Goal: Use online tool/utility

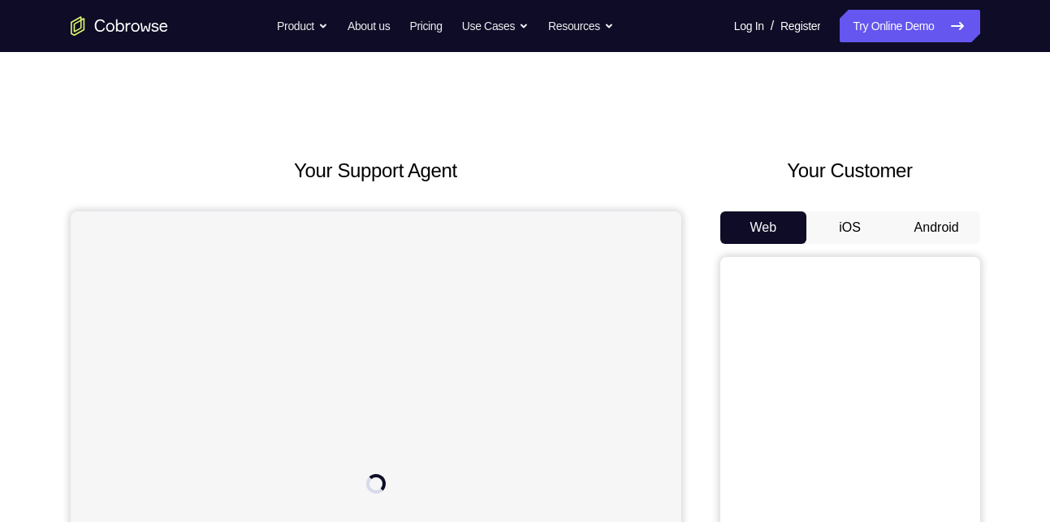
click at [935, 223] on button "Android" at bounding box center [937, 227] width 87 height 32
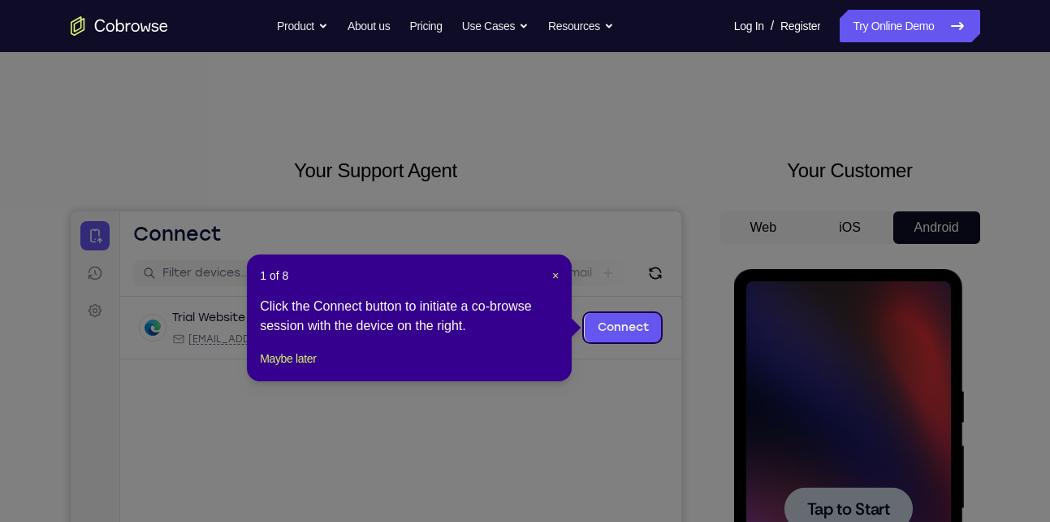
click at [699, 306] on icon at bounding box center [531, 261] width 1063 height 522
click at [552, 269] on span "×" at bounding box center [555, 275] width 6 height 13
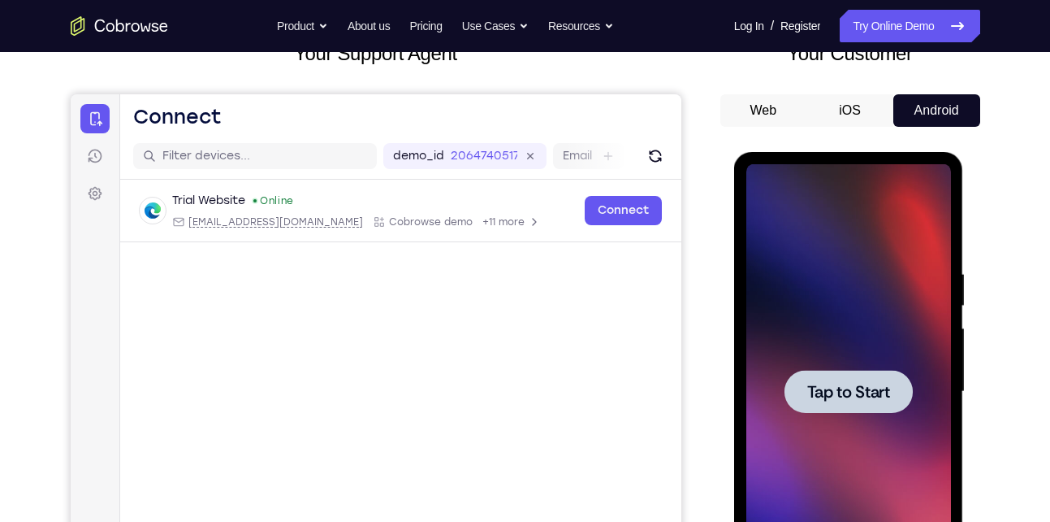
scroll to position [123, 0]
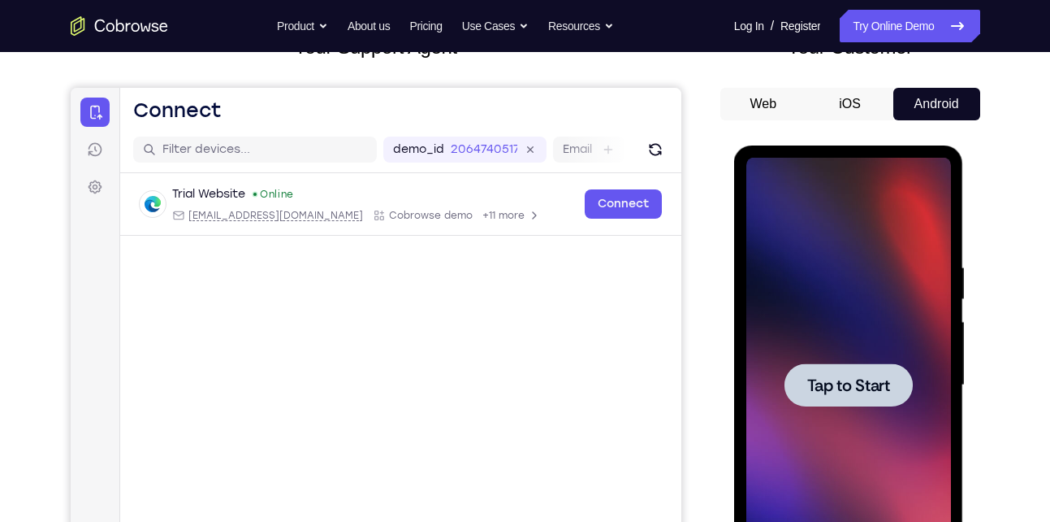
click at [841, 384] on span "Tap to Start" at bounding box center [848, 385] width 83 height 16
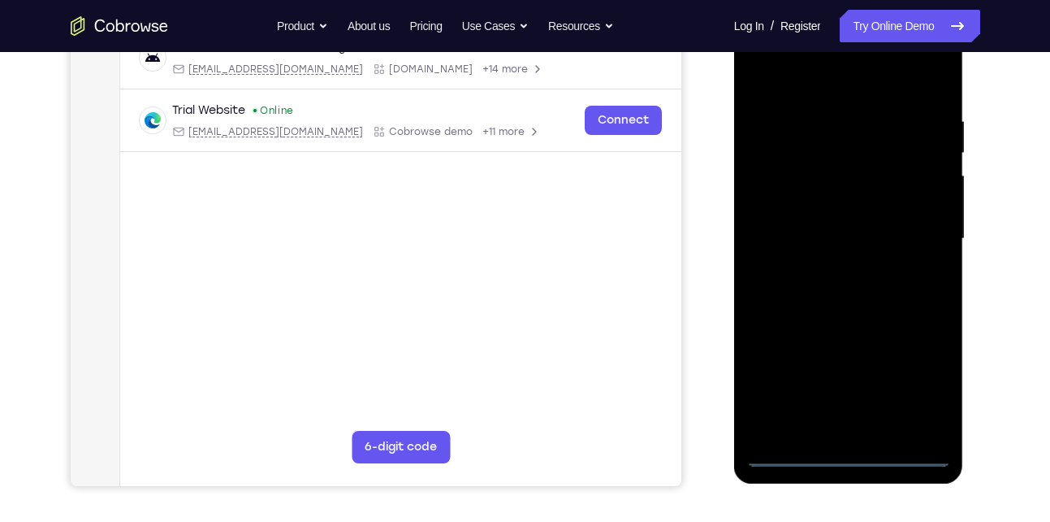
scroll to position [273, 0]
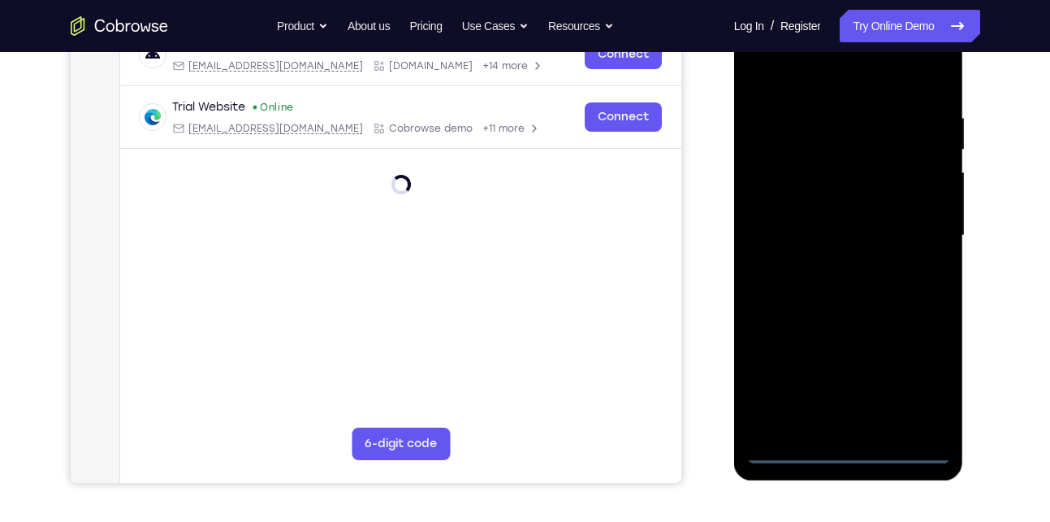
click at [842, 445] on div at bounding box center [849, 235] width 205 height 455
click at [853, 450] on div at bounding box center [849, 235] width 205 height 455
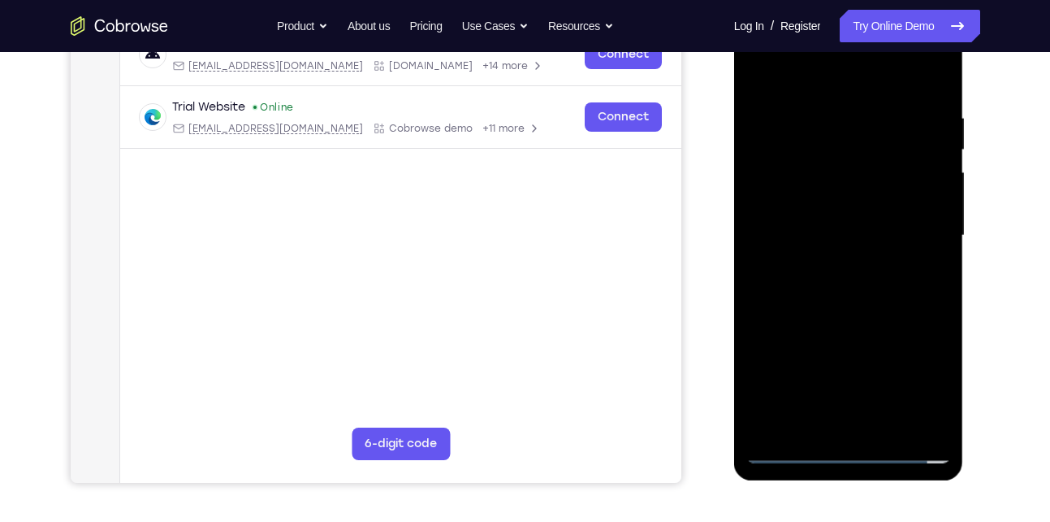
scroll to position [253, 0]
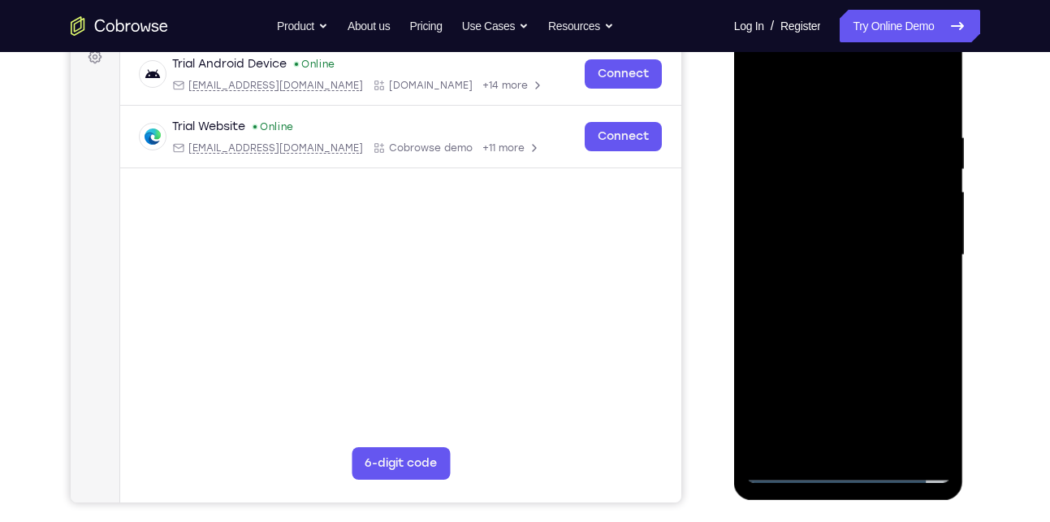
click at [917, 395] on div at bounding box center [849, 255] width 205 height 455
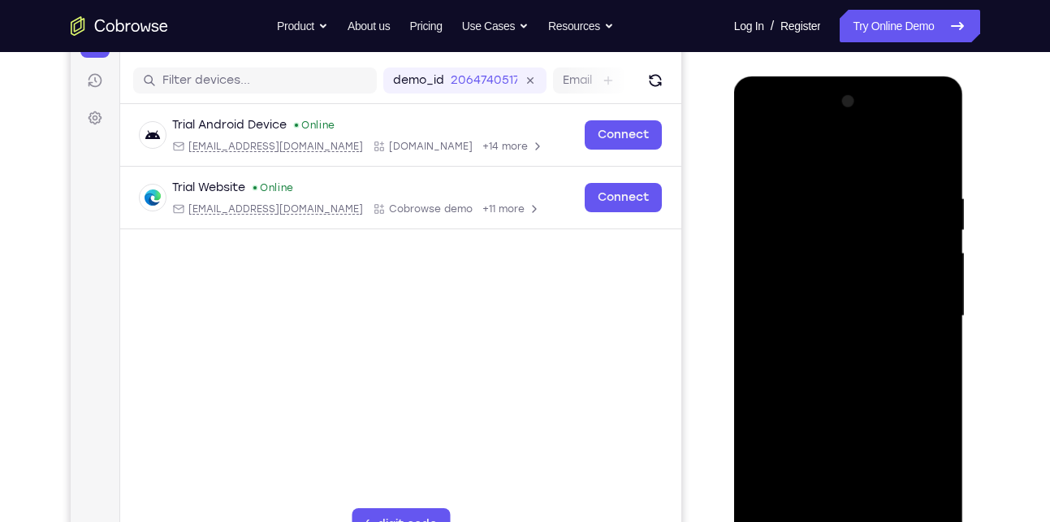
scroll to position [192, 0]
click at [850, 147] on div at bounding box center [849, 316] width 205 height 455
click at [919, 314] on div at bounding box center [849, 316] width 205 height 455
click at [828, 342] on div at bounding box center [849, 316] width 205 height 455
click at [835, 298] on div at bounding box center [849, 316] width 205 height 455
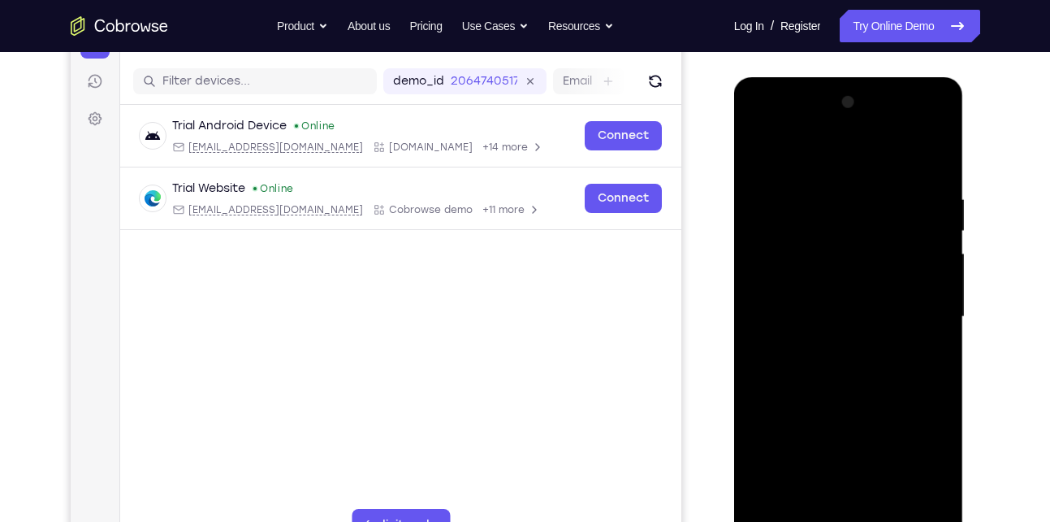
click at [818, 334] on div at bounding box center [849, 316] width 205 height 455
click at [845, 314] on div at bounding box center [849, 316] width 205 height 455
click at [839, 378] on div at bounding box center [849, 316] width 205 height 455
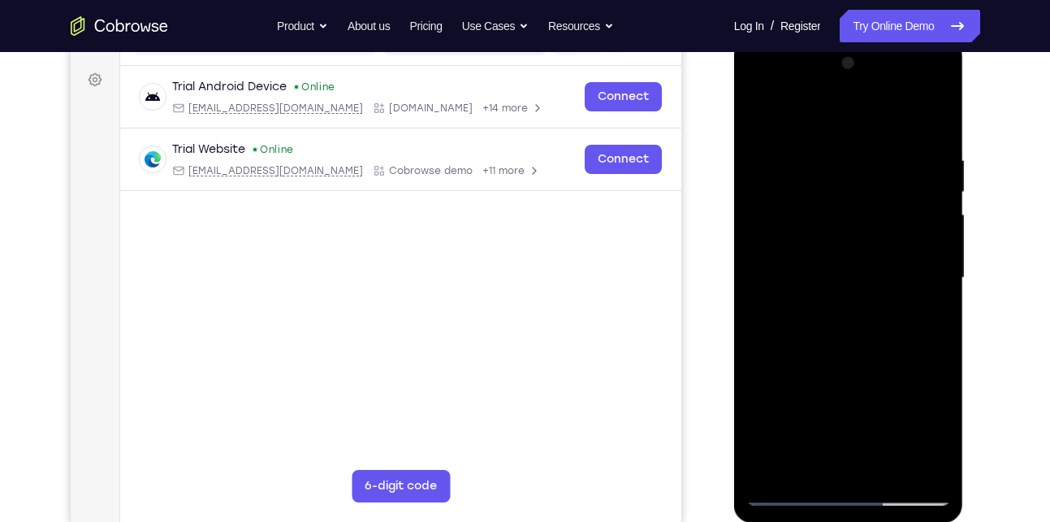
scroll to position [233, 0]
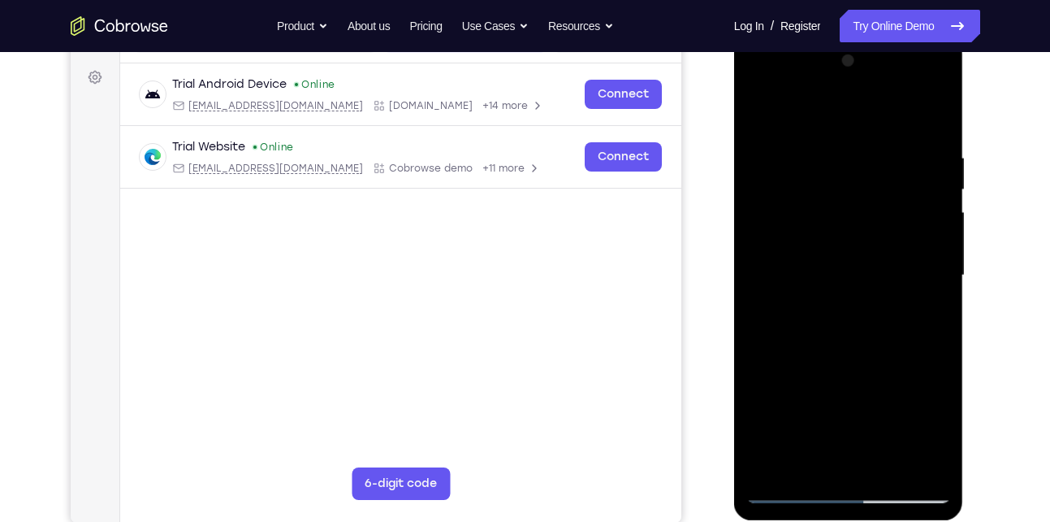
click at [794, 272] on div at bounding box center [849, 275] width 205 height 455
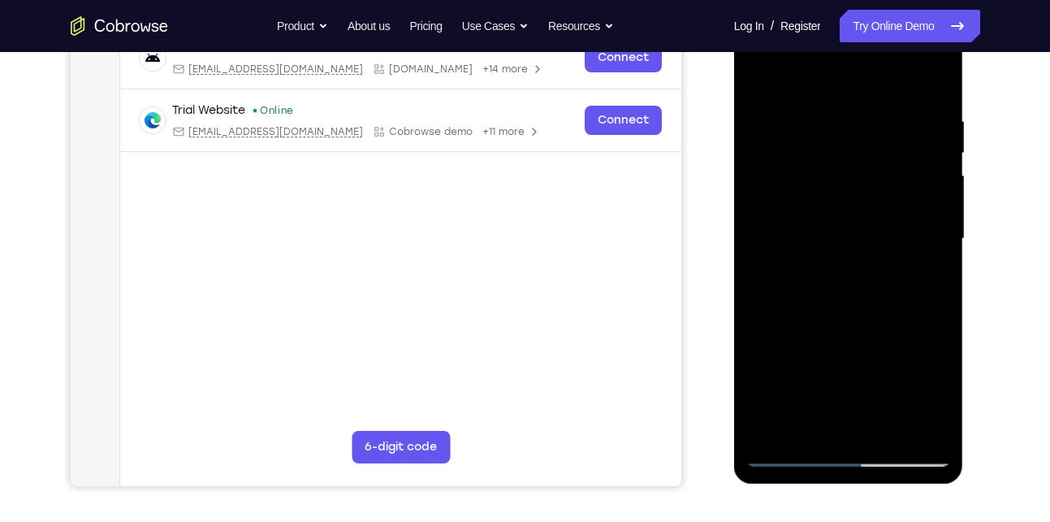
scroll to position [271, 0]
click at [798, 286] on div at bounding box center [849, 238] width 205 height 455
click at [852, 286] on div at bounding box center [849, 238] width 205 height 455
click at [998, 238] on div "Your Support Agent Your Customer Web iOS Android Next Steps We’d be happy to gi…" at bounding box center [526, 316] width 1040 height 1071
click at [964, 246] on div at bounding box center [850, 241] width 232 height 487
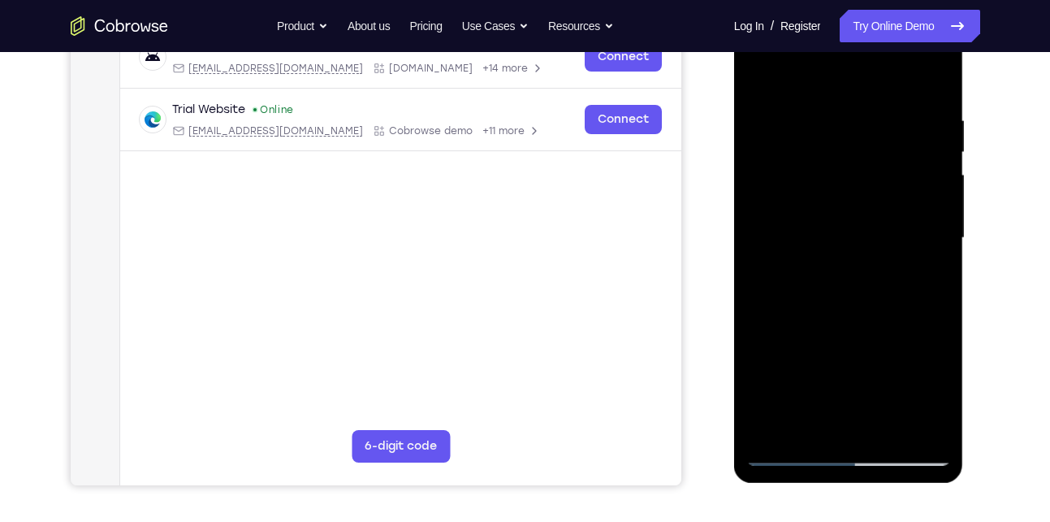
click at [929, 115] on div at bounding box center [849, 238] width 205 height 455
click at [872, 294] on div at bounding box center [849, 238] width 205 height 455
click at [868, 296] on div at bounding box center [849, 238] width 205 height 455
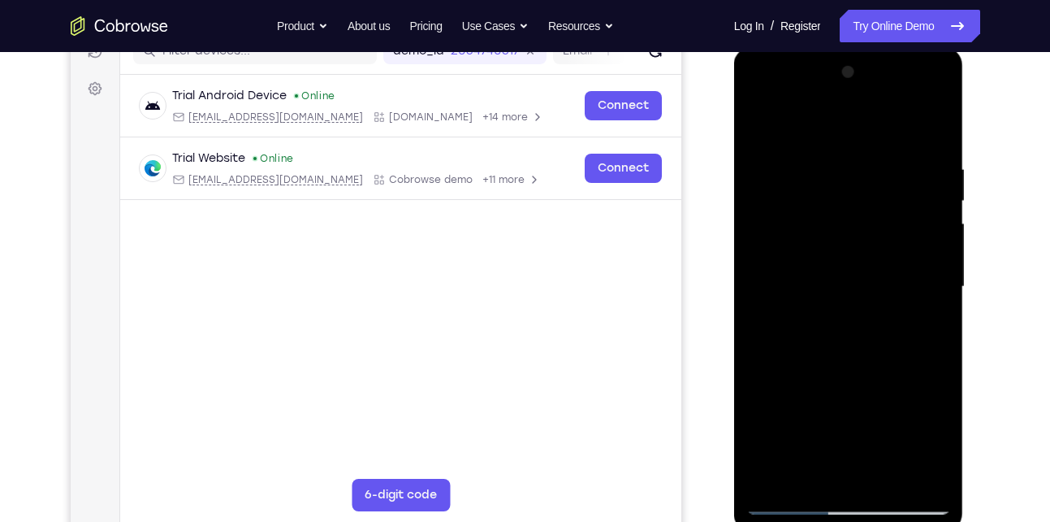
scroll to position [221, 0]
click at [938, 123] on div at bounding box center [849, 287] width 205 height 455
click at [765, 127] on div at bounding box center [849, 287] width 205 height 455
click at [820, 152] on div at bounding box center [849, 287] width 205 height 455
click at [936, 122] on div at bounding box center [849, 287] width 205 height 455
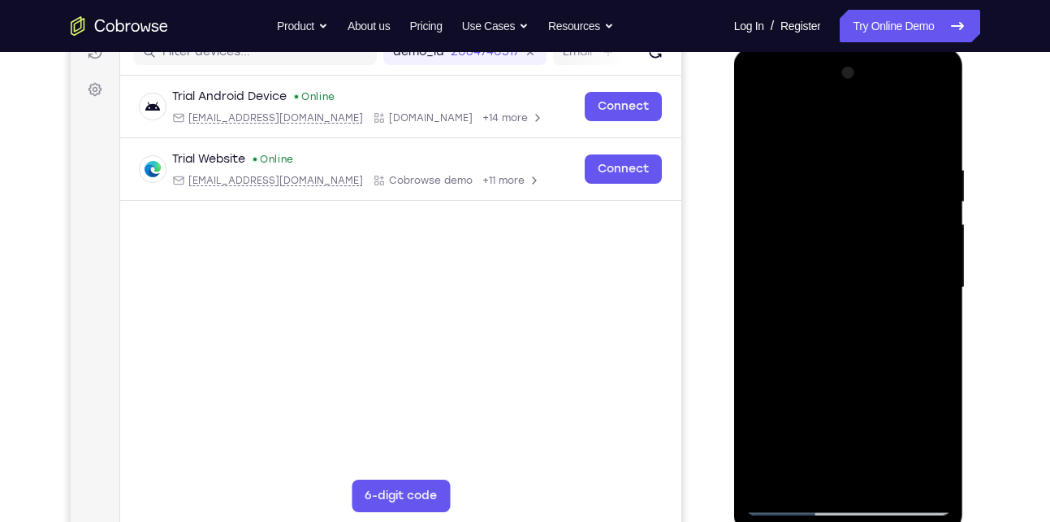
click at [881, 477] on div at bounding box center [849, 287] width 205 height 455
click at [842, 375] on div at bounding box center [849, 287] width 205 height 455
click at [833, 188] on div at bounding box center [849, 287] width 205 height 455
click at [931, 203] on div at bounding box center [849, 287] width 205 height 455
click at [835, 316] on div at bounding box center [849, 287] width 205 height 455
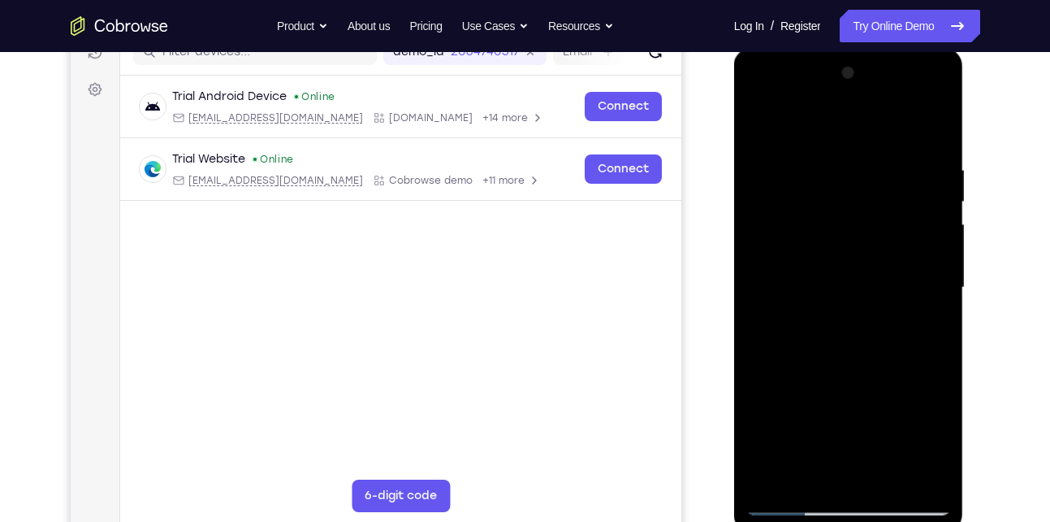
click at [820, 466] on div at bounding box center [849, 287] width 205 height 455
click at [864, 329] on div at bounding box center [849, 287] width 205 height 455
click at [832, 379] on div at bounding box center [849, 287] width 205 height 455
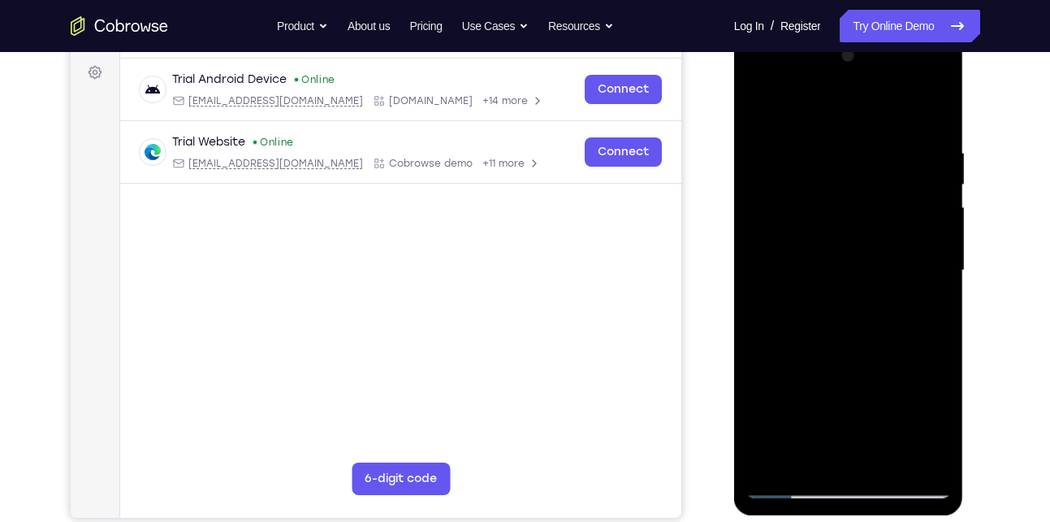
click at [864, 420] on div at bounding box center [849, 270] width 205 height 455
click at [820, 367] on div at bounding box center [849, 270] width 205 height 455
click at [916, 365] on div at bounding box center [849, 270] width 205 height 455
click at [806, 398] on div at bounding box center [849, 270] width 205 height 455
click at [898, 370] on div at bounding box center [849, 270] width 205 height 455
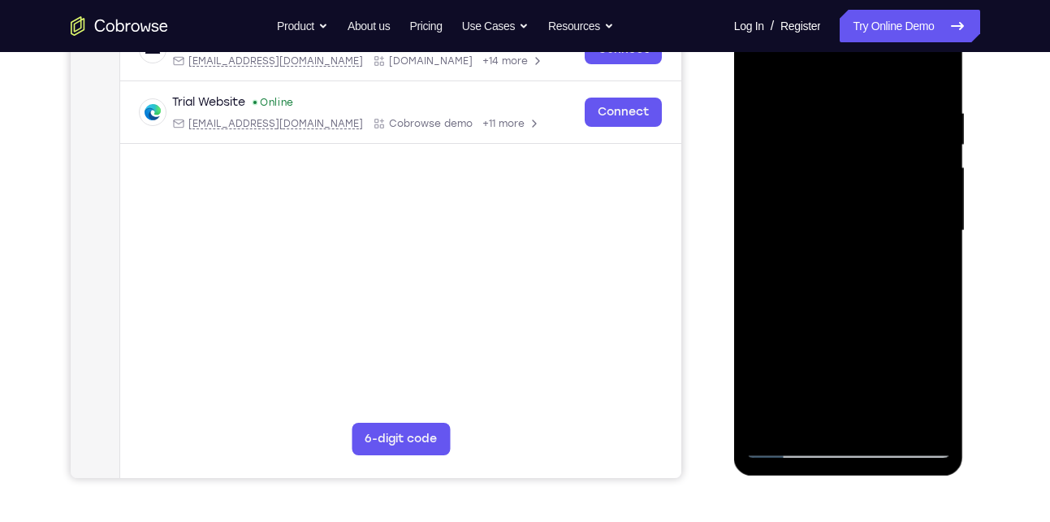
scroll to position [279, 0]
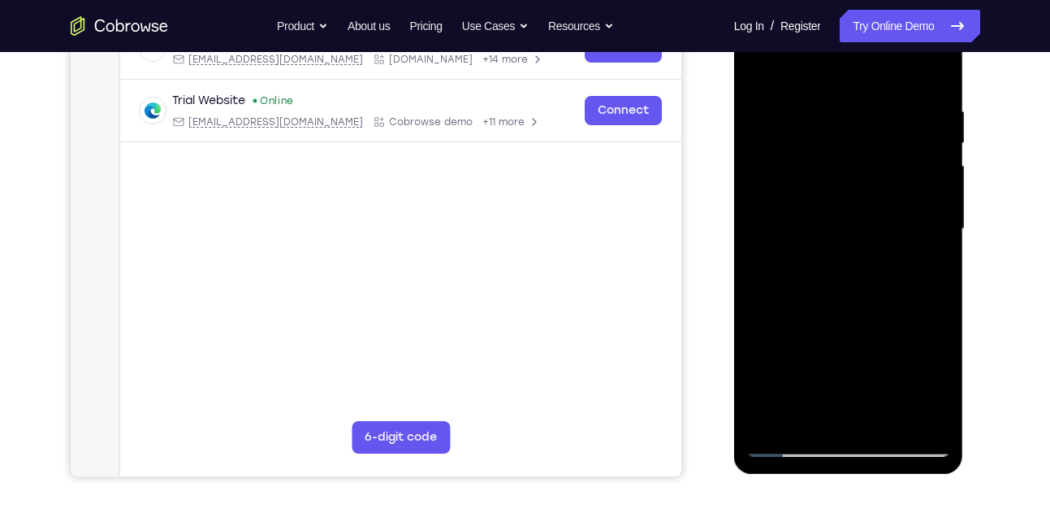
click at [769, 411] on div at bounding box center [849, 229] width 205 height 455
click at [911, 383] on div at bounding box center [849, 229] width 205 height 455
click at [927, 266] on div at bounding box center [849, 229] width 205 height 455
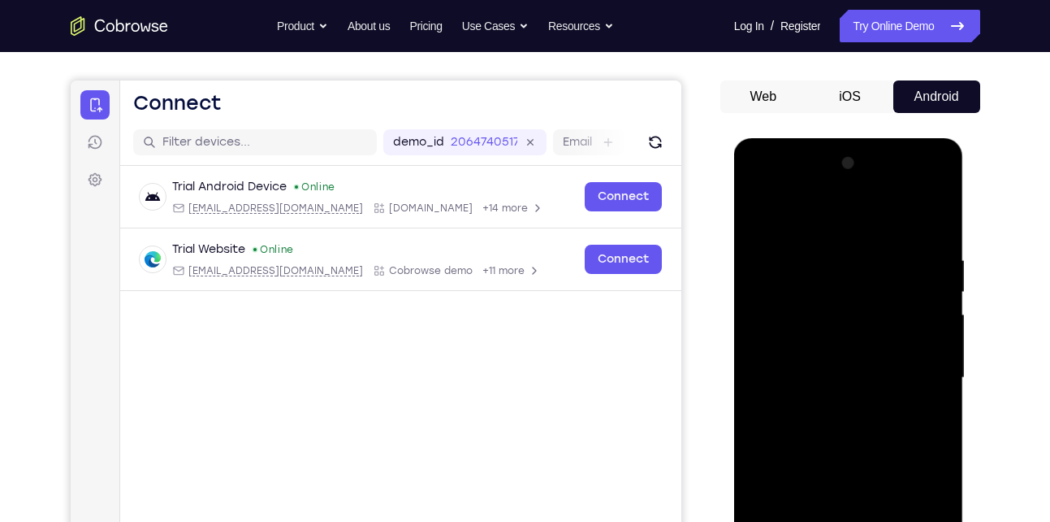
scroll to position [130, 0]
click at [760, 214] on div at bounding box center [849, 378] width 205 height 455
click at [762, 210] on div at bounding box center [849, 378] width 205 height 455
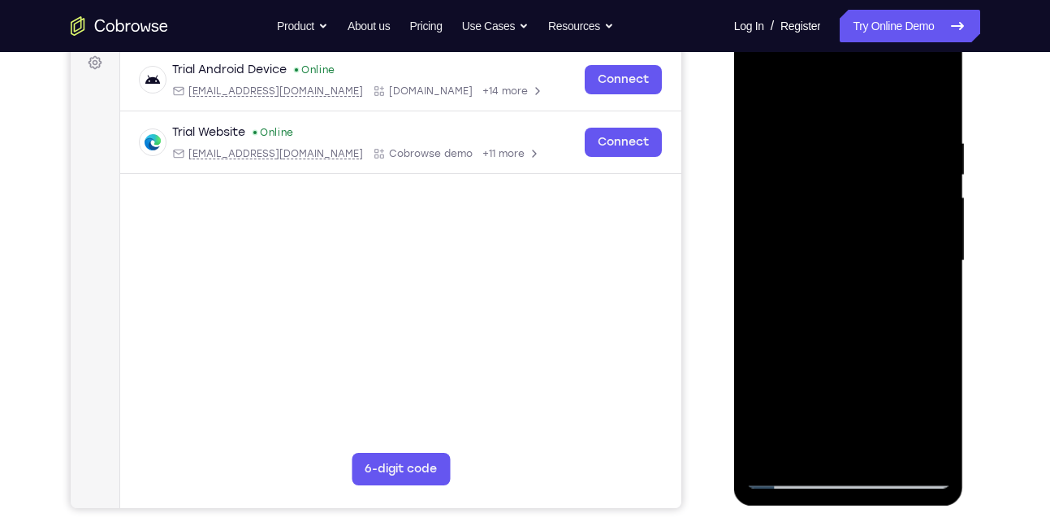
scroll to position [254, 0]
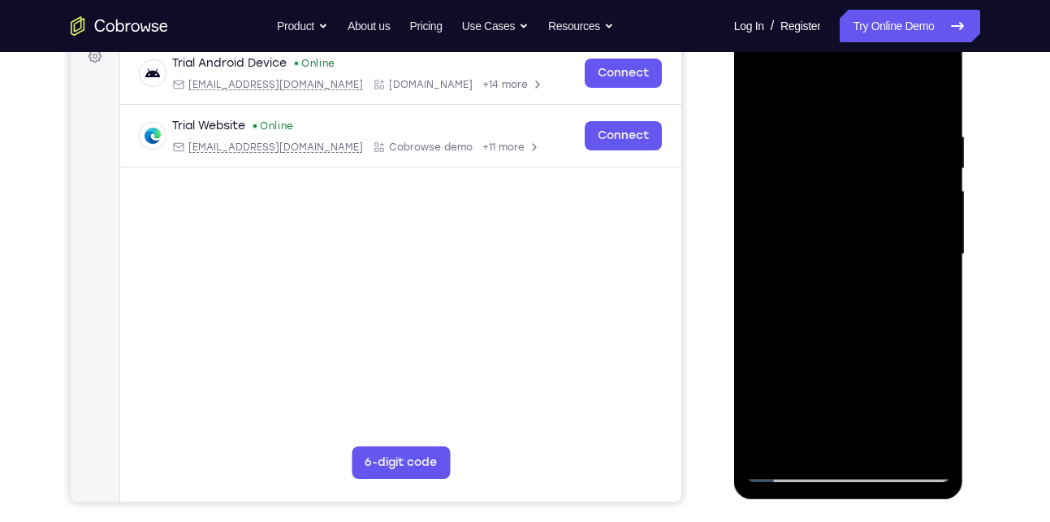
click at [809, 444] on div at bounding box center [849, 254] width 205 height 455
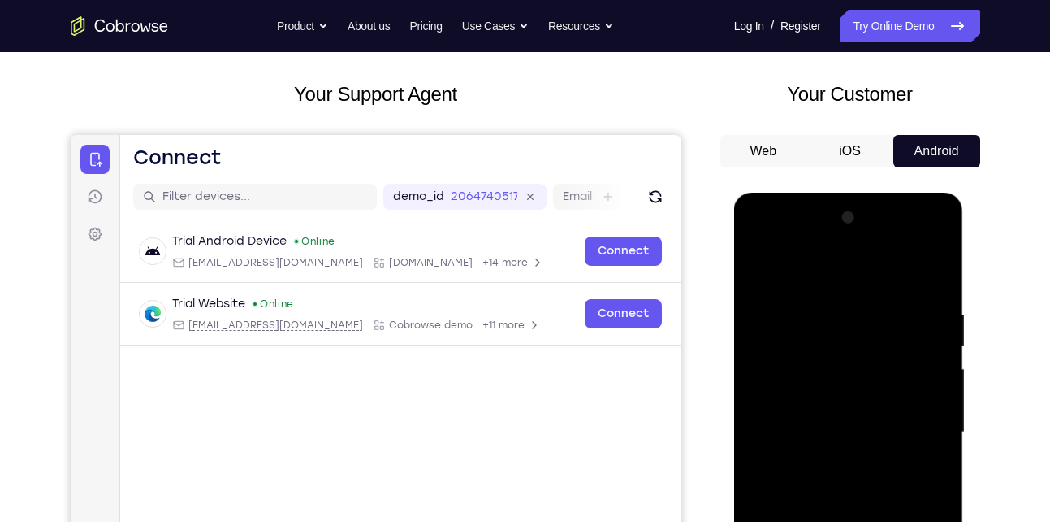
scroll to position [74, 0]
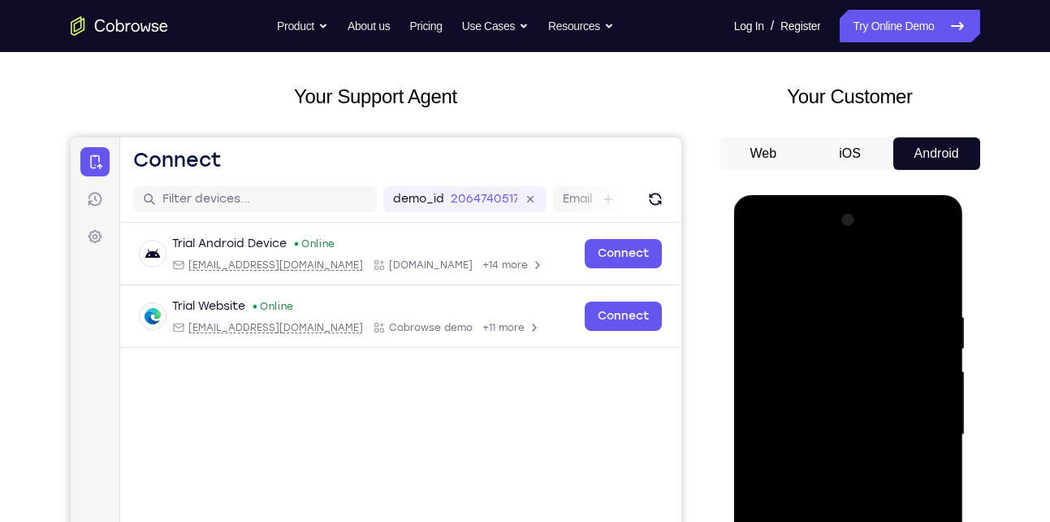
click at [814, 266] on div at bounding box center [849, 434] width 205 height 455
click at [841, 297] on div at bounding box center [849, 434] width 205 height 455
click at [759, 271] on div at bounding box center [849, 434] width 205 height 455
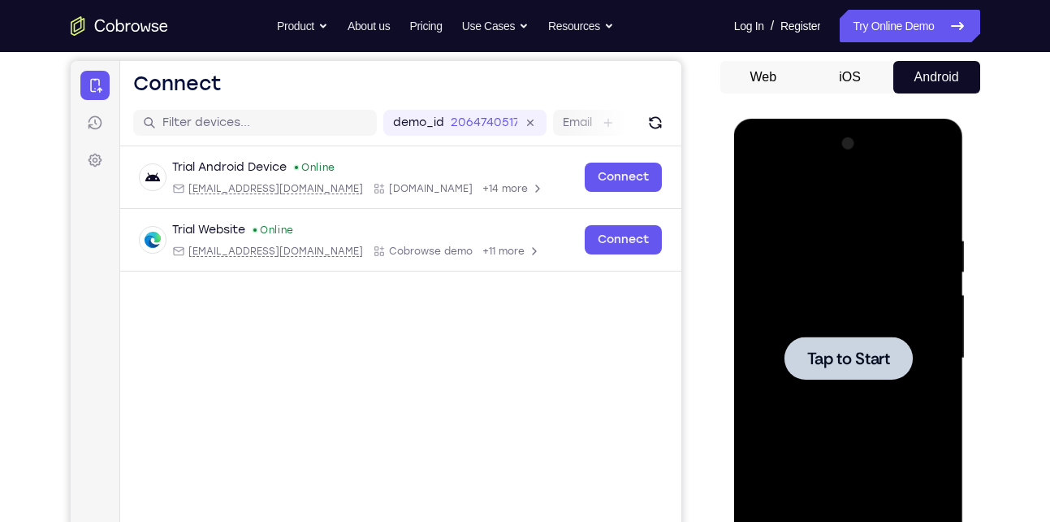
scroll to position [162, 0]
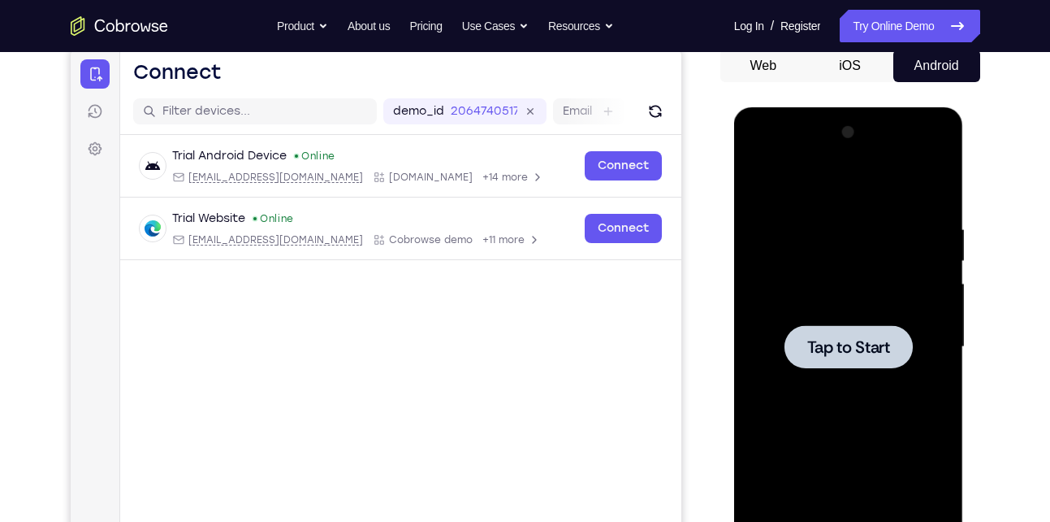
click at [864, 366] on div at bounding box center [849, 346] width 128 height 43
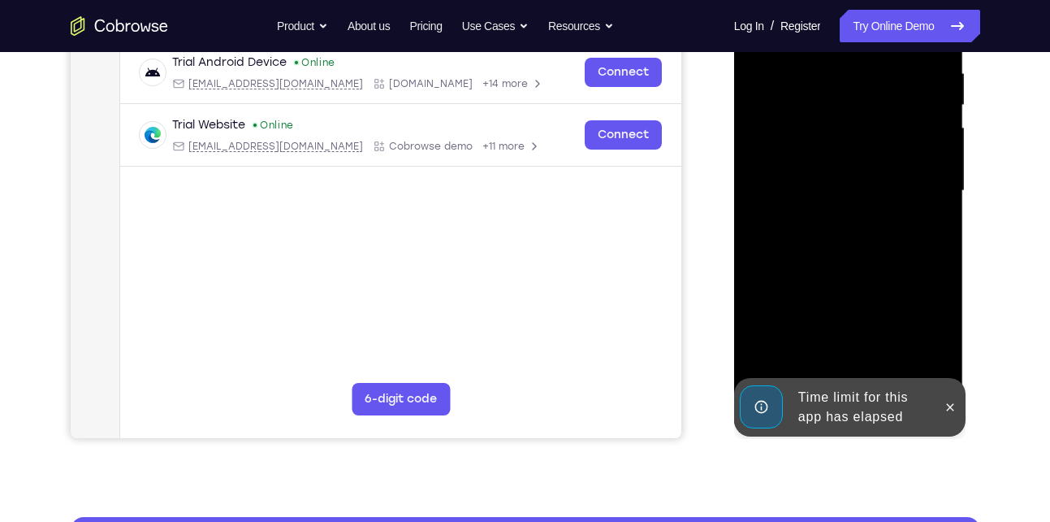
scroll to position [318, 0]
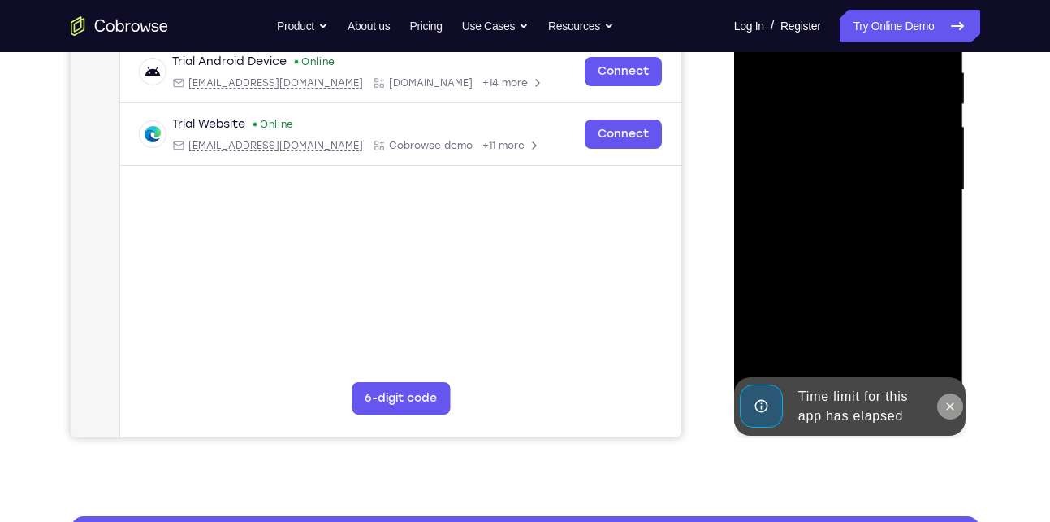
click at [952, 406] on icon at bounding box center [950, 406] width 13 height 13
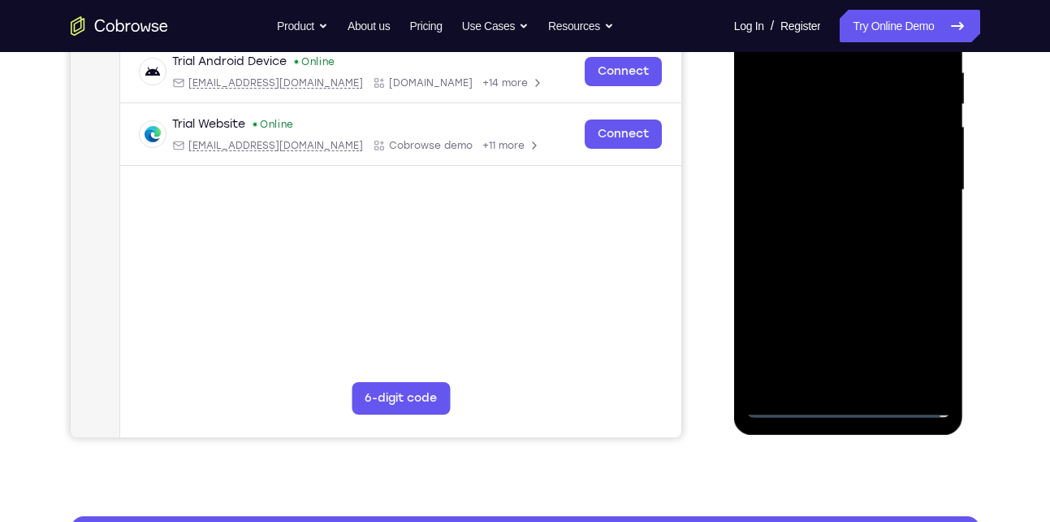
click at [851, 405] on div at bounding box center [849, 190] width 205 height 455
click at [915, 337] on div at bounding box center [849, 190] width 205 height 455
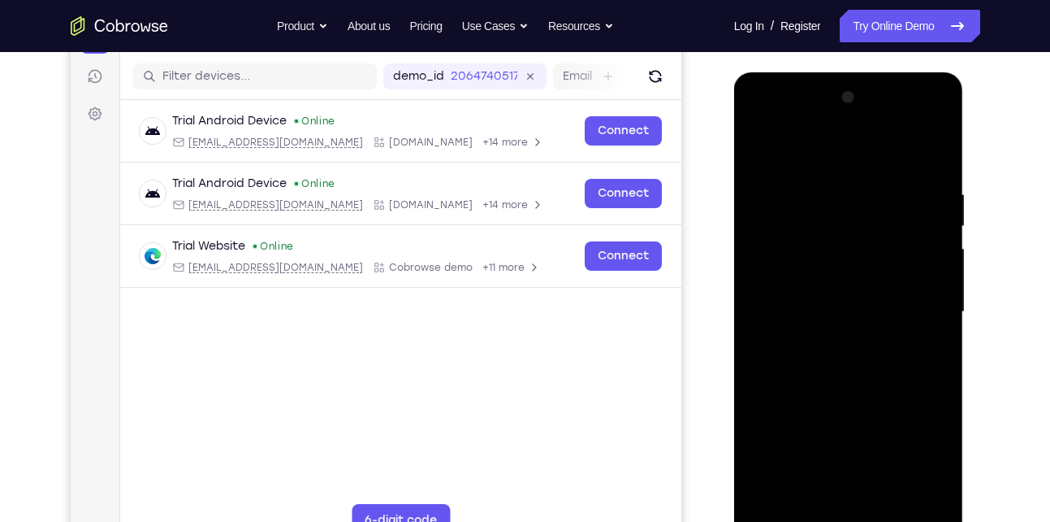
scroll to position [193, 0]
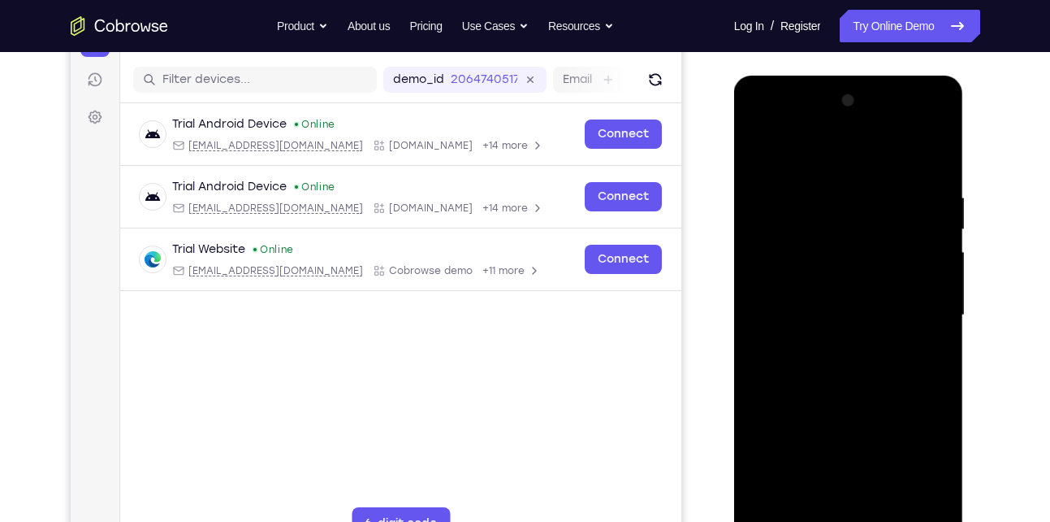
click at [821, 157] on div at bounding box center [849, 315] width 205 height 455
click at [921, 315] on div at bounding box center [849, 315] width 205 height 455
click at [841, 346] on div at bounding box center [849, 315] width 205 height 455
click at [830, 291] on div at bounding box center [849, 315] width 205 height 455
click at [823, 339] on div at bounding box center [849, 315] width 205 height 455
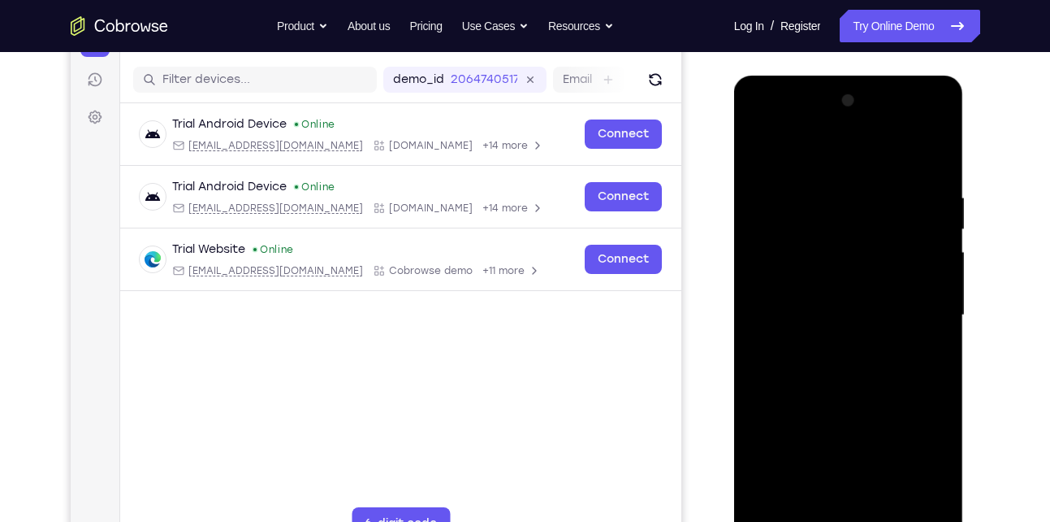
click at [829, 311] on div at bounding box center [849, 315] width 205 height 455
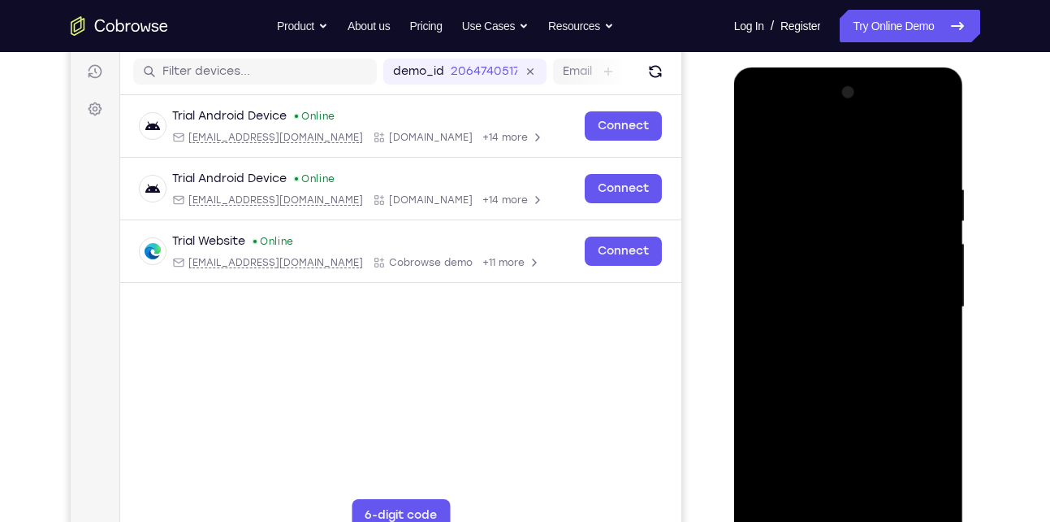
scroll to position [202, 0]
click at [839, 362] on div at bounding box center [849, 306] width 205 height 455
click at [818, 201] on div at bounding box center [849, 306] width 205 height 455
click at [922, 142] on div at bounding box center [849, 306] width 205 height 455
click at [937, 147] on div at bounding box center [849, 306] width 205 height 455
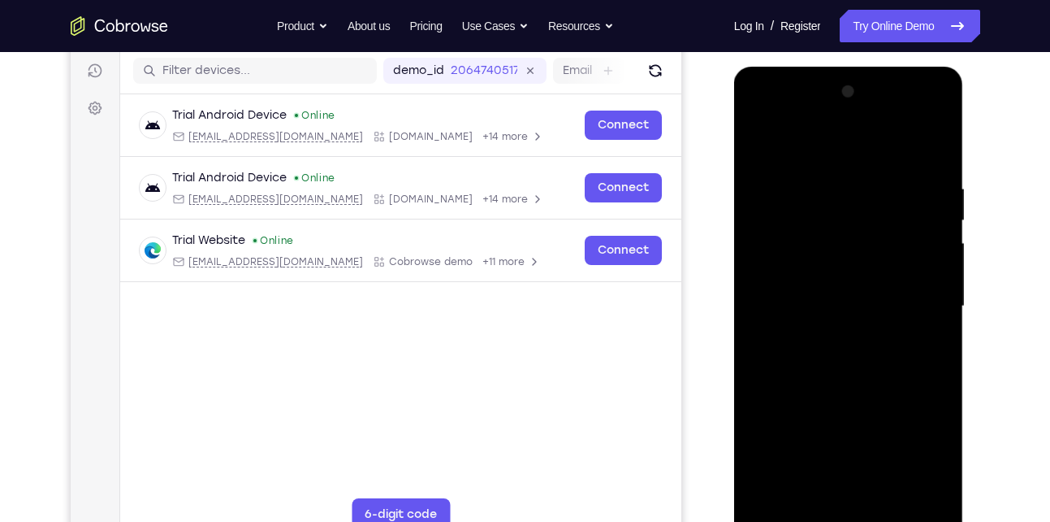
click at [811, 497] on div at bounding box center [849, 306] width 205 height 455
click at [829, 136] on div at bounding box center [849, 306] width 205 height 455
click at [770, 206] on div at bounding box center [849, 306] width 205 height 455
click at [816, 203] on div at bounding box center [849, 306] width 205 height 455
click at [777, 185] on div at bounding box center [849, 306] width 205 height 455
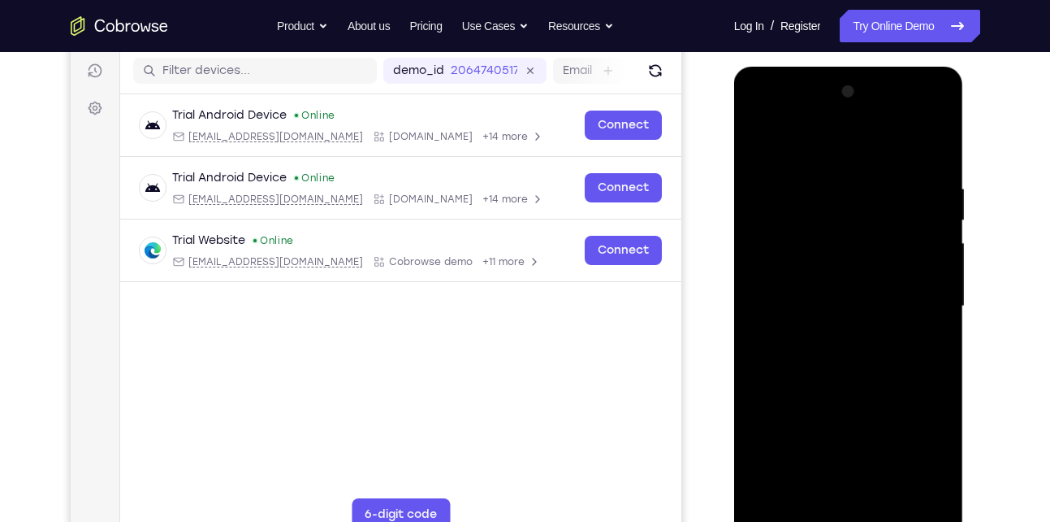
click at [760, 140] on div at bounding box center [849, 306] width 205 height 455
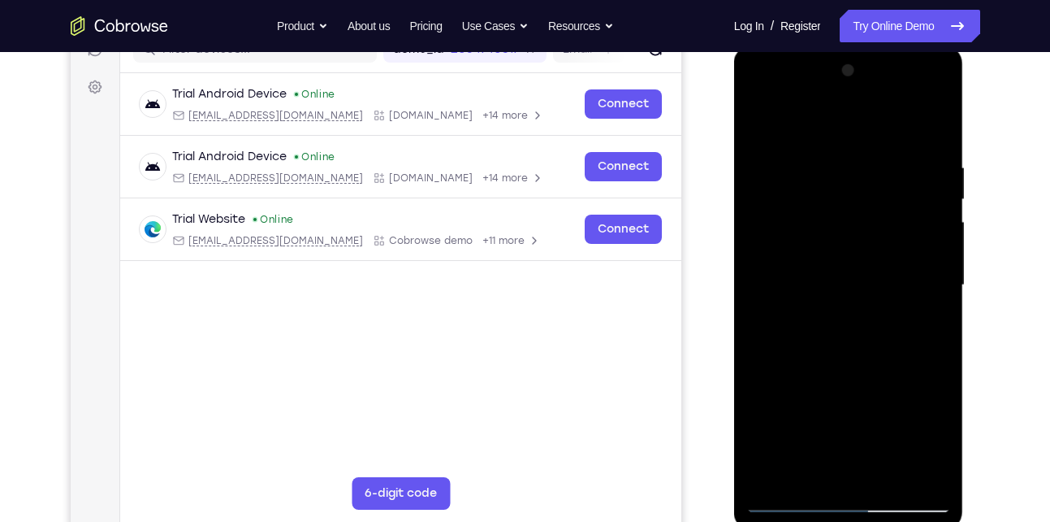
scroll to position [223, 0]
click at [885, 116] on div at bounding box center [849, 285] width 205 height 455
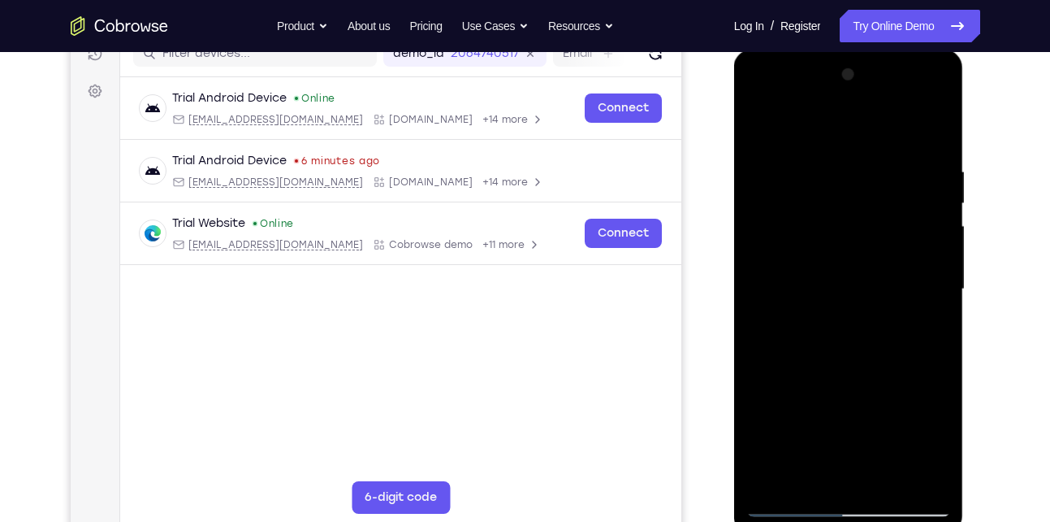
scroll to position [219, 0]
click at [844, 128] on div at bounding box center [849, 290] width 205 height 455
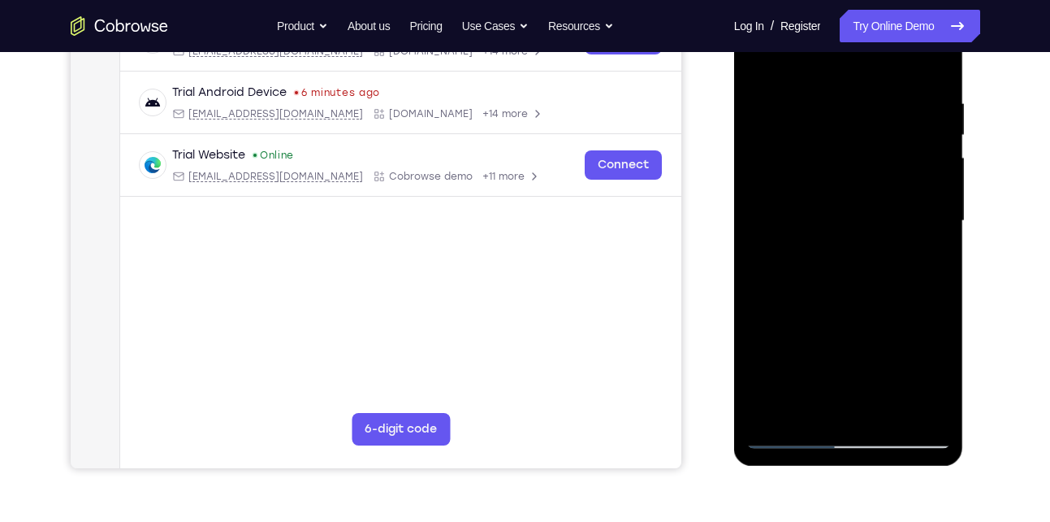
scroll to position [271, 0]
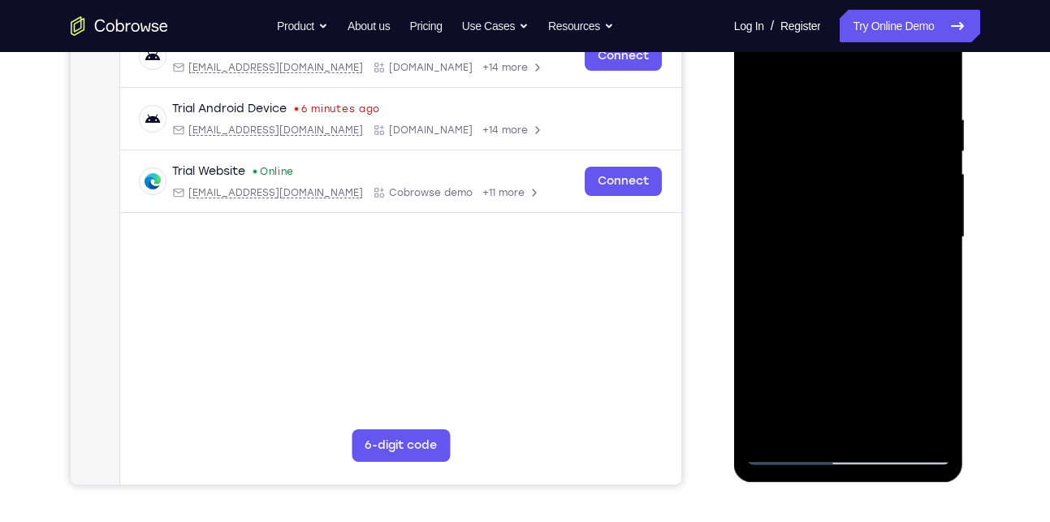
click at [851, 67] on div at bounding box center [849, 237] width 205 height 455
click at [860, 254] on div at bounding box center [849, 237] width 205 height 455
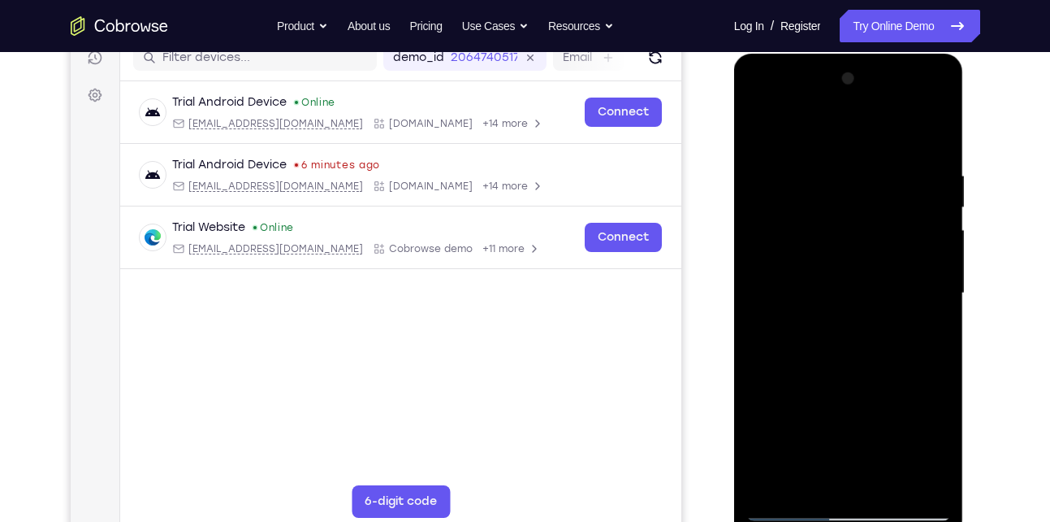
scroll to position [214, 0]
click at [782, 128] on div at bounding box center [849, 294] width 205 height 455
click at [848, 192] on div at bounding box center [849, 294] width 205 height 455
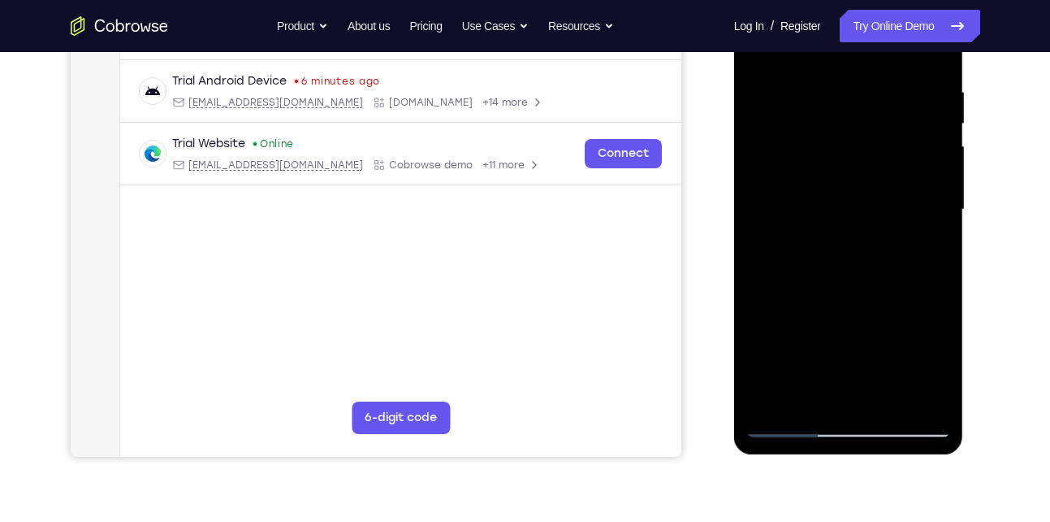
scroll to position [253, 0]
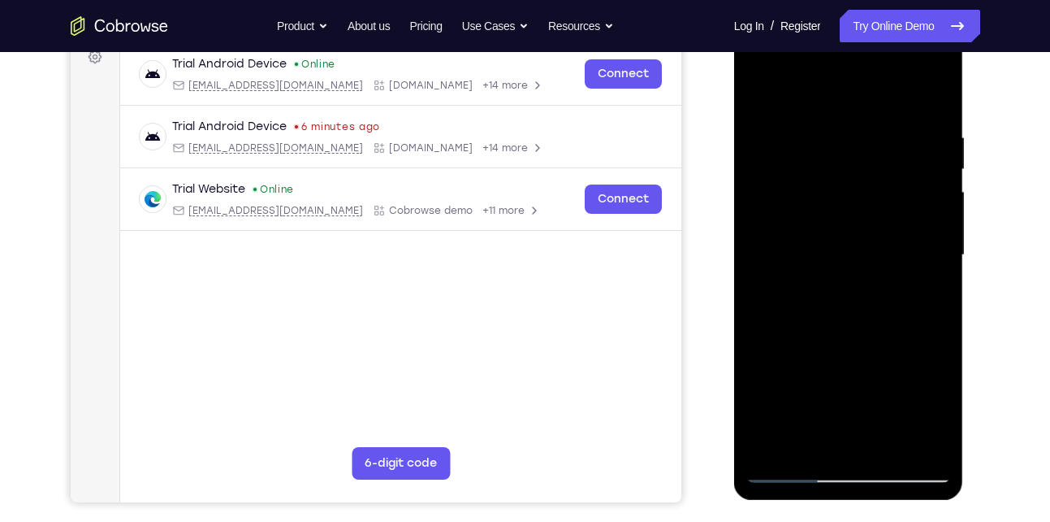
click at [761, 95] on div at bounding box center [849, 255] width 205 height 455
click at [937, 89] on div at bounding box center [849, 255] width 205 height 455
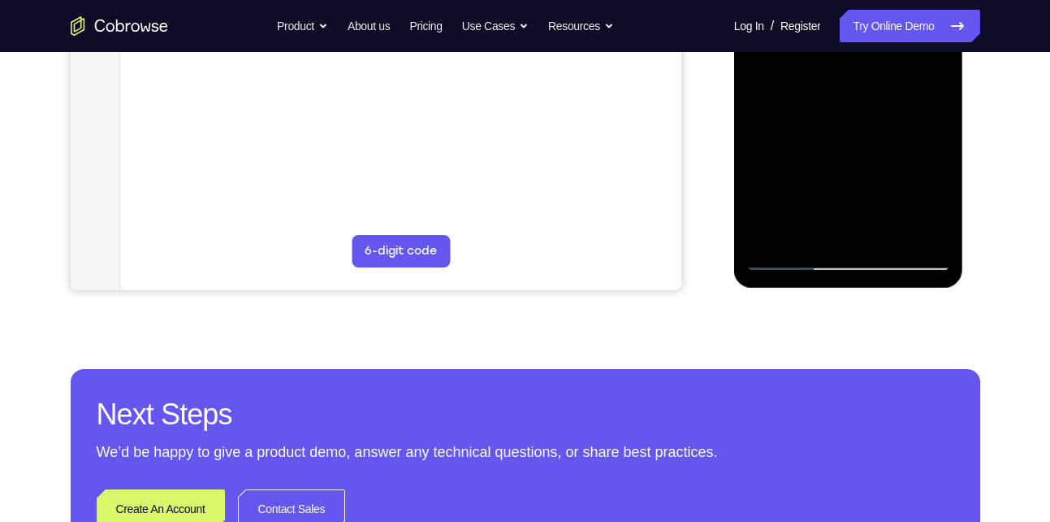
scroll to position [466, 0]
click at [771, 232] on div at bounding box center [849, 42] width 205 height 455
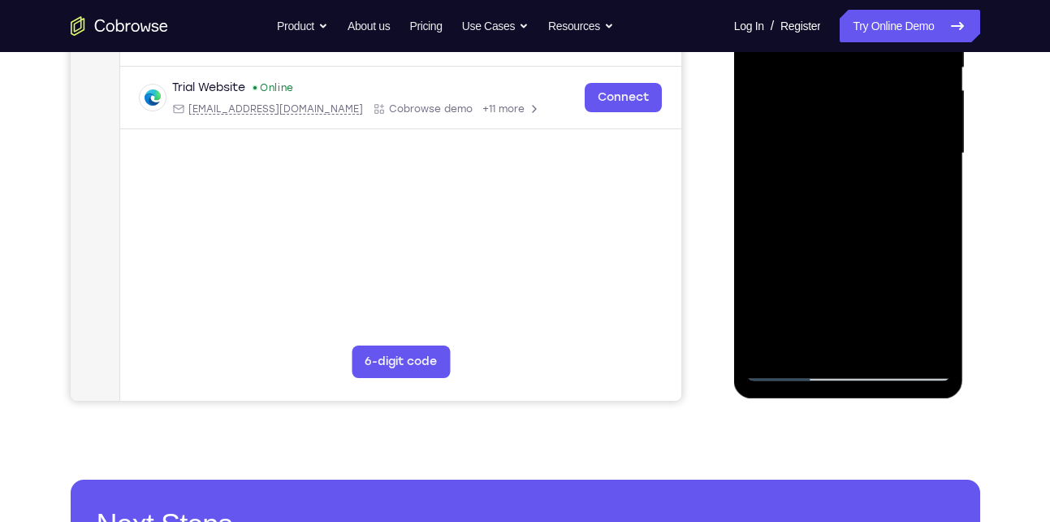
scroll to position [398, 0]
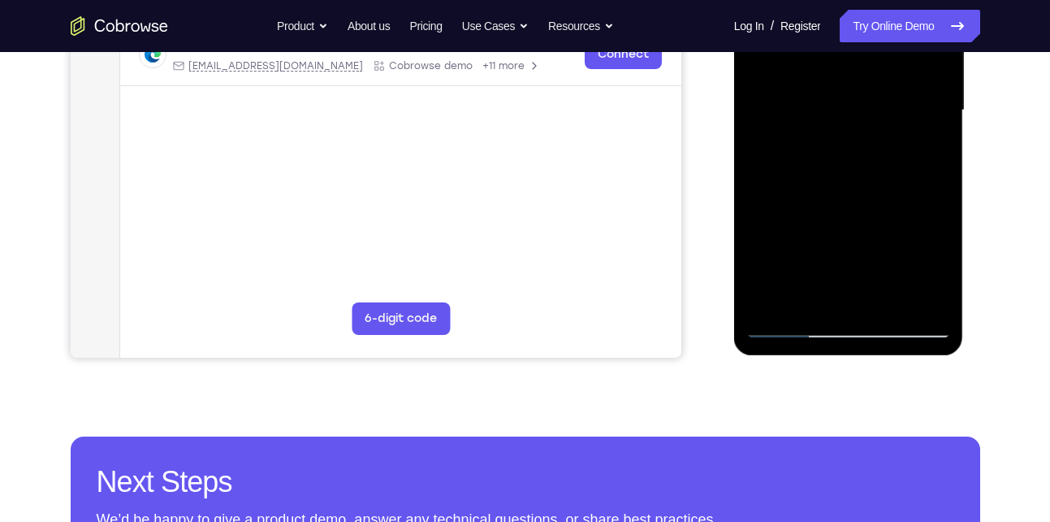
click at [927, 296] on div at bounding box center [849, 110] width 205 height 455
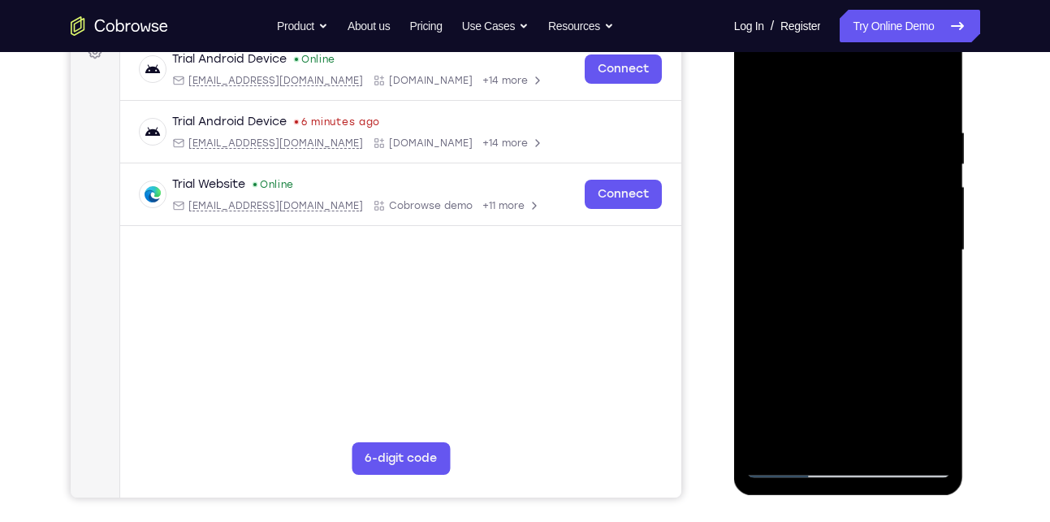
scroll to position [257, 0]
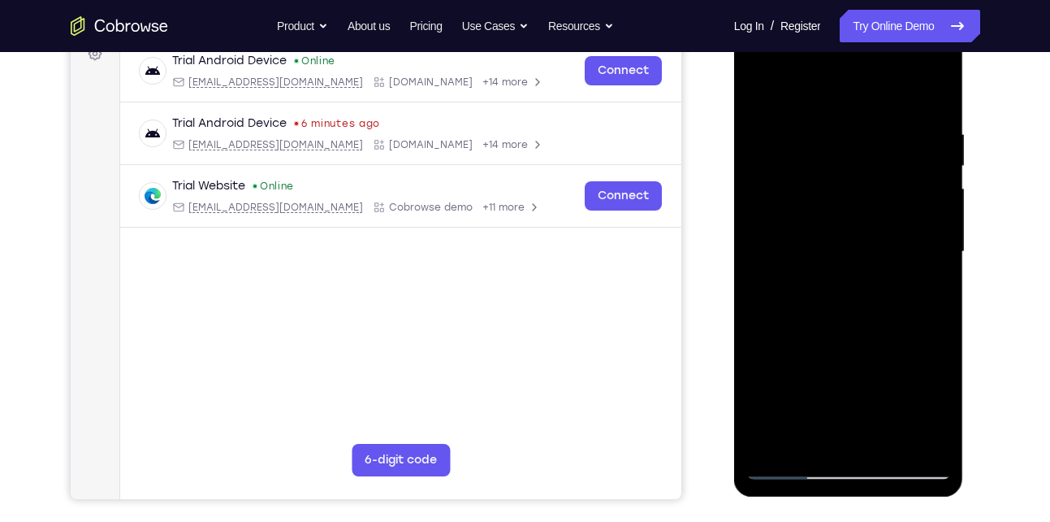
click at [765, 221] on div at bounding box center [849, 251] width 205 height 455
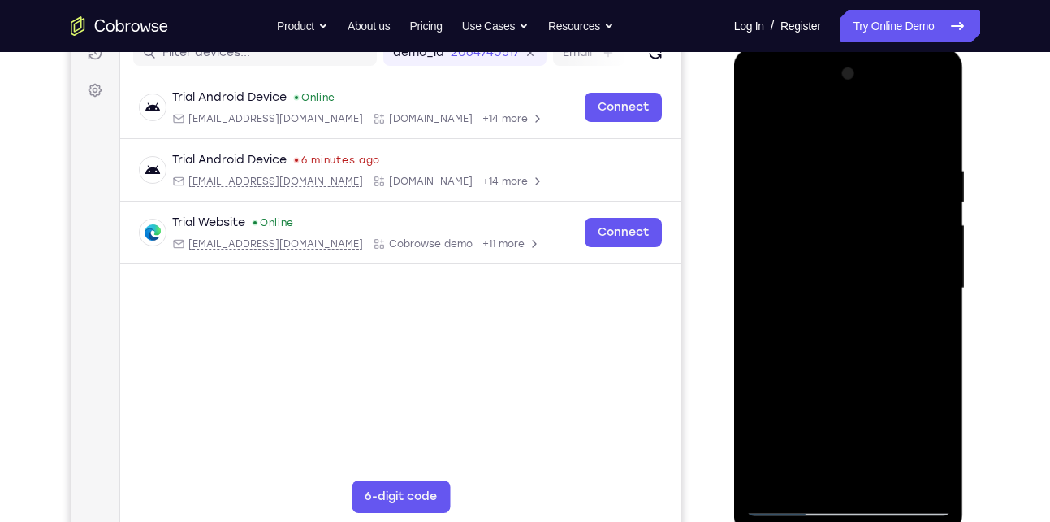
scroll to position [208, 0]
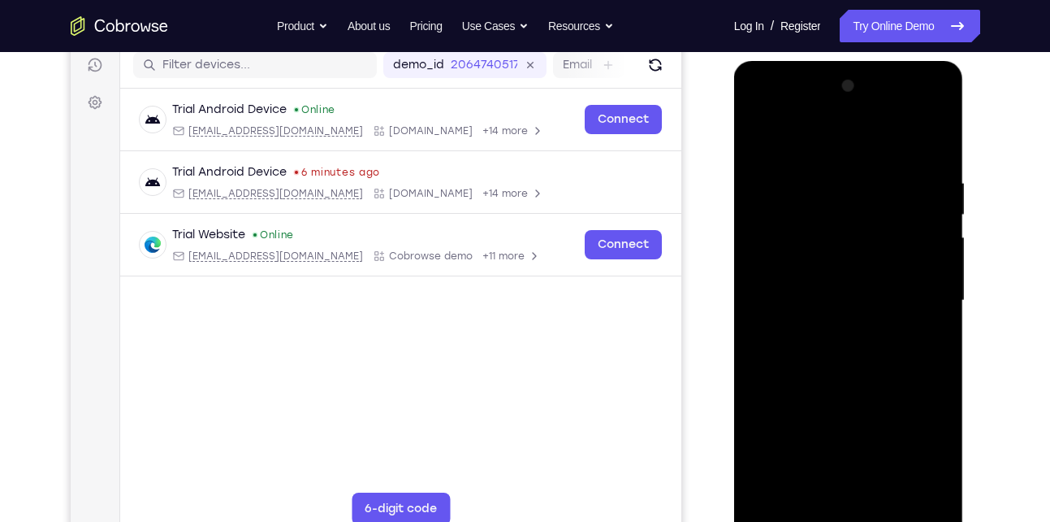
click at [937, 96] on div at bounding box center [849, 300] width 205 height 455
click at [937, 91] on div at bounding box center [849, 300] width 205 height 455
click at [760, 269] on div at bounding box center [849, 300] width 205 height 455
click at [916, 93] on div at bounding box center [849, 300] width 205 height 455
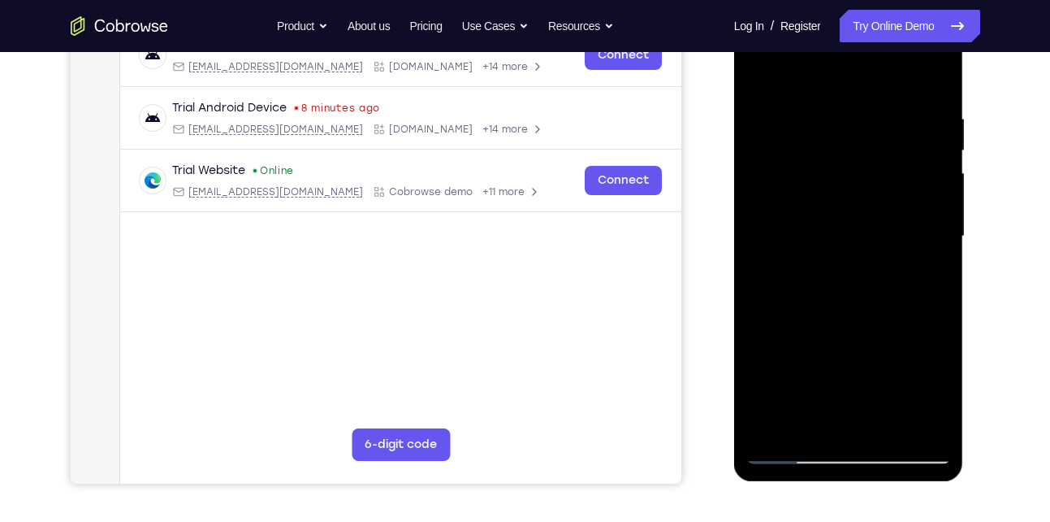
scroll to position [273, 0]
click at [858, 154] on div at bounding box center [849, 235] width 205 height 455
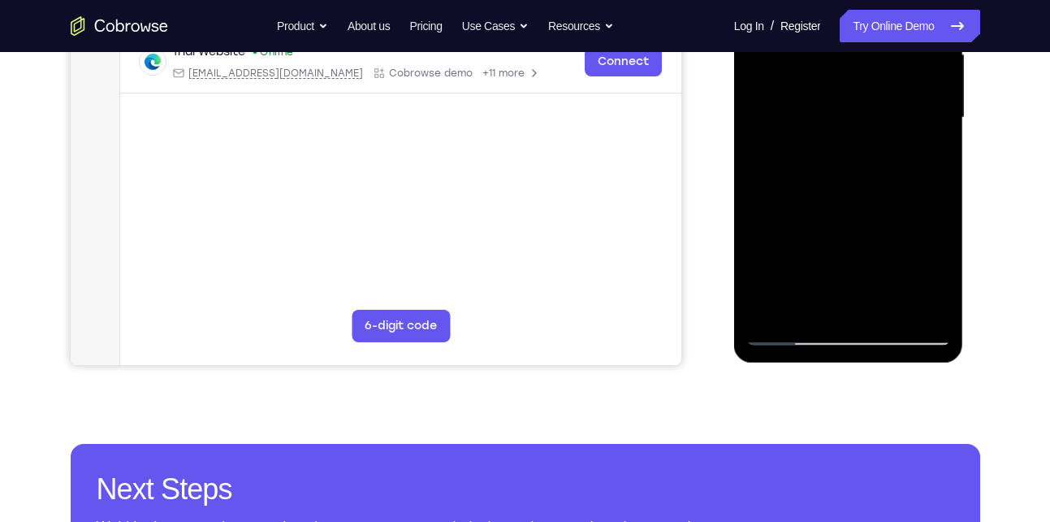
scroll to position [421, 0]
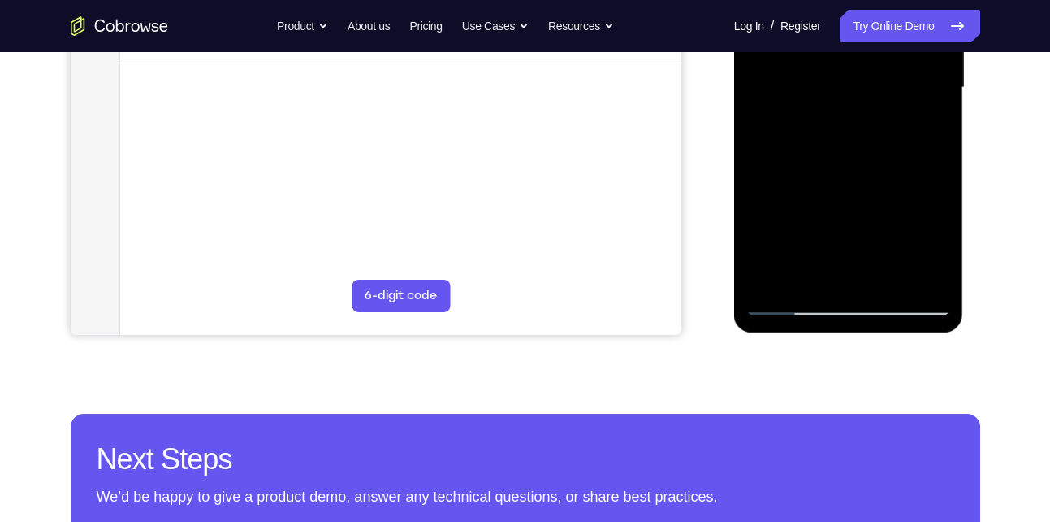
click at [876, 191] on div at bounding box center [849, 87] width 205 height 455
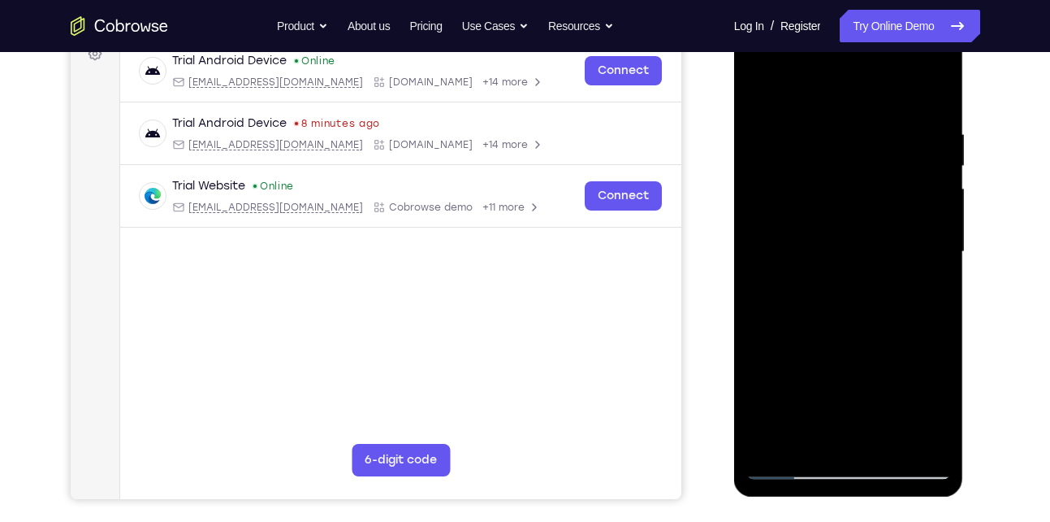
scroll to position [245, 0]
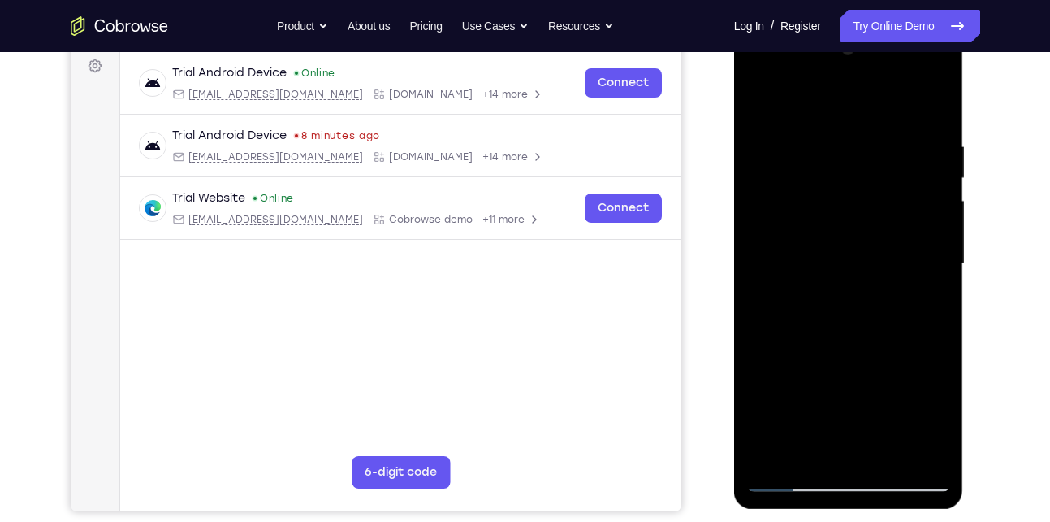
click at [762, 101] on div at bounding box center [849, 264] width 205 height 455
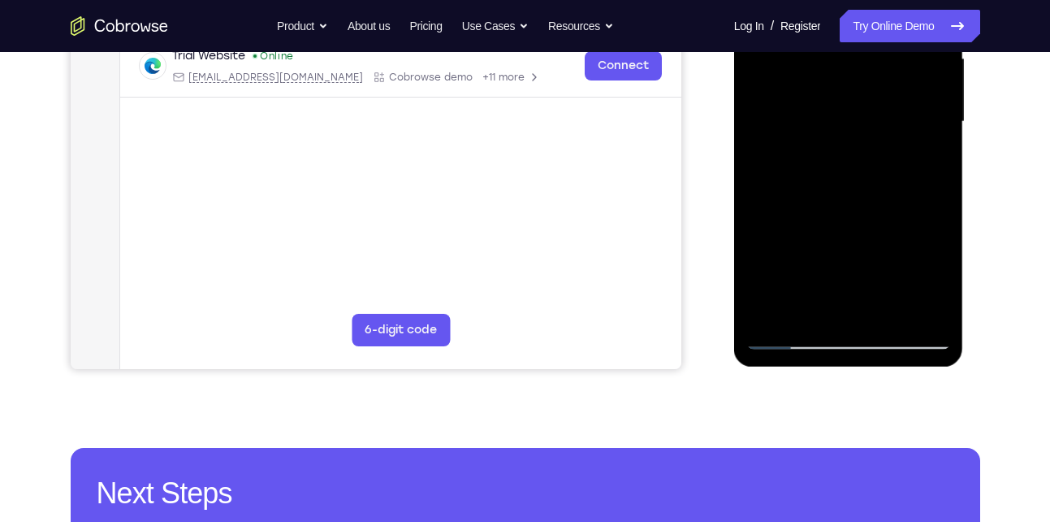
scroll to position [390, 0]
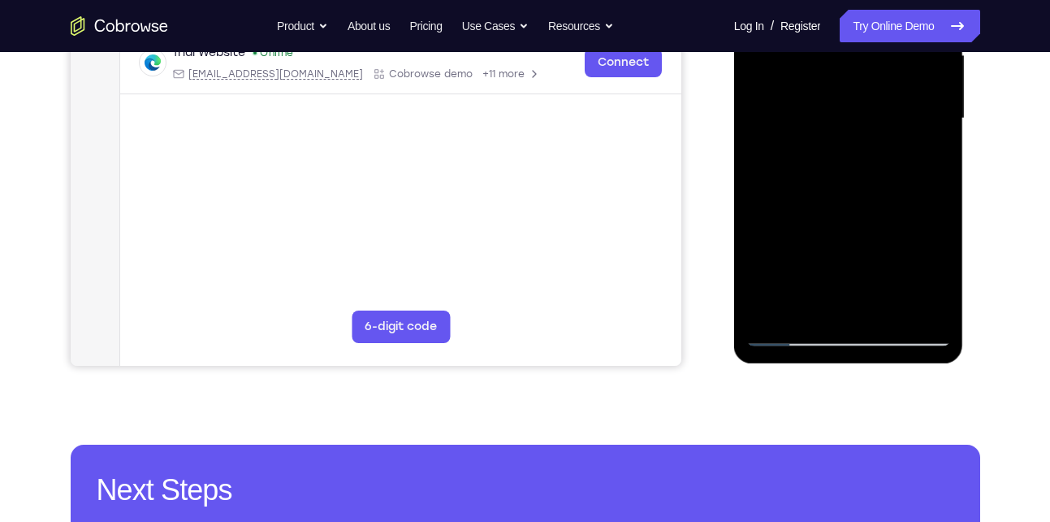
click at [812, 217] on div at bounding box center [849, 118] width 205 height 455
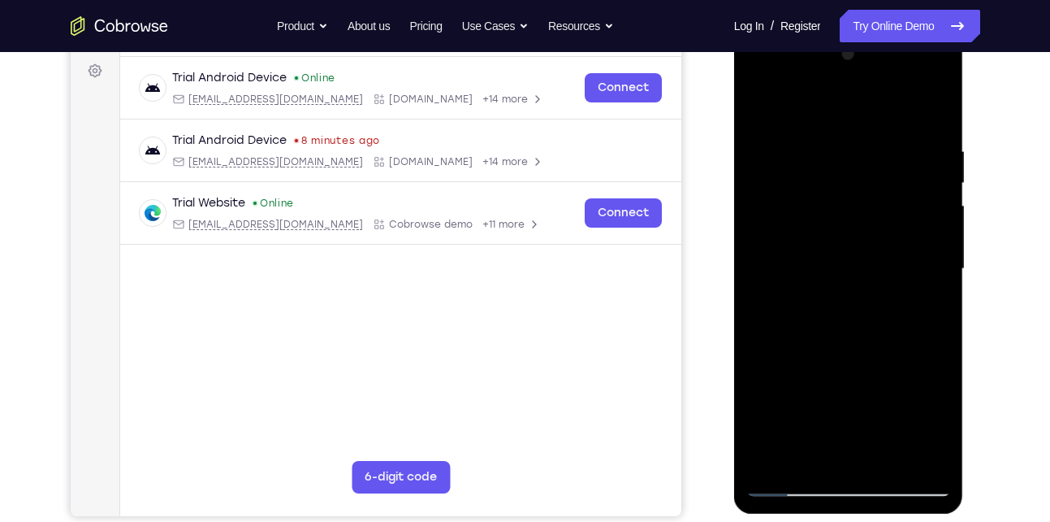
scroll to position [236, 0]
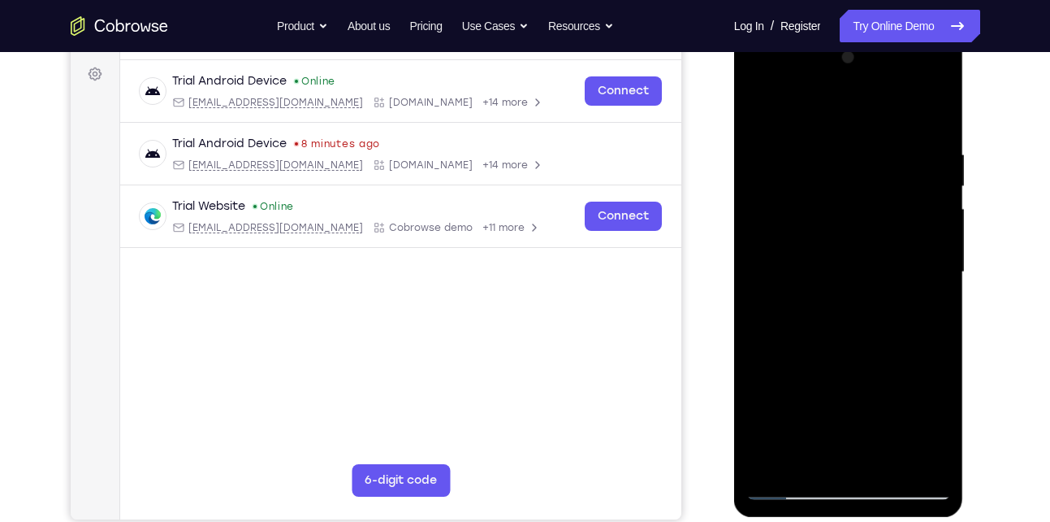
click at [924, 141] on div at bounding box center [849, 272] width 205 height 455
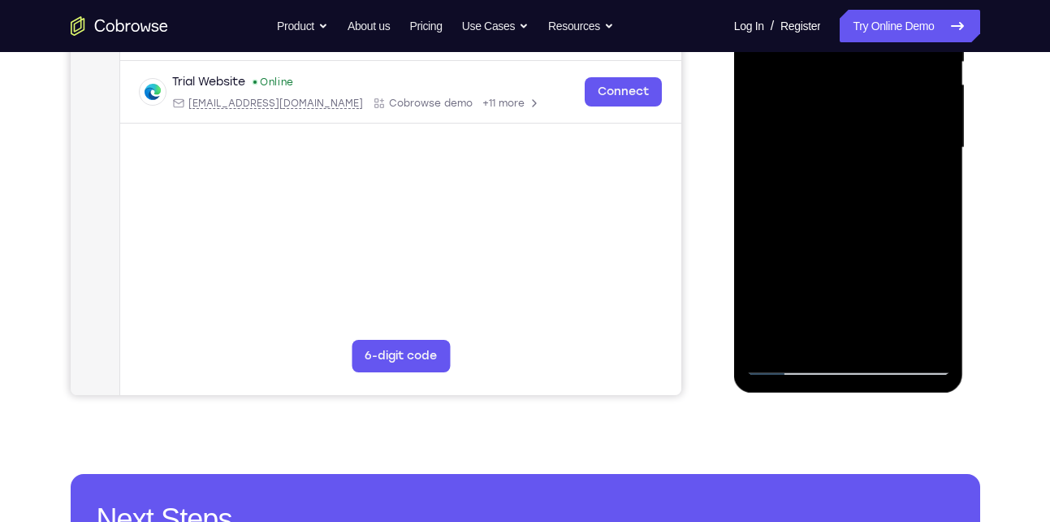
scroll to position [370, 0]
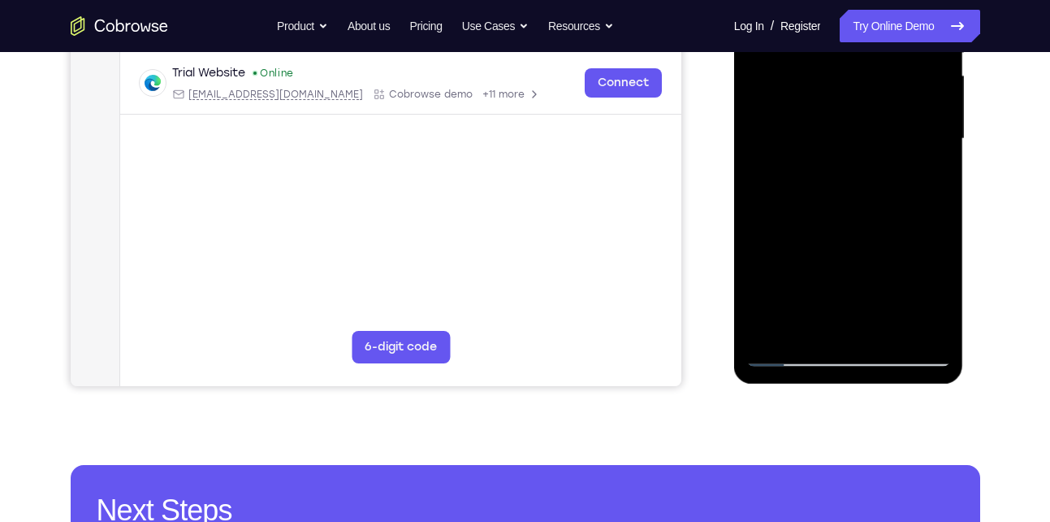
click at [843, 240] on div at bounding box center [849, 138] width 205 height 455
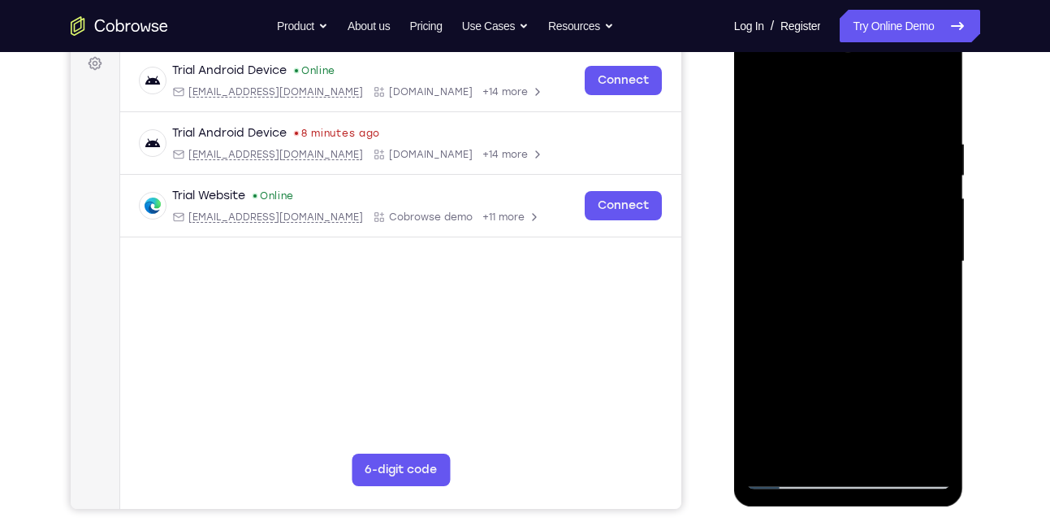
scroll to position [243, 0]
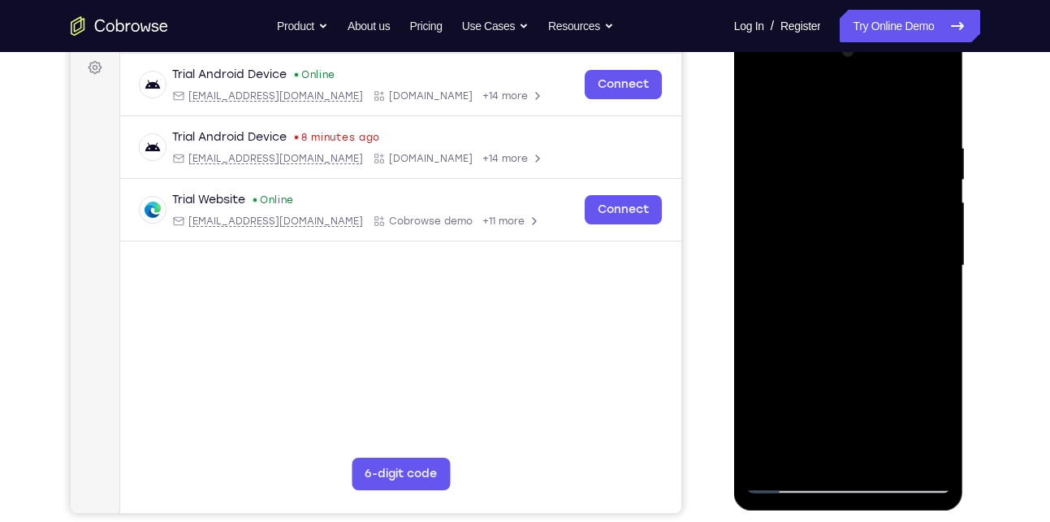
click at [762, 101] on div at bounding box center [849, 265] width 205 height 455
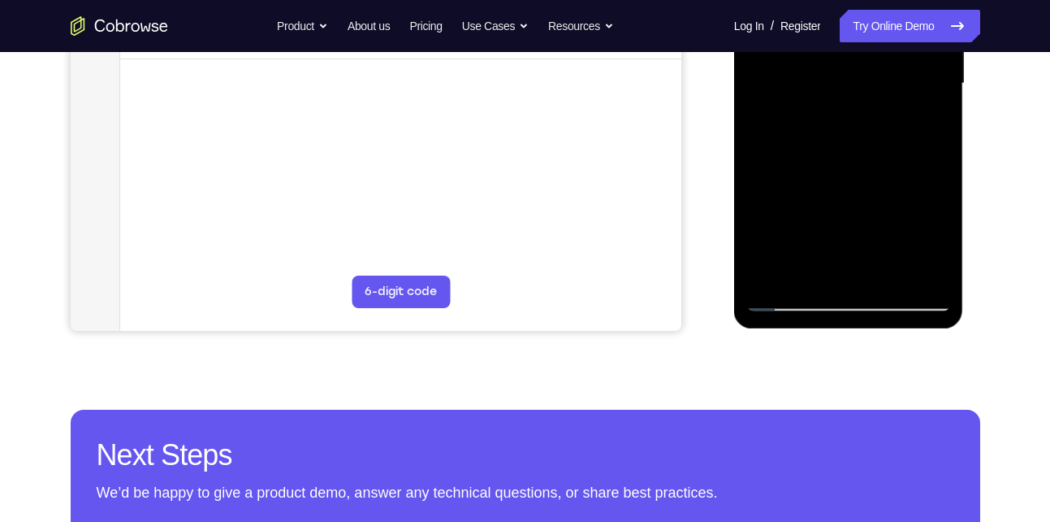
scroll to position [426, 0]
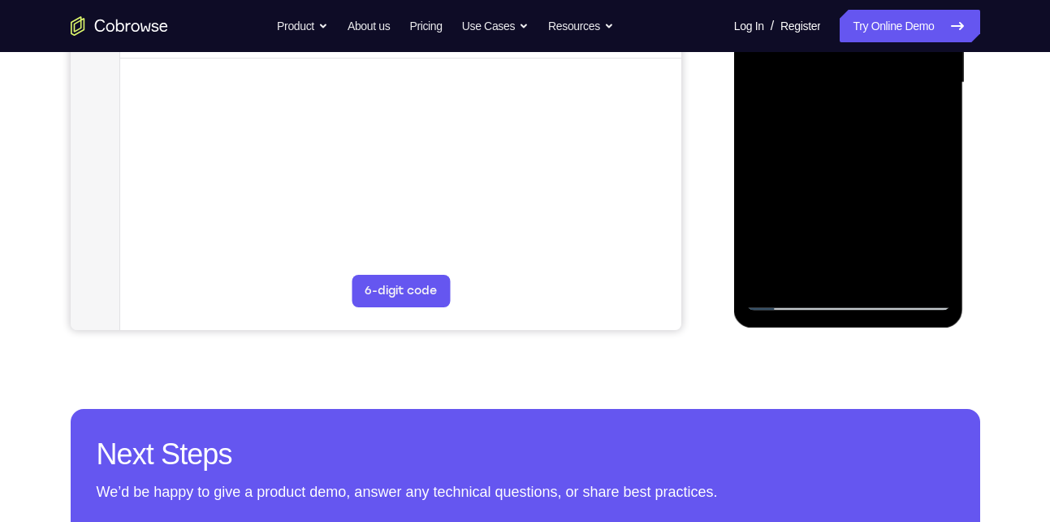
click at [770, 271] on div at bounding box center [849, 82] width 205 height 455
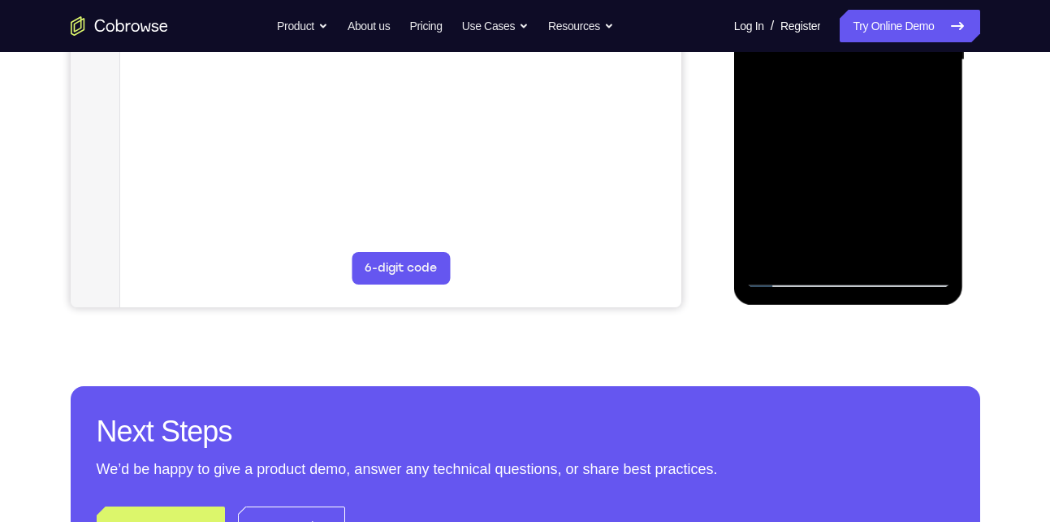
scroll to position [467, 0]
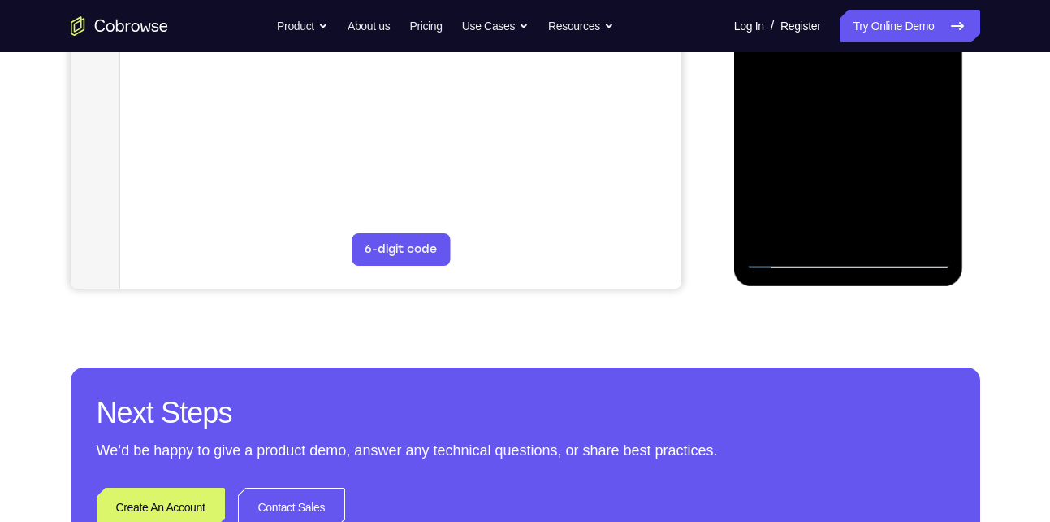
click at [806, 227] on div at bounding box center [849, 41] width 205 height 455
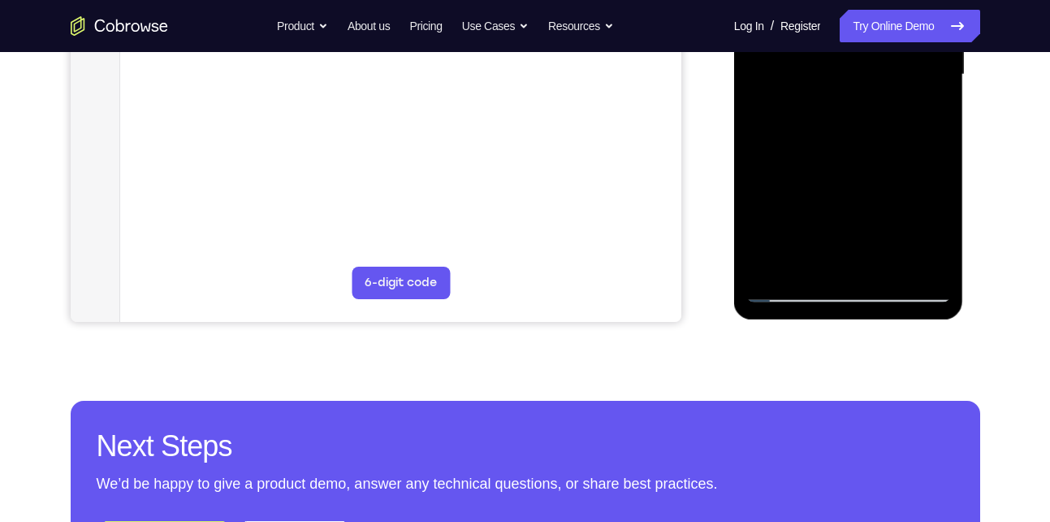
scroll to position [439, 0]
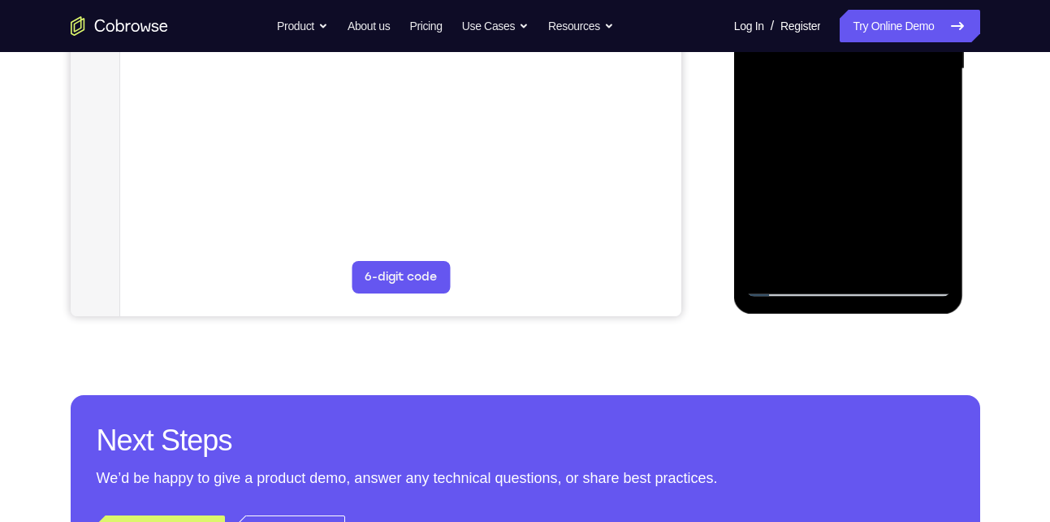
click at [807, 264] on div at bounding box center [849, 69] width 205 height 455
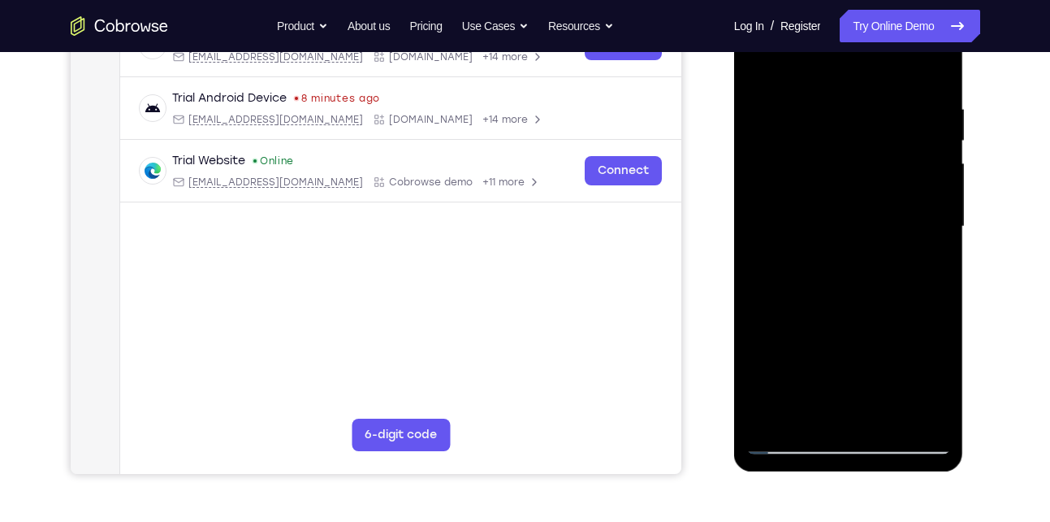
scroll to position [232, 0]
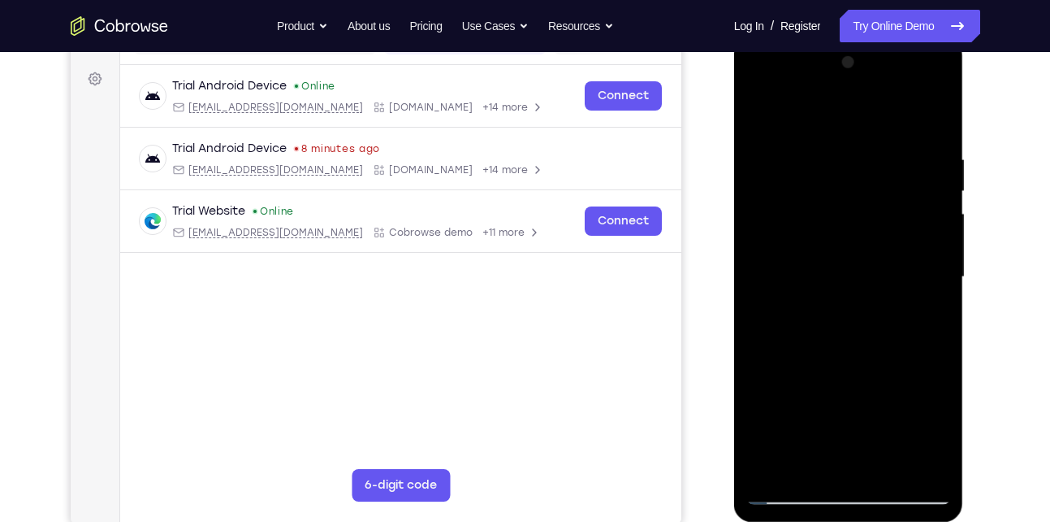
click at [823, 116] on div at bounding box center [849, 277] width 205 height 455
click at [772, 109] on div at bounding box center [849, 277] width 205 height 455
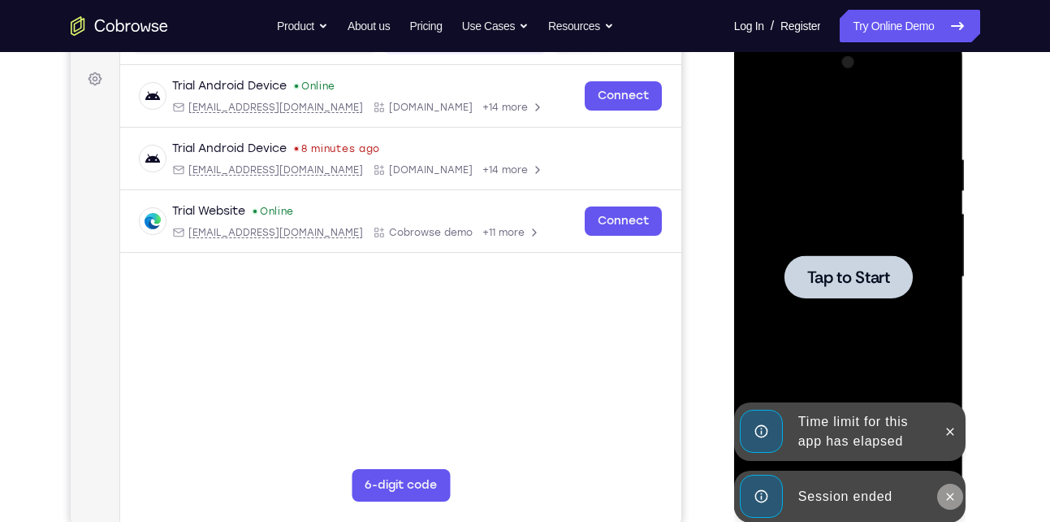
click at [950, 486] on button at bounding box center [950, 496] width 26 height 26
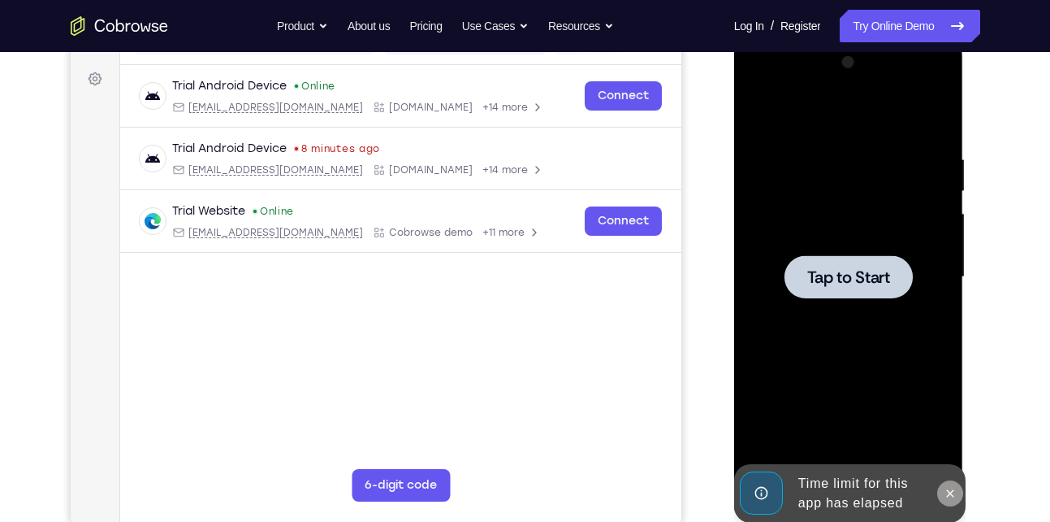
click at [950, 438] on div "Online web based iOS Simulators and Android Emulators. Run iPhone, iPad, Mobile…" at bounding box center [850, 280] width 232 height 487
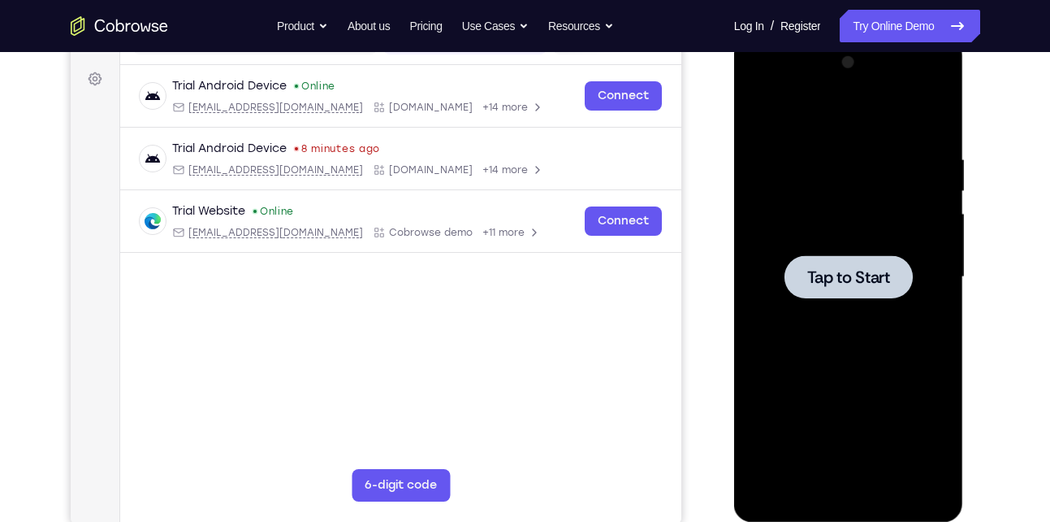
scroll to position [0, 0]
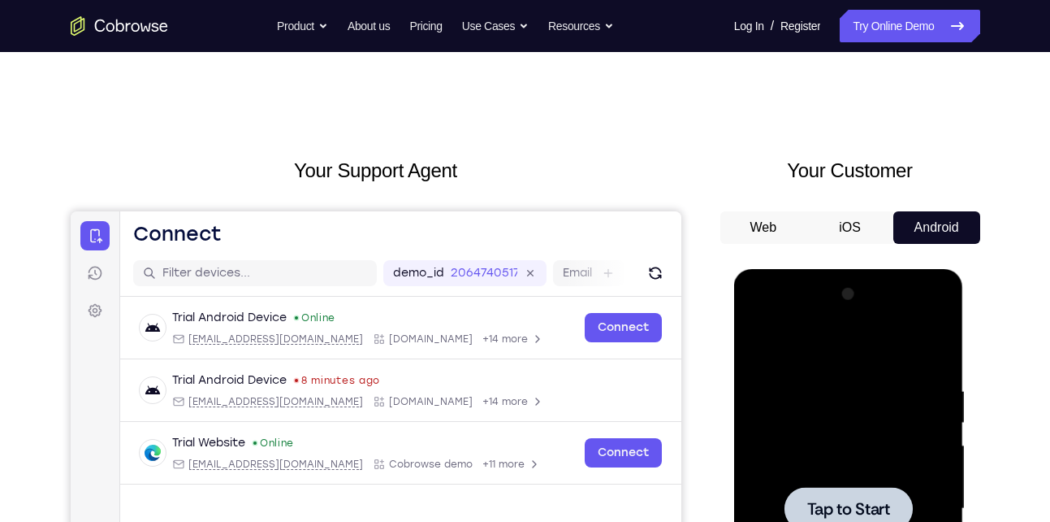
click at [815, 496] on div at bounding box center [849, 508] width 128 height 43
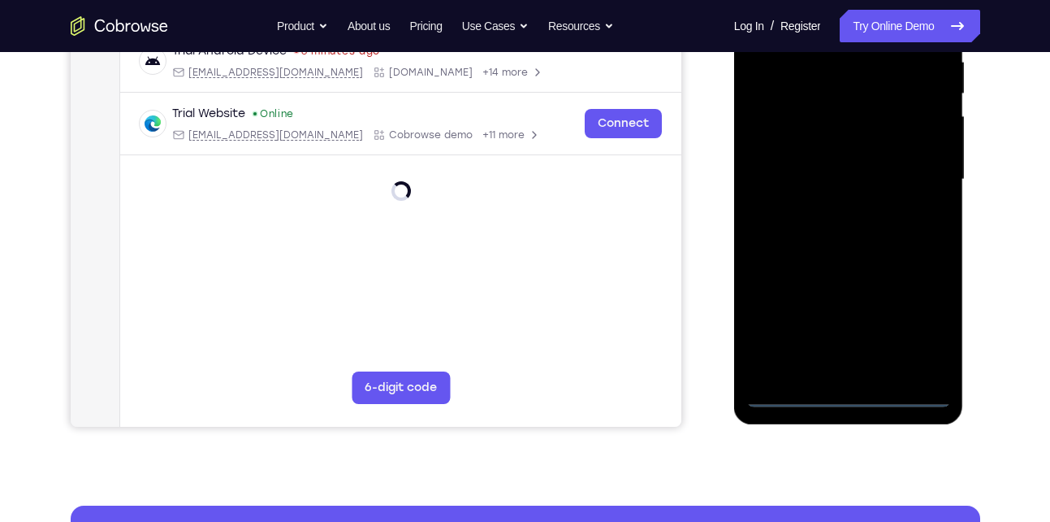
scroll to position [384, 0]
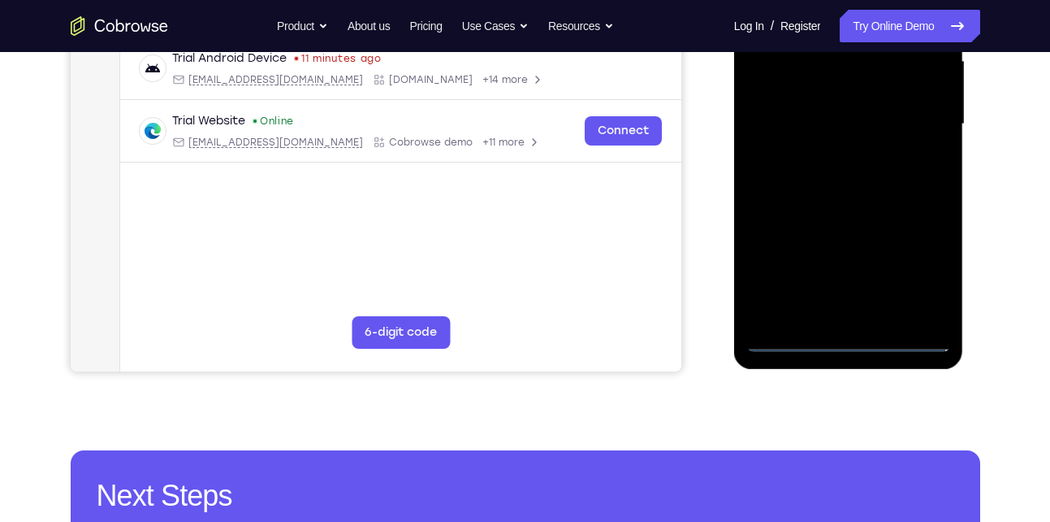
click at [867, 331] on div at bounding box center [849, 124] width 205 height 455
click at [850, 337] on div at bounding box center [849, 124] width 205 height 455
click at [916, 265] on div at bounding box center [849, 124] width 205 height 455
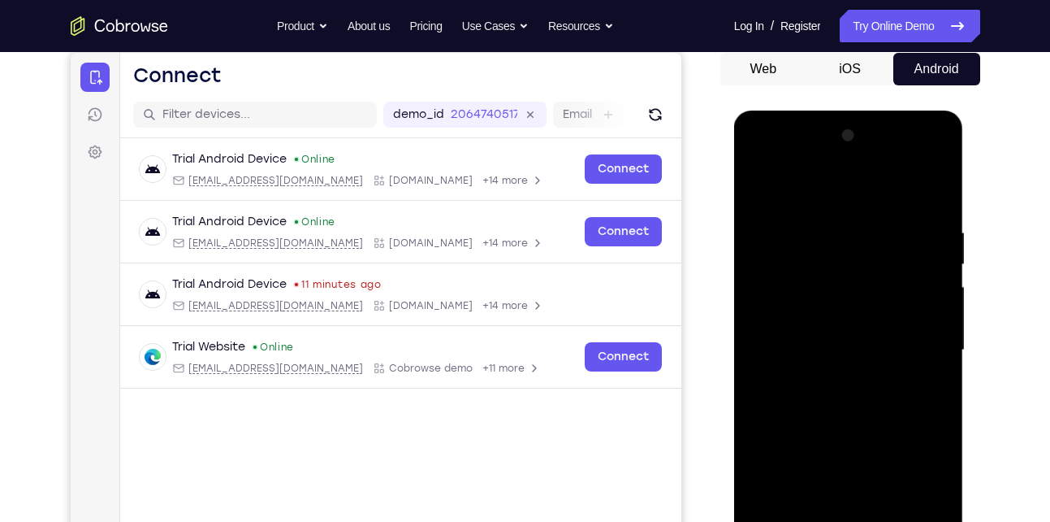
scroll to position [156, 0]
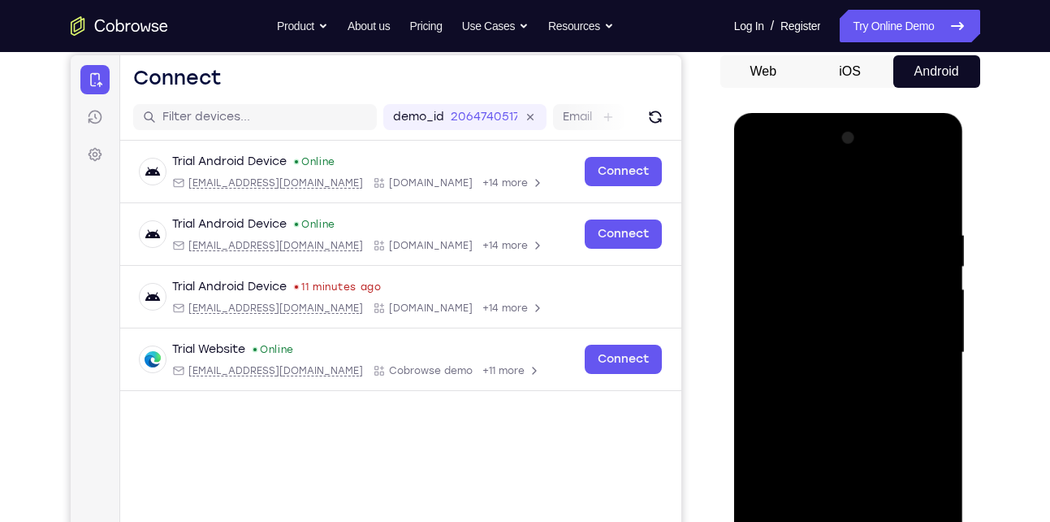
click at [835, 199] on div at bounding box center [849, 352] width 205 height 455
click at [914, 353] on div at bounding box center [849, 352] width 205 height 455
click at [833, 380] on div at bounding box center [849, 352] width 205 height 455
click at [826, 336] on div at bounding box center [849, 352] width 205 height 455
click at [814, 361] on div at bounding box center [849, 352] width 205 height 455
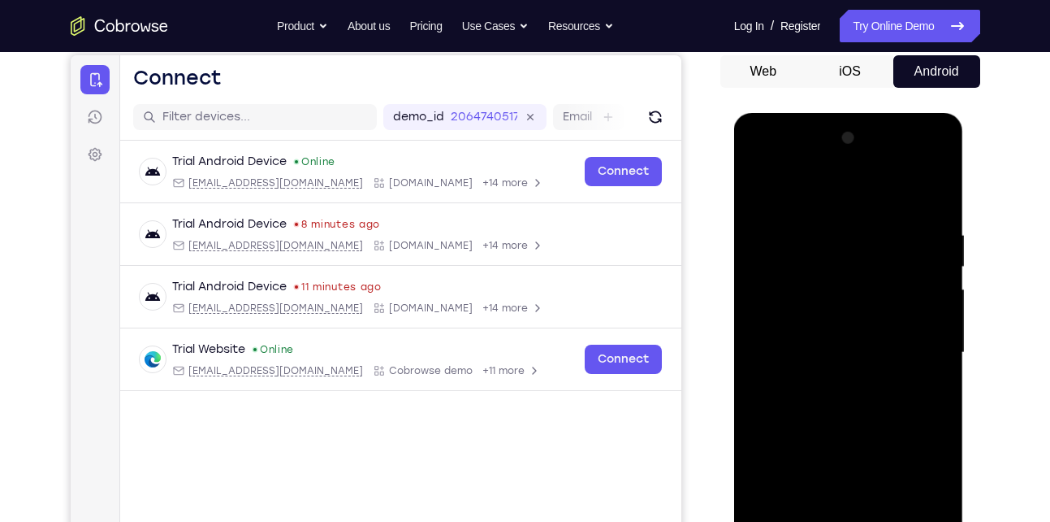
click at [825, 395] on div at bounding box center [849, 352] width 205 height 455
click at [929, 372] on div at bounding box center [849, 352] width 205 height 455
click at [803, 321] on div at bounding box center [849, 352] width 205 height 455
click at [834, 348] on div at bounding box center [849, 352] width 205 height 455
click at [842, 414] on div at bounding box center [849, 352] width 205 height 455
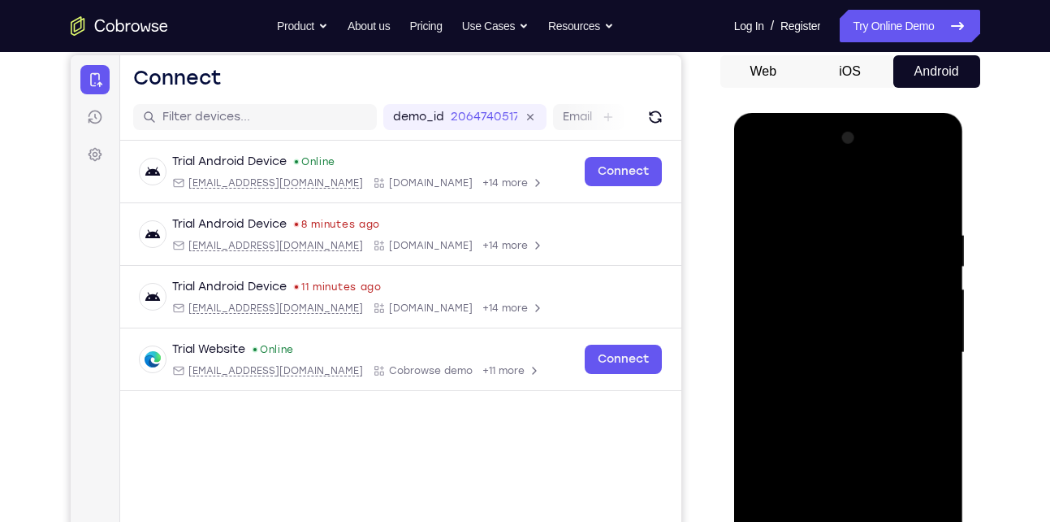
click at [921, 193] on div at bounding box center [849, 352] width 205 height 455
click at [923, 190] on div at bounding box center [849, 352] width 205 height 455
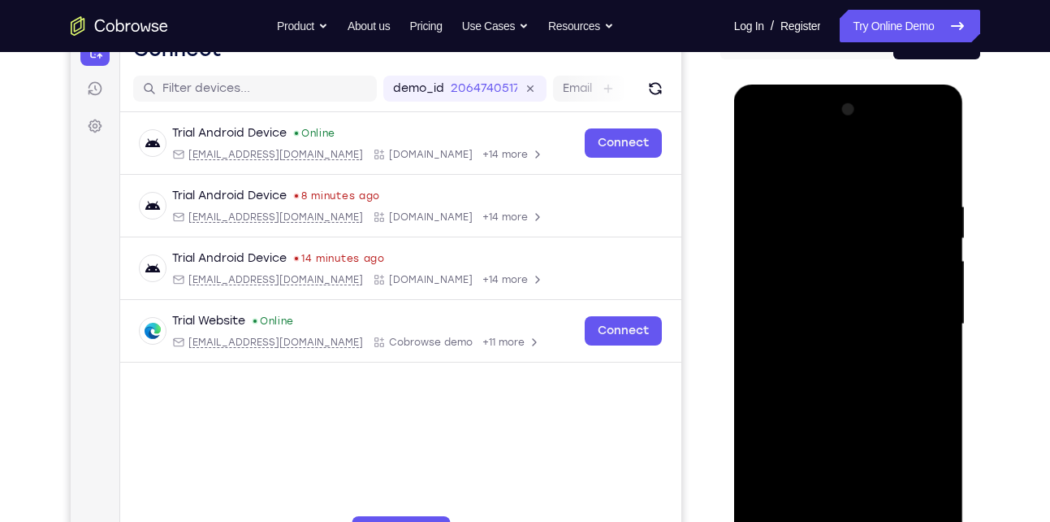
scroll to position [184, 0]
click at [830, 197] on div at bounding box center [849, 324] width 205 height 455
click at [933, 171] on div at bounding box center [849, 324] width 205 height 455
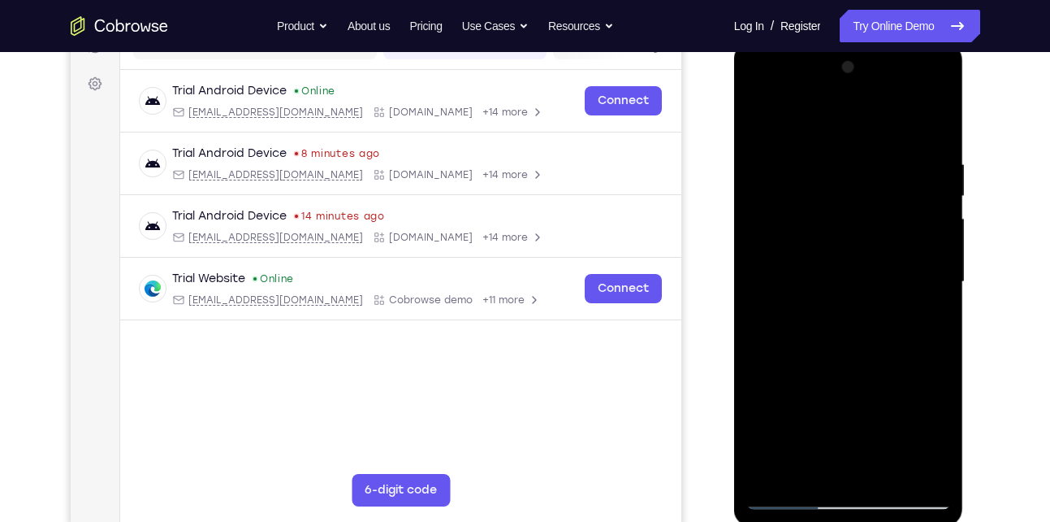
scroll to position [242, 0]
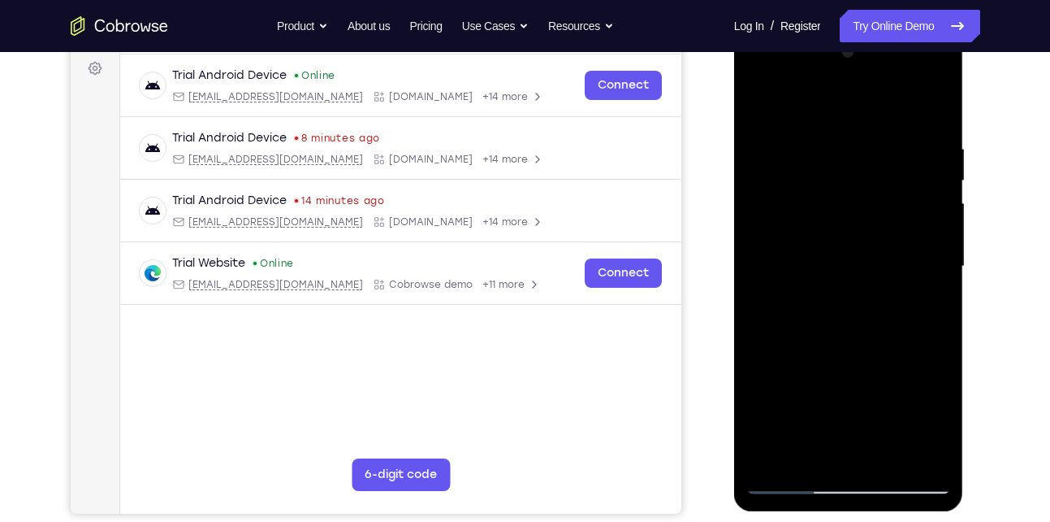
click at [942, 288] on div at bounding box center [849, 266] width 205 height 455
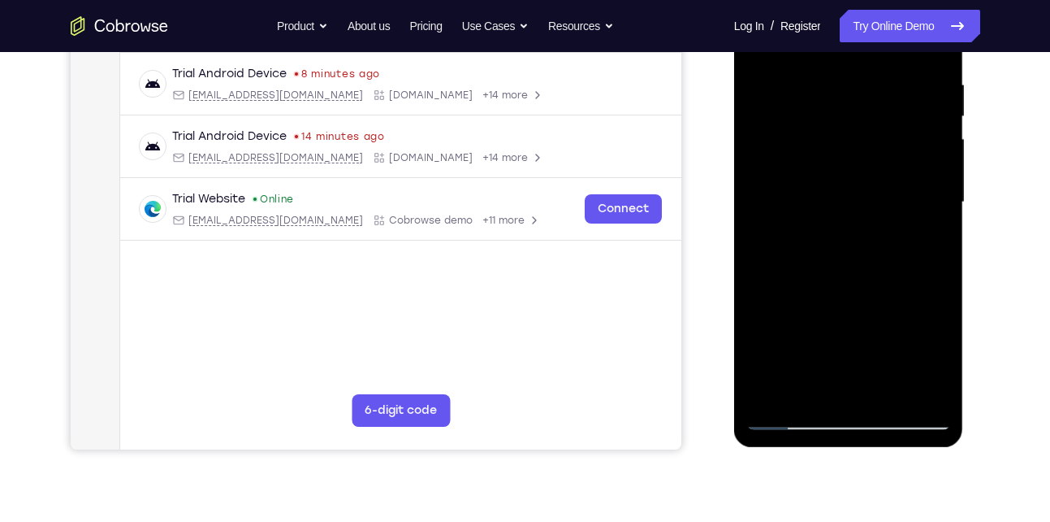
scroll to position [345, 0]
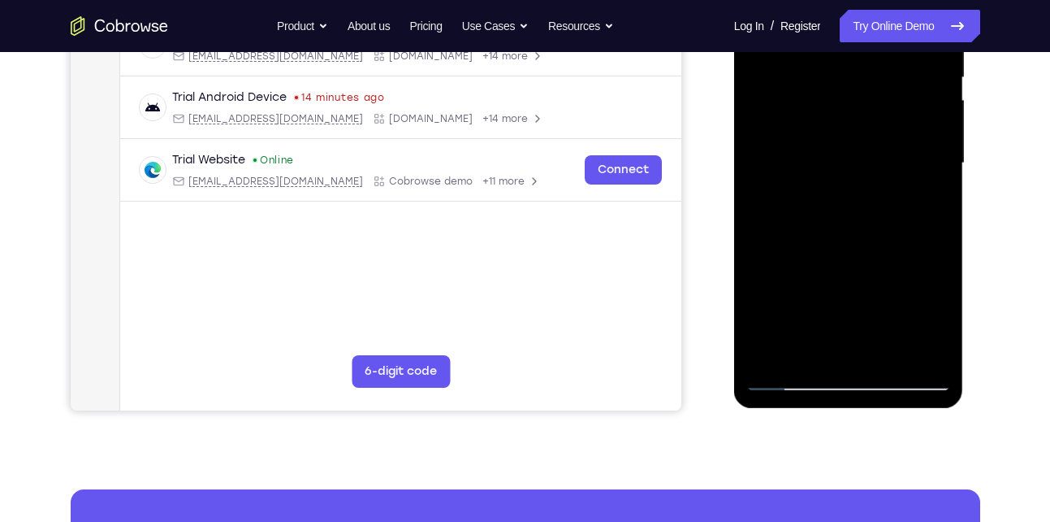
click at [835, 235] on div at bounding box center [849, 163] width 205 height 455
click at [940, 287] on div at bounding box center [849, 163] width 205 height 455
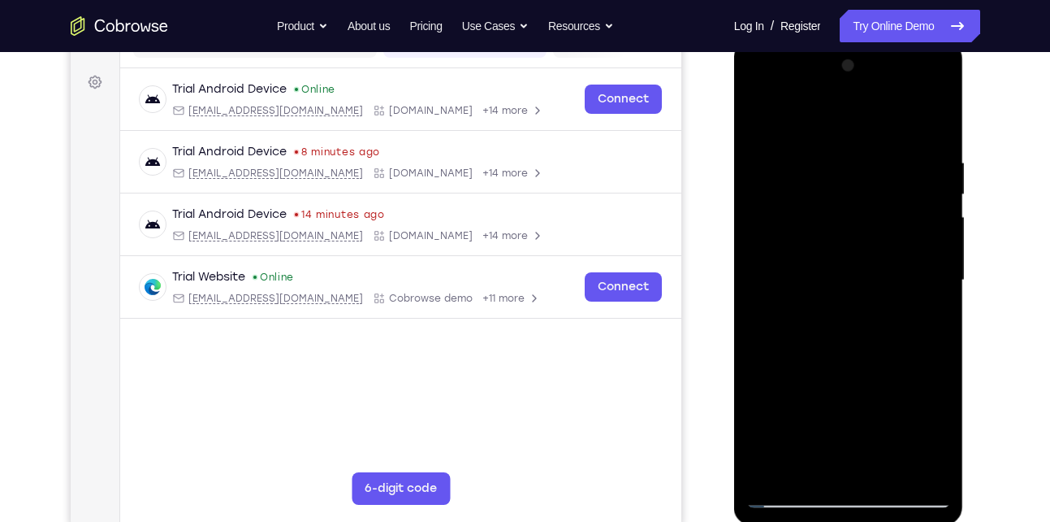
scroll to position [232, 0]
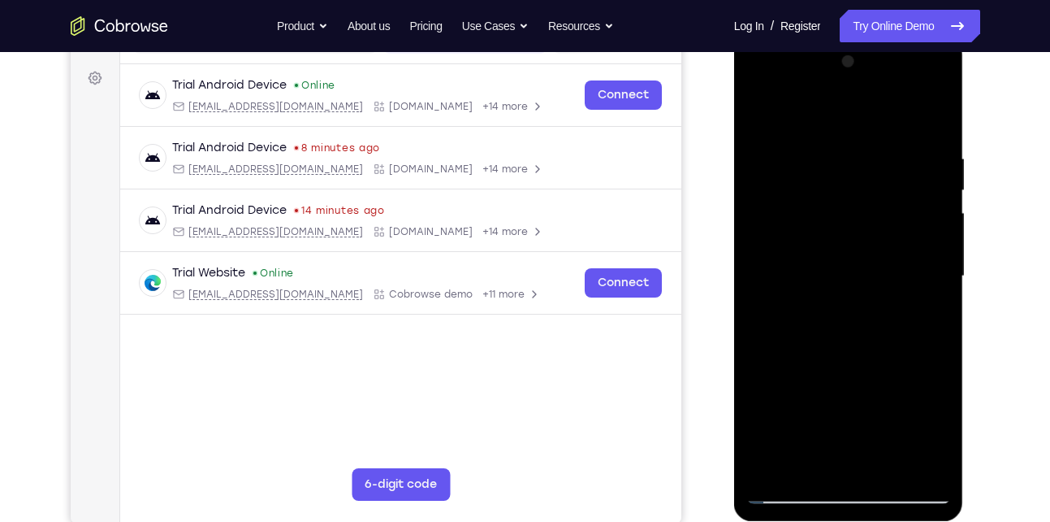
click at [768, 469] on div at bounding box center [849, 276] width 205 height 455
click at [804, 461] on div at bounding box center [849, 276] width 205 height 455
click at [818, 115] on div at bounding box center [849, 276] width 205 height 455
click at [764, 154] on div at bounding box center [849, 276] width 205 height 455
click at [768, 183] on div at bounding box center [849, 276] width 205 height 455
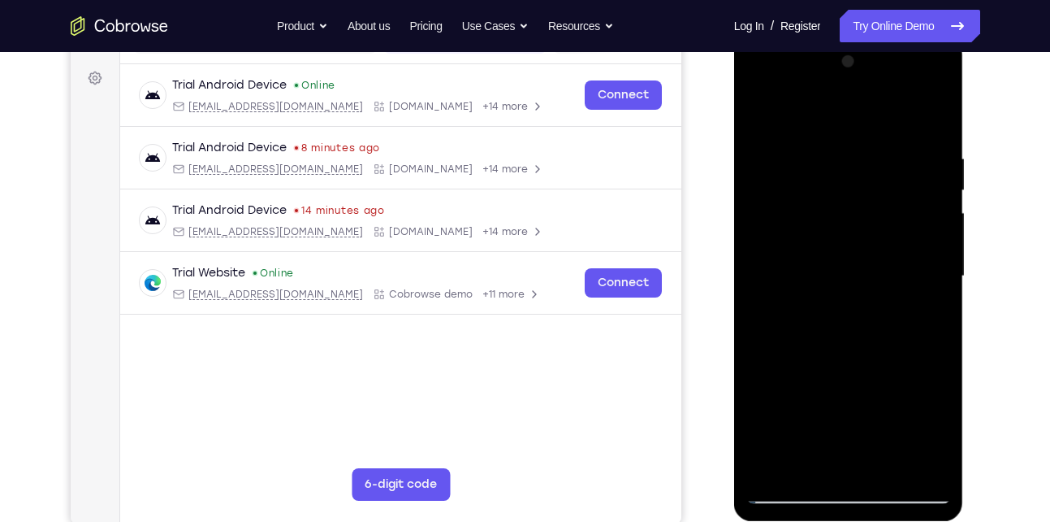
click at [814, 191] on div at bounding box center [849, 276] width 205 height 455
click at [773, 154] on div at bounding box center [849, 276] width 205 height 455
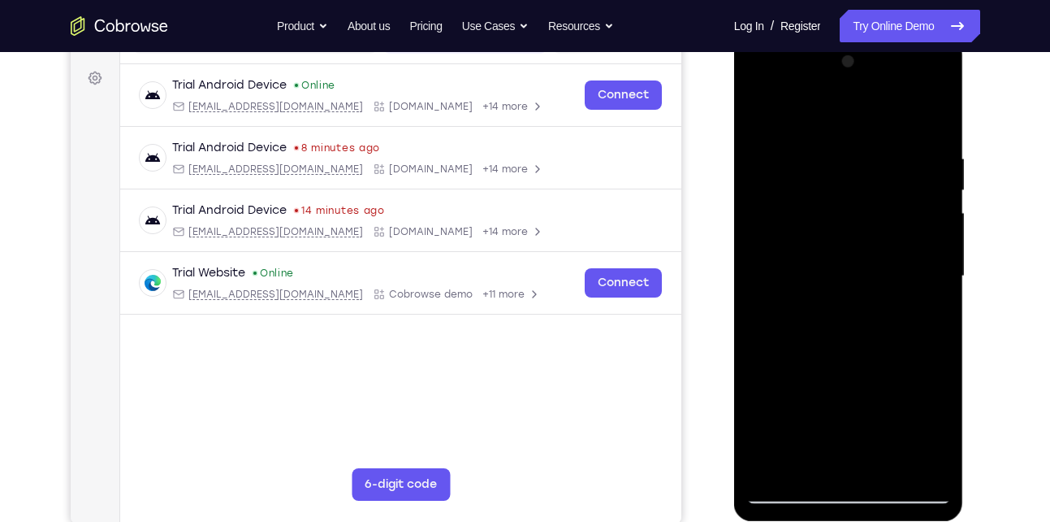
click at [753, 110] on div at bounding box center [849, 276] width 205 height 455
click at [794, 106] on div at bounding box center [849, 276] width 205 height 455
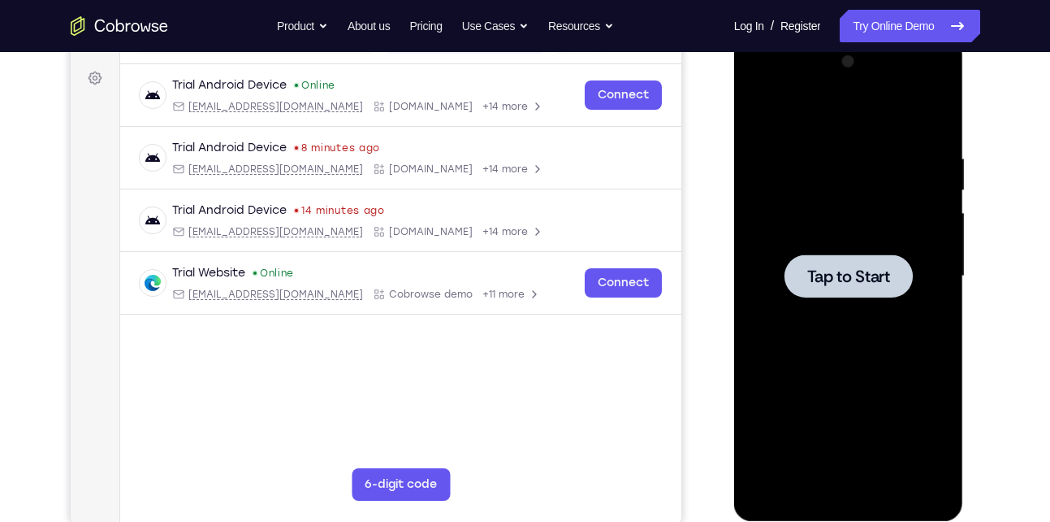
click at [826, 250] on div at bounding box center [849, 276] width 205 height 455
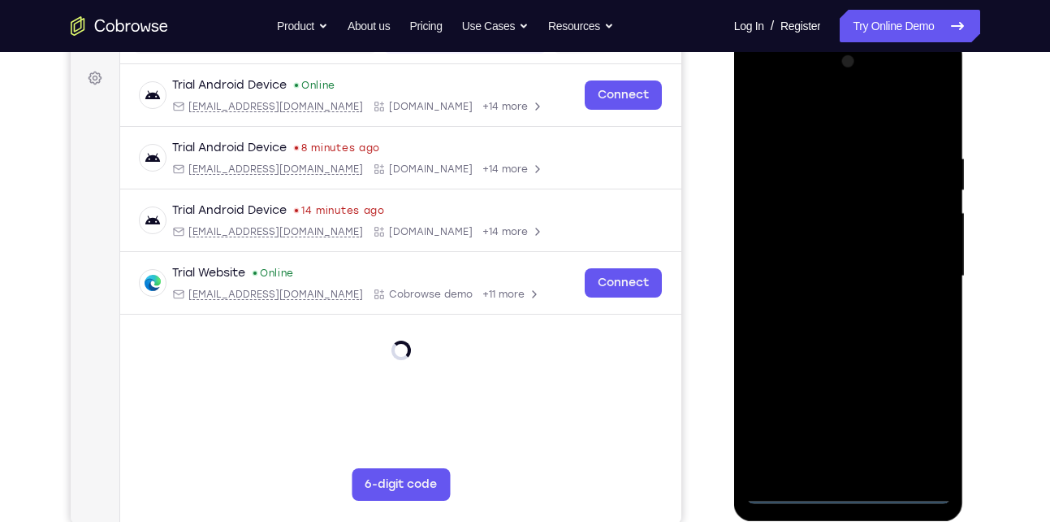
click at [850, 479] on div at bounding box center [849, 276] width 205 height 455
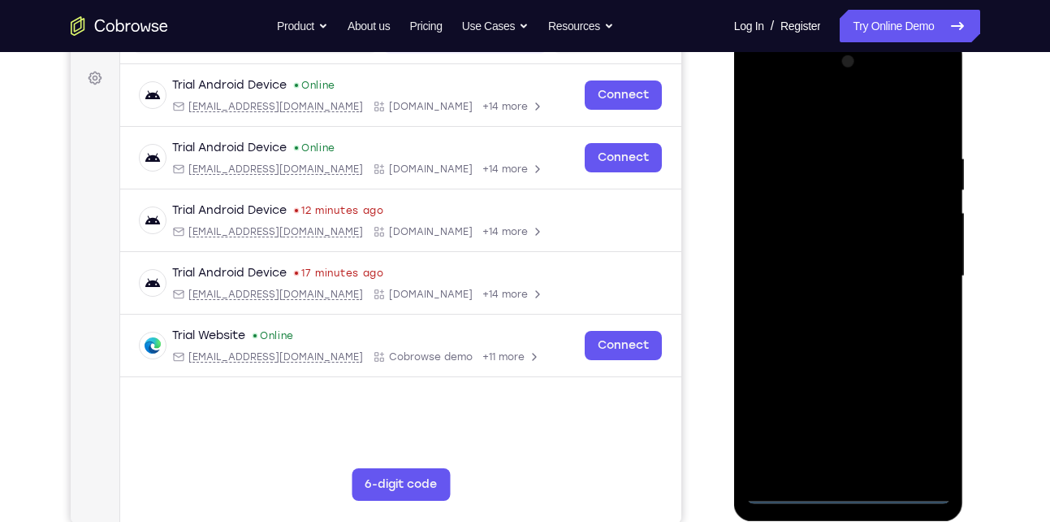
click at [847, 486] on div at bounding box center [849, 276] width 205 height 455
click at [846, 497] on div at bounding box center [849, 276] width 205 height 455
click at [923, 416] on div at bounding box center [849, 276] width 205 height 455
click at [852, 119] on div at bounding box center [849, 276] width 205 height 455
click at [914, 260] on div at bounding box center [849, 276] width 205 height 455
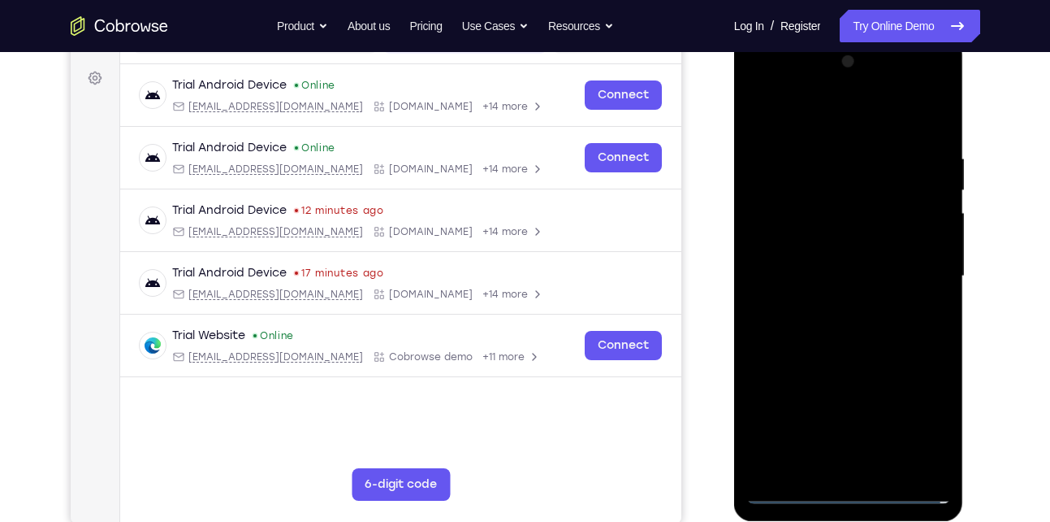
click at [829, 305] on div at bounding box center [849, 276] width 205 height 455
click at [825, 263] on div at bounding box center [849, 276] width 205 height 455
click at [797, 275] on div at bounding box center [849, 276] width 205 height 455
click at [808, 334] on div at bounding box center [849, 276] width 205 height 455
click at [864, 339] on div at bounding box center [849, 276] width 205 height 455
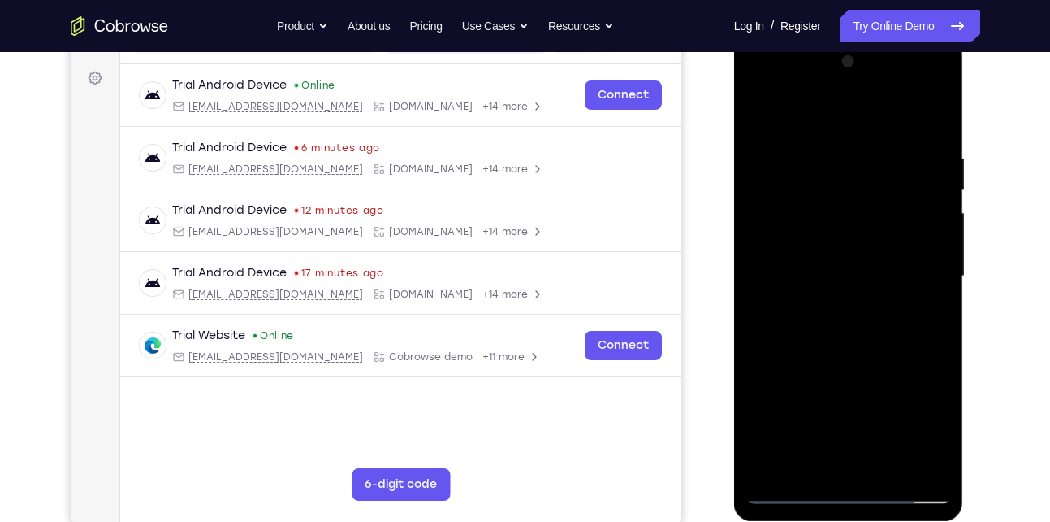
click at [819, 461] on div at bounding box center [849, 276] width 205 height 455
click at [828, 104] on div at bounding box center [849, 276] width 205 height 455
click at [799, 146] on div at bounding box center [849, 276] width 205 height 455
click at [828, 168] on div at bounding box center [849, 276] width 205 height 455
click at [845, 213] on div at bounding box center [849, 276] width 205 height 455
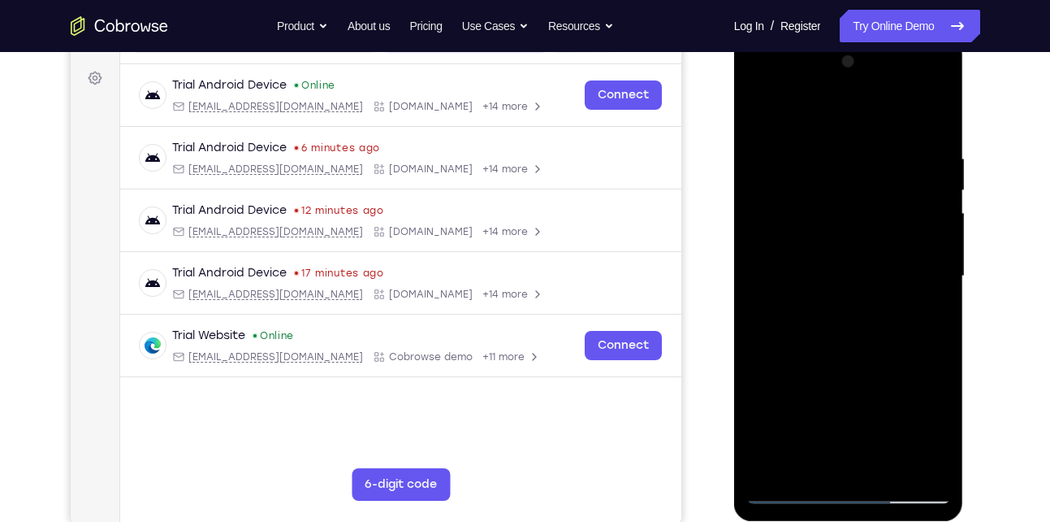
click at [825, 227] on div at bounding box center [849, 276] width 205 height 455
click at [773, 157] on div at bounding box center [849, 276] width 205 height 455
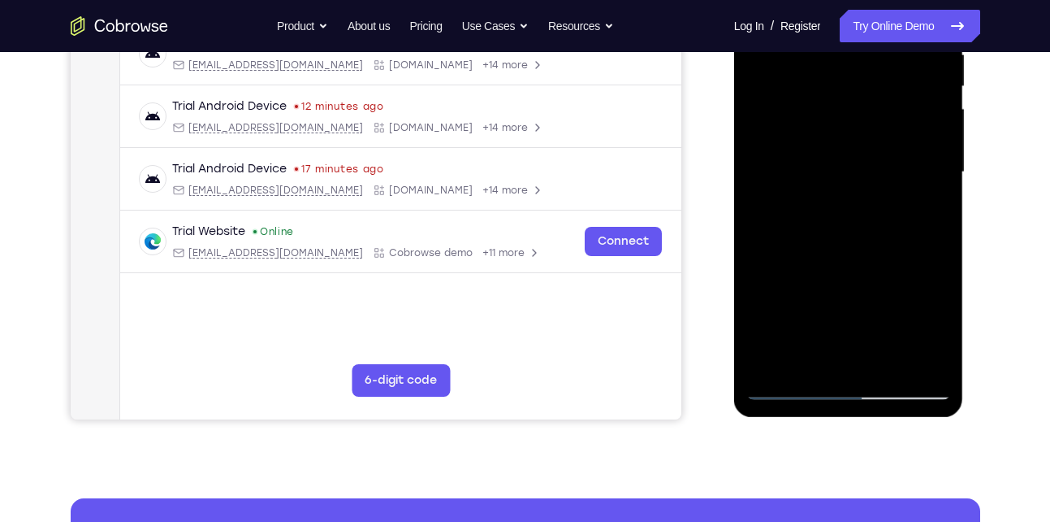
scroll to position [337, 0]
click at [777, 366] on div at bounding box center [849, 171] width 205 height 455
click at [773, 372] on div at bounding box center [849, 171] width 205 height 455
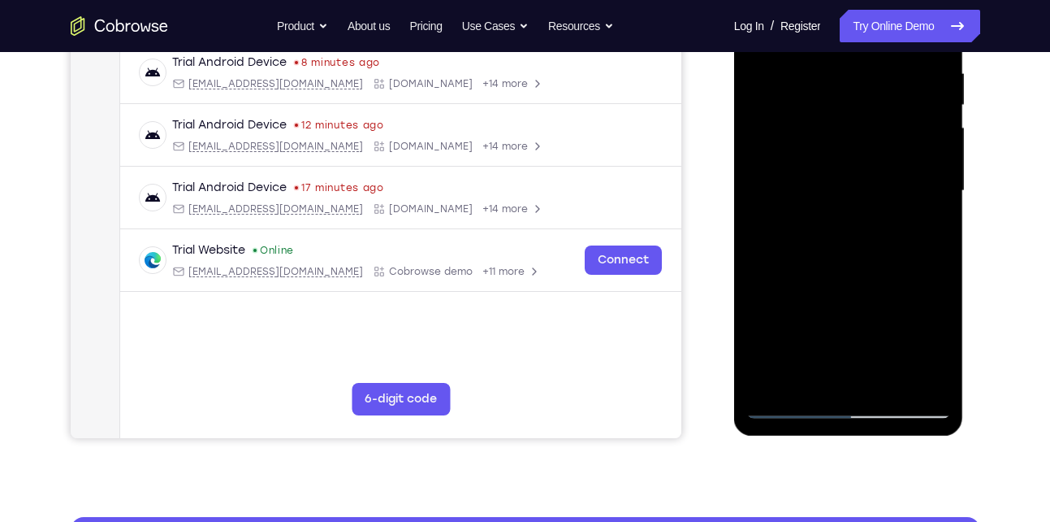
scroll to position [327, 0]
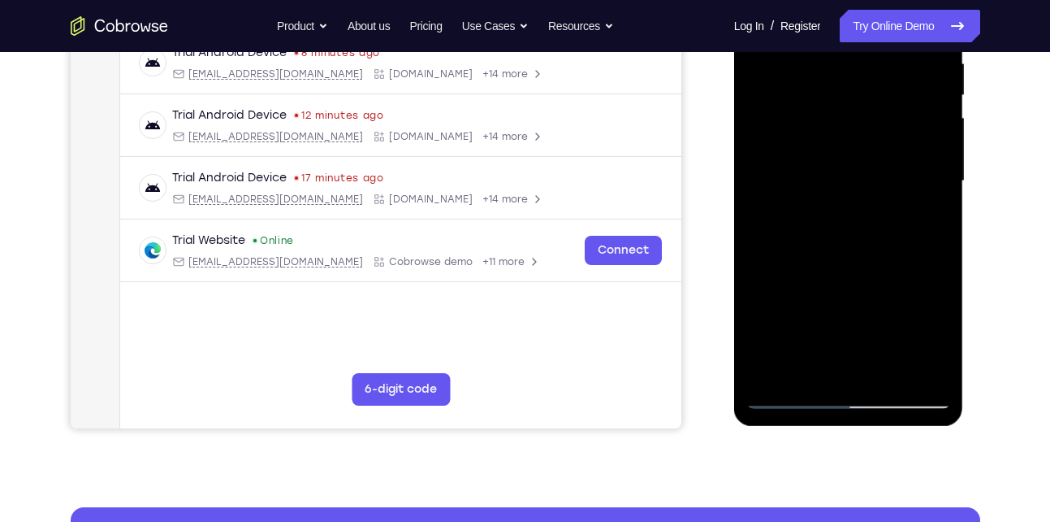
click at [920, 369] on div at bounding box center [849, 181] width 205 height 455
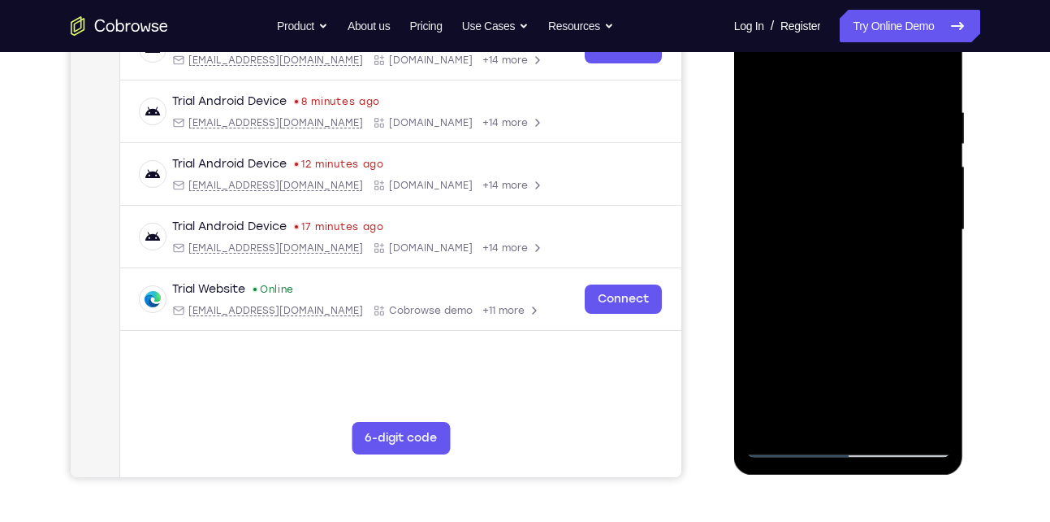
scroll to position [271, 0]
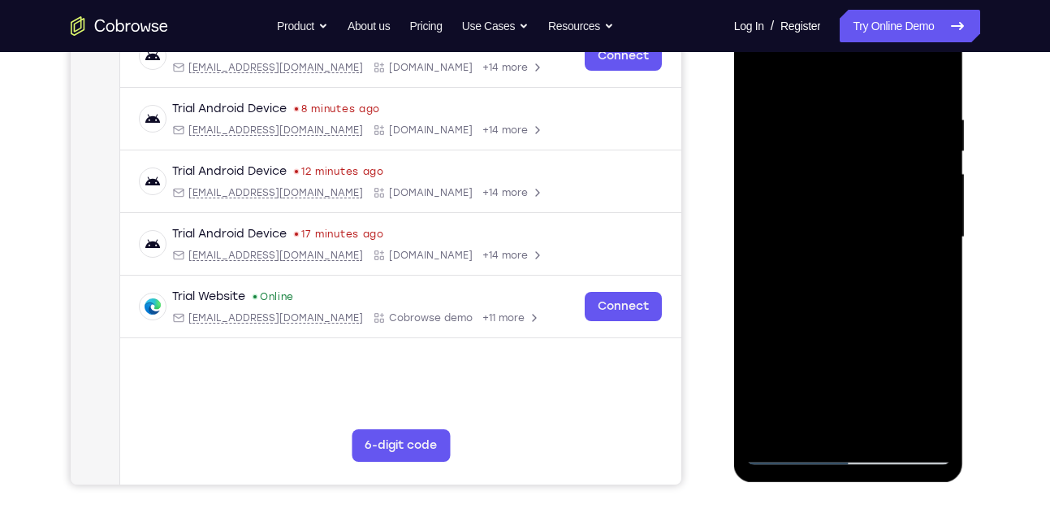
click at [846, 254] on div at bounding box center [849, 237] width 205 height 455
click at [919, 119] on div at bounding box center [849, 237] width 205 height 455
click at [921, 142] on div at bounding box center [849, 237] width 205 height 455
click at [872, 298] on div at bounding box center [849, 237] width 205 height 455
click at [927, 119] on div at bounding box center [849, 237] width 205 height 455
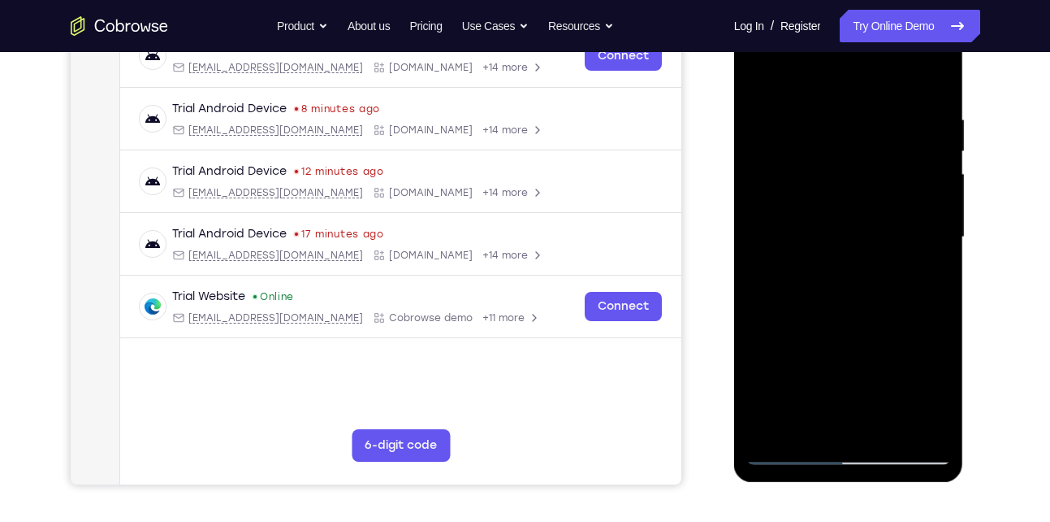
click at [883, 297] on div at bounding box center [849, 237] width 205 height 455
click at [920, 144] on div at bounding box center [849, 237] width 205 height 455
click at [842, 298] on div at bounding box center [849, 237] width 205 height 455
click at [920, 181] on div at bounding box center [849, 237] width 205 height 455
click at [873, 296] on div at bounding box center [849, 237] width 205 height 455
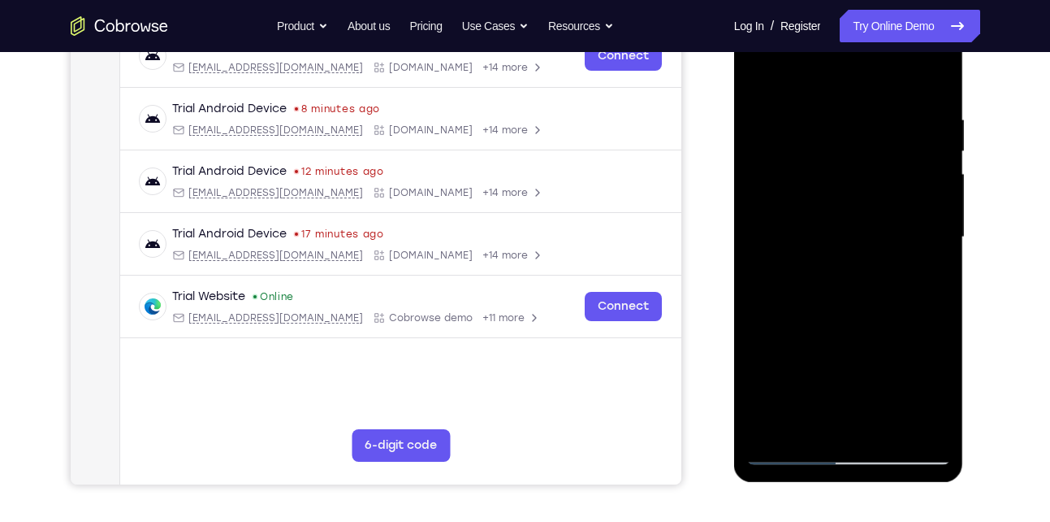
click at [916, 207] on div at bounding box center [849, 237] width 205 height 455
click at [849, 292] on div at bounding box center [849, 237] width 205 height 455
click at [842, 294] on div at bounding box center [849, 237] width 205 height 455
click at [755, 67] on div at bounding box center [849, 237] width 205 height 455
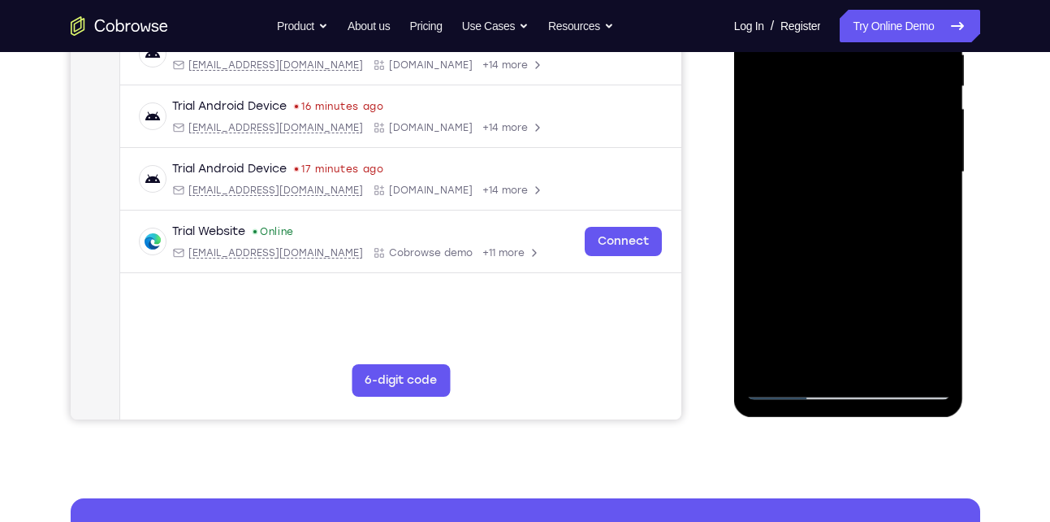
click at [851, 182] on div at bounding box center [849, 172] width 205 height 455
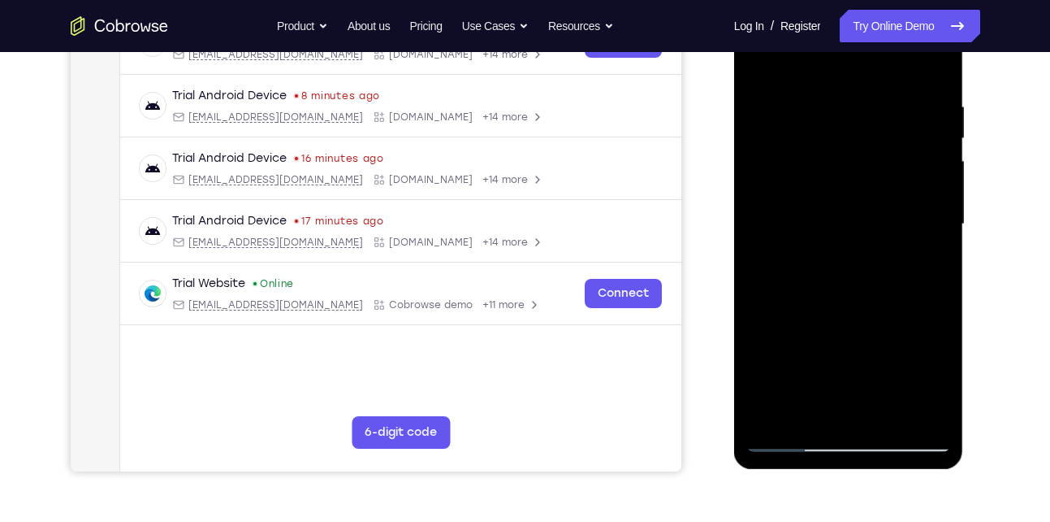
scroll to position [285, 0]
click at [757, 58] on div at bounding box center [849, 223] width 205 height 455
click at [911, 239] on div at bounding box center [849, 223] width 205 height 455
click at [916, 103] on div at bounding box center [849, 223] width 205 height 455
click at [864, 241] on div at bounding box center [849, 223] width 205 height 455
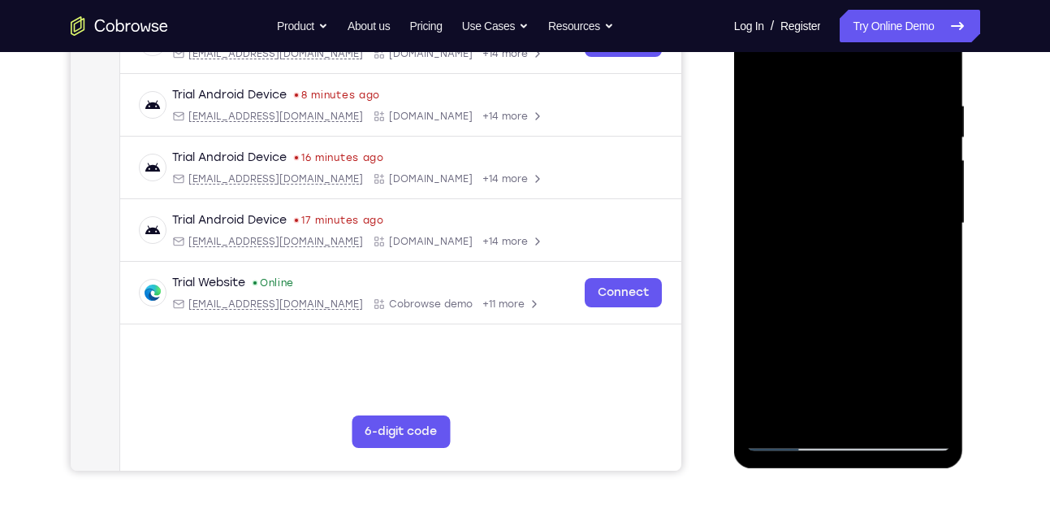
click at [906, 130] on div at bounding box center [849, 223] width 205 height 455
click at [877, 240] on div at bounding box center [849, 223] width 205 height 455
click at [908, 167] on div at bounding box center [849, 223] width 205 height 455
click at [889, 242] on div at bounding box center [849, 223] width 205 height 455
click at [907, 191] on div at bounding box center [849, 223] width 205 height 455
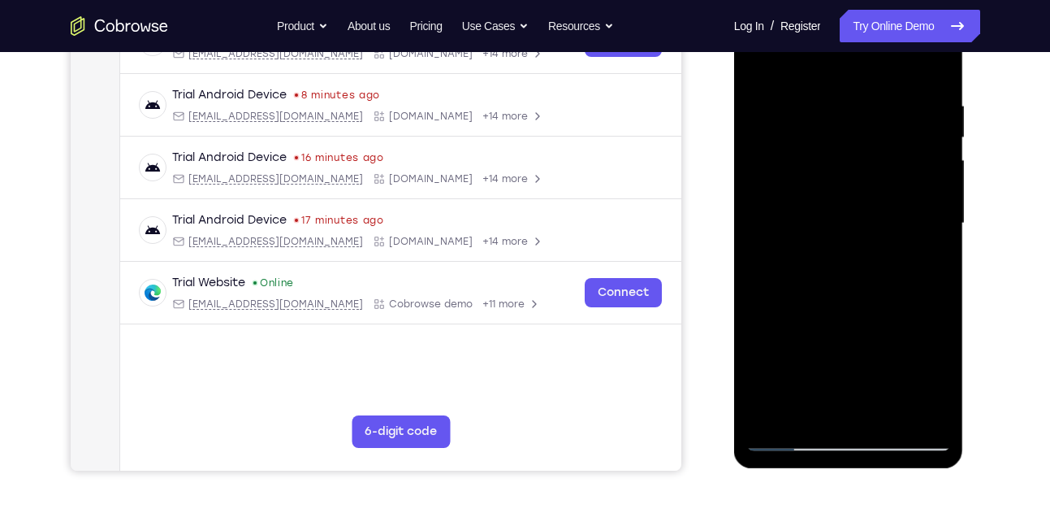
click at [883, 245] on div at bounding box center [849, 223] width 205 height 455
click at [908, 225] on div at bounding box center [849, 223] width 205 height 455
click at [884, 245] on div at bounding box center [849, 223] width 205 height 455
click at [919, 250] on div at bounding box center [849, 223] width 205 height 455
click at [894, 243] on div at bounding box center [849, 223] width 205 height 455
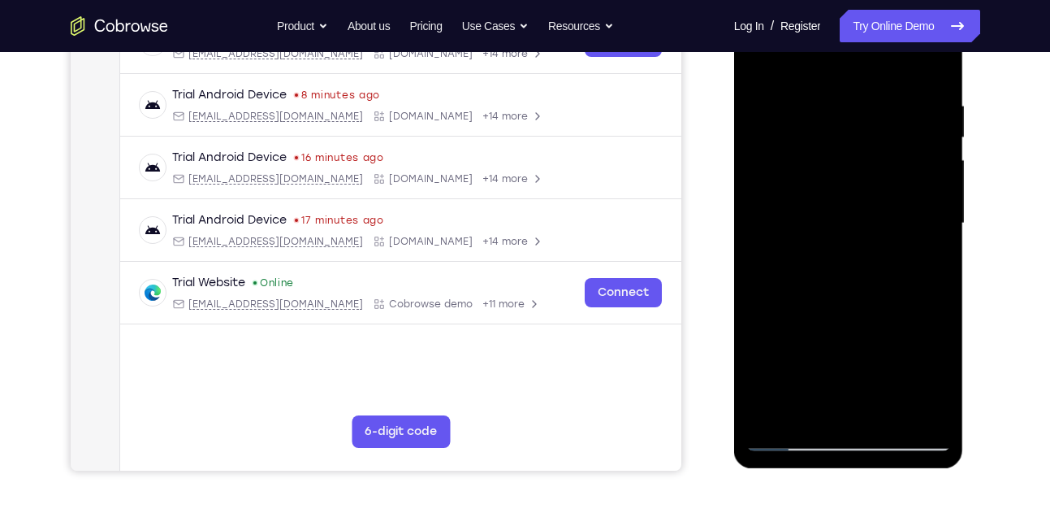
click at [907, 281] on div at bounding box center [849, 223] width 205 height 455
click at [879, 244] on div at bounding box center [849, 223] width 205 height 455
click at [919, 309] on div at bounding box center [849, 223] width 205 height 455
click at [871, 242] on div at bounding box center [849, 223] width 205 height 455
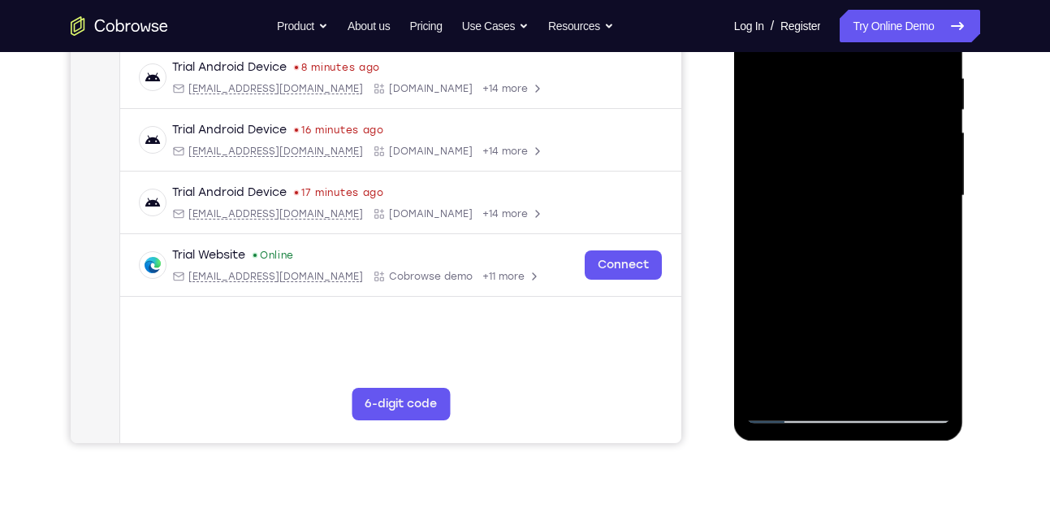
scroll to position [314, 0]
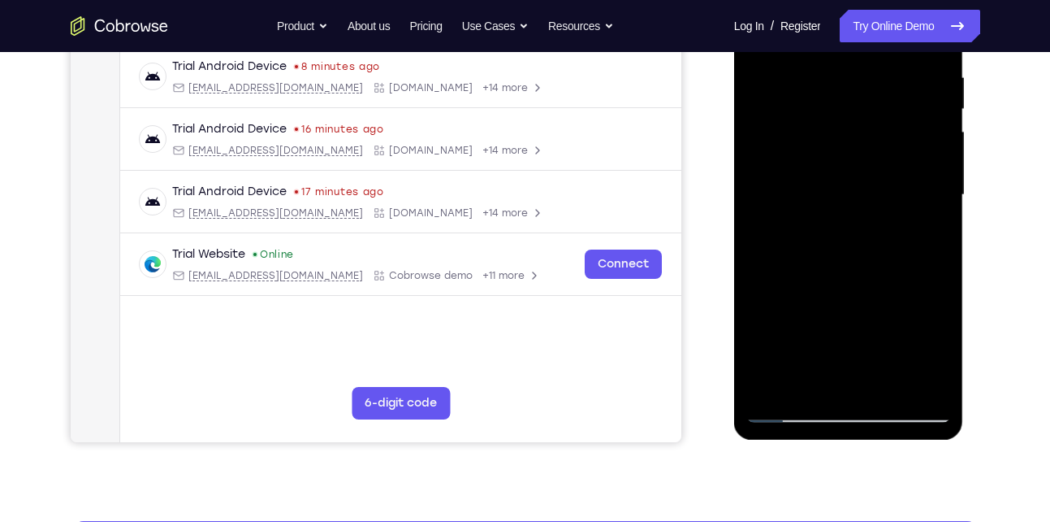
click at [908, 297] on div at bounding box center [849, 195] width 205 height 455
click at [874, 210] on div at bounding box center [849, 195] width 205 height 455
click at [910, 177] on div at bounding box center [849, 195] width 205 height 455
click at [876, 214] on div at bounding box center [849, 195] width 205 height 455
click at [916, 263] on div at bounding box center [849, 195] width 205 height 455
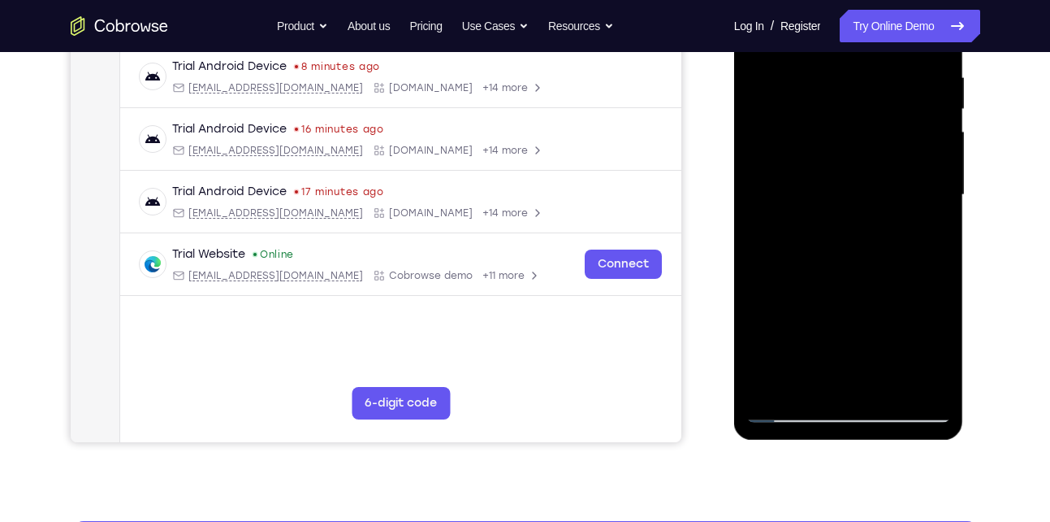
click at [872, 214] on div at bounding box center [849, 195] width 205 height 455
click at [915, 296] on div at bounding box center [849, 195] width 205 height 455
click at [876, 214] on div at bounding box center [849, 195] width 205 height 455
click at [916, 353] on div at bounding box center [849, 195] width 205 height 455
click at [874, 214] on div at bounding box center [849, 195] width 205 height 455
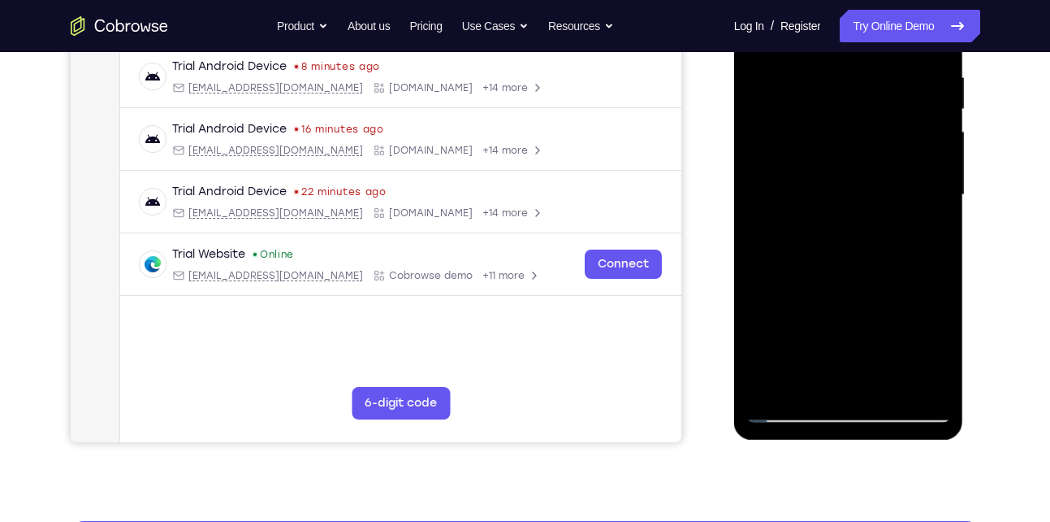
click at [912, 236] on div at bounding box center [849, 195] width 205 height 455
click at [859, 210] on div at bounding box center [849, 195] width 205 height 455
click at [916, 270] on div at bounding box center [849, 195] width 205 height 455
click at [876, 202] on div at bounding box center [849, 195] width 205 height 455
click at [916, 295] on div at bounding box center [849, 195] width 205 height 455
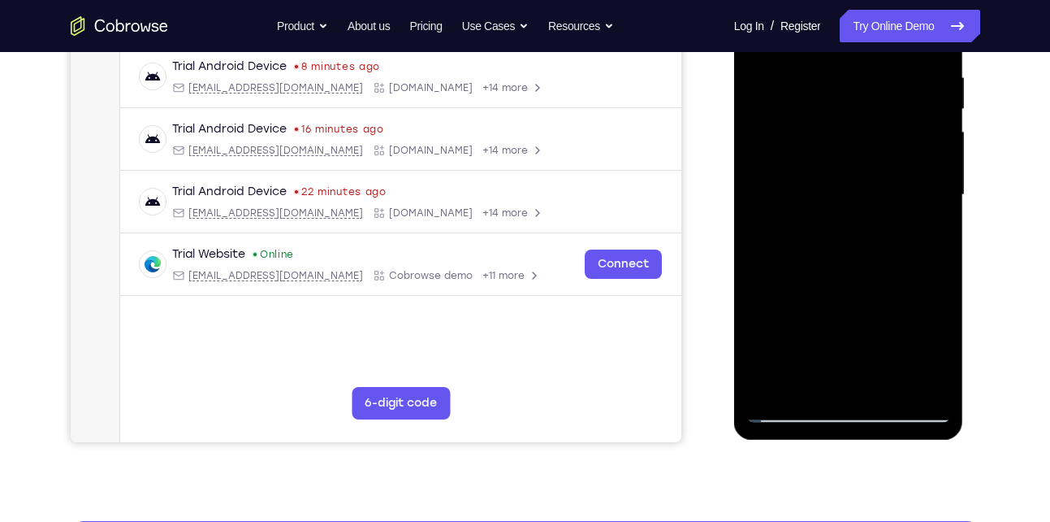
click at [873, 211] on div at bounding box center [849, 195] width 205 height 455
click at [912, 171] on div at bounding box center [849, 195] width 205 height 455
click at [881, 215] on div at bounding box center [849, 195] width 205 height 455
click at [919, 195] on div at bounding box center [849, 195] width 205 height 455
click at [894, 218] on div at bounding box center [849, 195] width 205 height 455
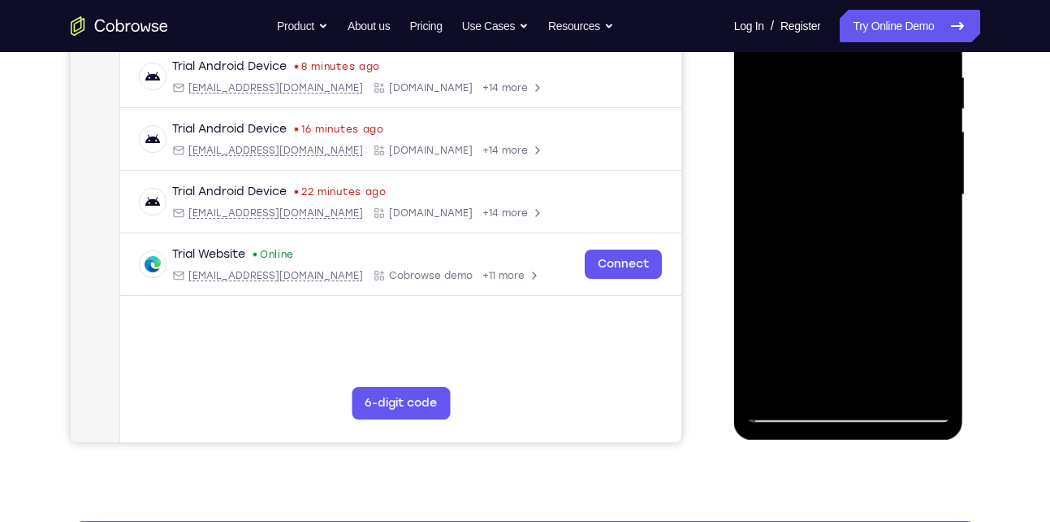
click at [912, 230] on div at bounding box center [849, 195] width 205 height 455
click at [882, 207] on div at bounding box center [849, 195] width 205 height 455
click at [913, 255] on div at bounding box center [849, 195] width 205 height 455
click at [864, 214] on div at bounding box center [849, 195] width 205 height 455
click at [908, 282] on div at bounding box center [849, 195] width 205 height 455
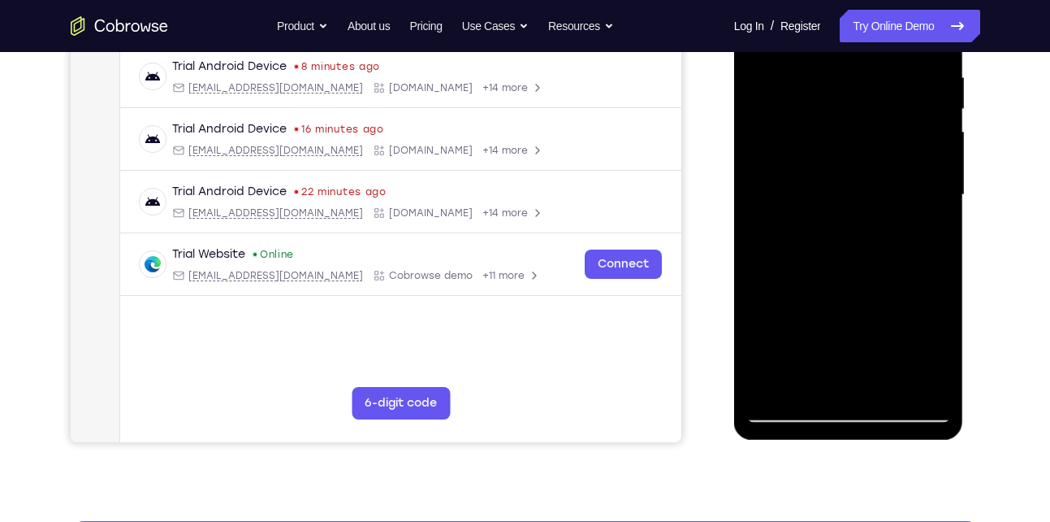
click at [860, 206] on div at bounding box center [849, 195] width 205 height 455
click at [916, 314] on div at bounding box center [849, 195] width 205 height 455
click at [848, 210] on div at bounding box center [849, 195] width 205 height 455
click at [912, 344] on div at bounding box center [849, 195] width 205 height 455
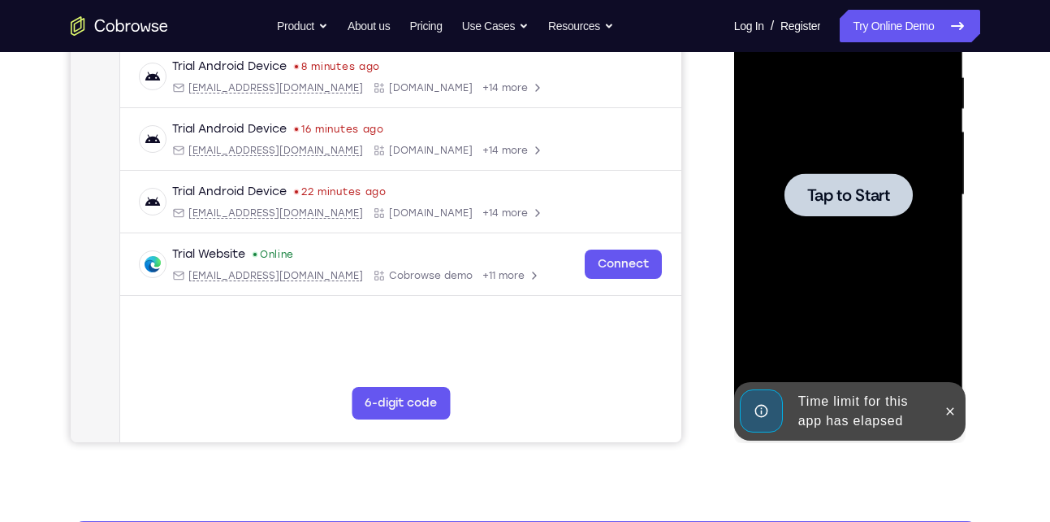
click at [816, 199] on span "Tap to Start" at bounding box center [848, 195] width 83 height 16
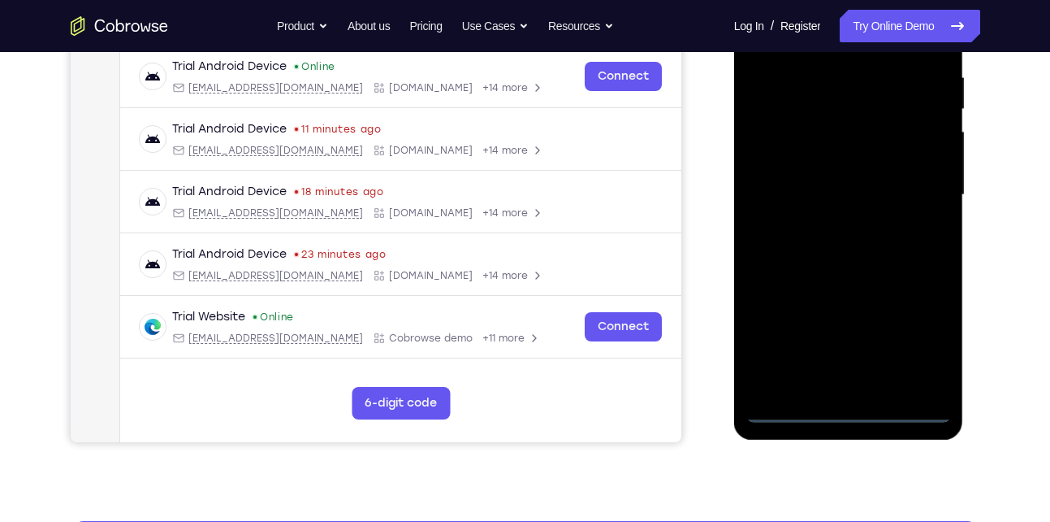
click at [843, 400] on div at bounding box center [849, 195] width 205 height 455
click at [843, 402] on div at bounding box center [849, 195] width 205 height 455
click at [845, 405] on div at bounding box center [849, 195] width 205 height 455
click at [915, 335] on div at bounding box center [849, 195] width 205 height 455
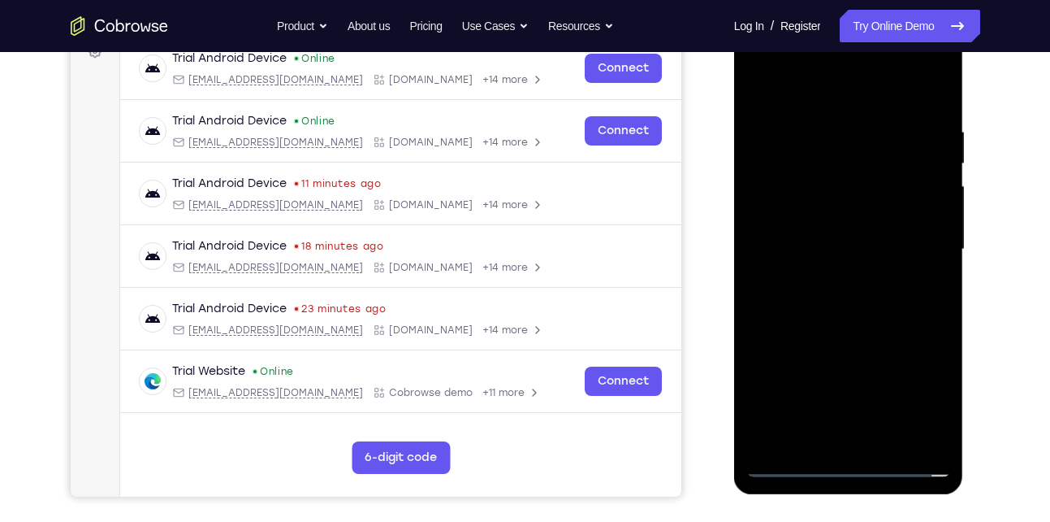
scroll to position [252, 0]
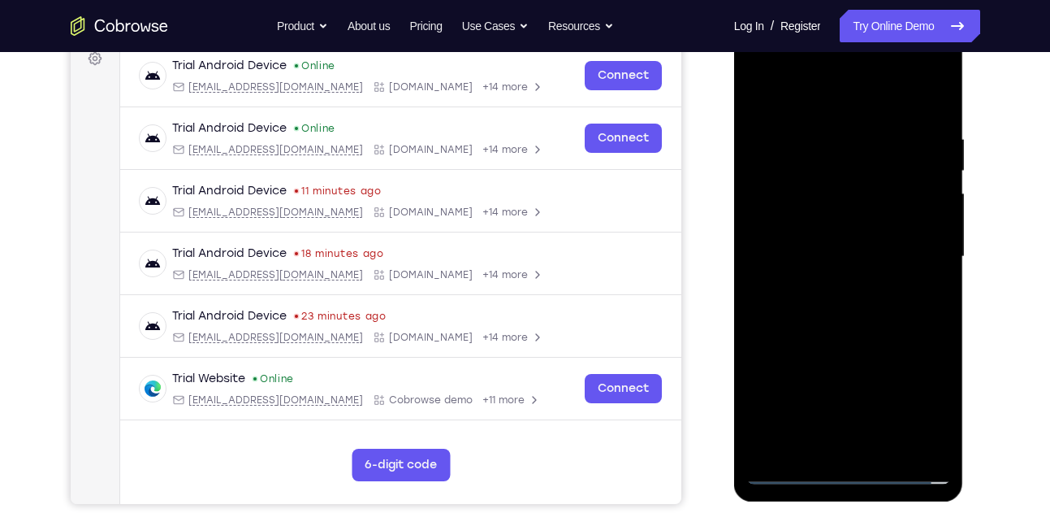
click at [859, 97] on div at bounding box center [849, 256] width 205 height 455
click at [910, 247] on div at bounding box center [849, 256] width 205 height 455
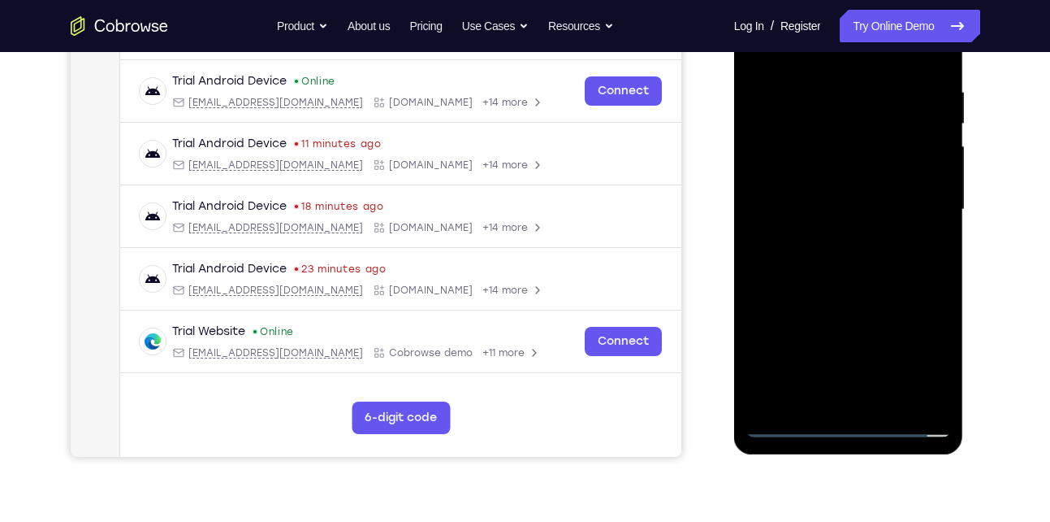
scroll to position [305, 0]
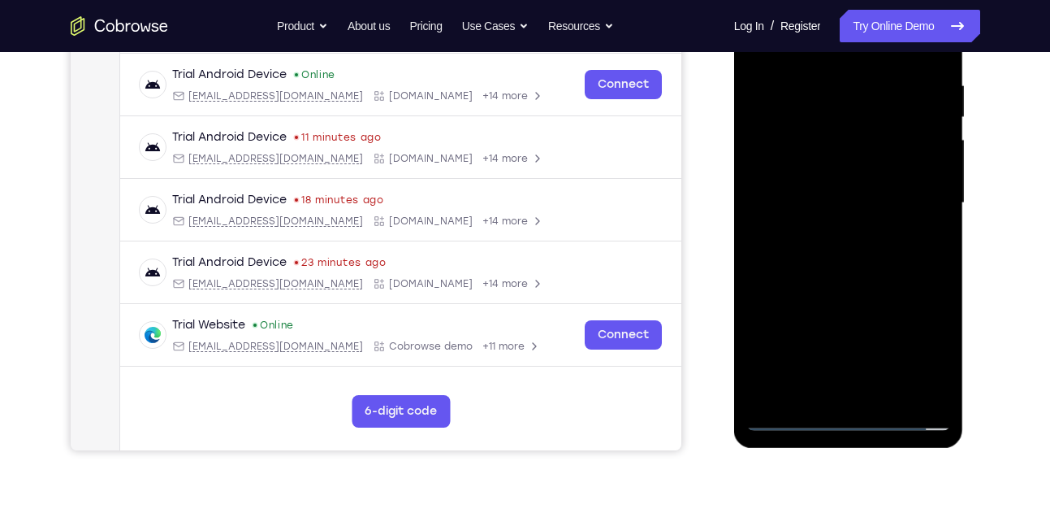
click at [865, 392] on div at bounding box center [849, 203] width 205 height 455
click at [836, 190] on div at bounding box center [849, 203] width 205 height 455
click at [816, 209] on div at bounding box center [849, 203] width 205 height 455
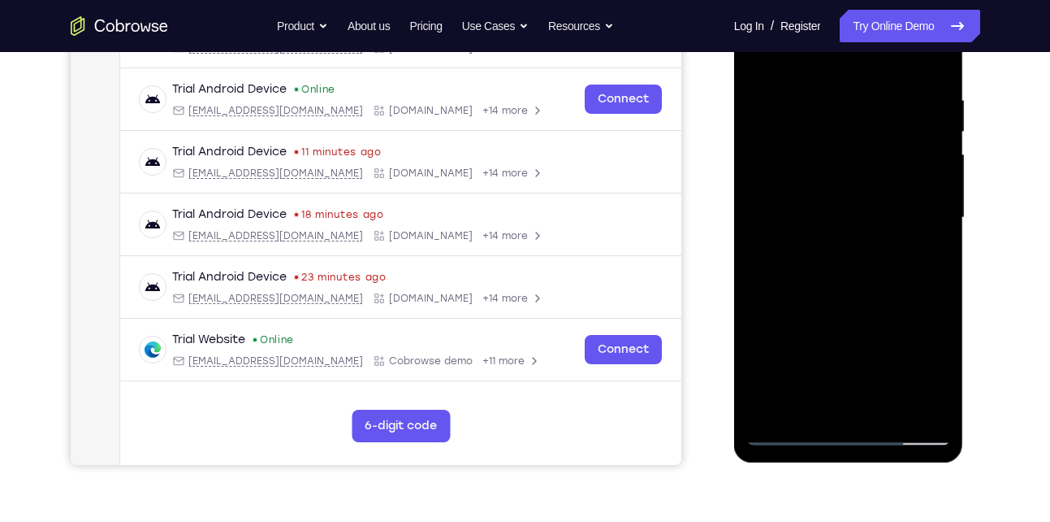
scroll to position [290, 0]
click at [857, 289] on div at bounding box center [849, 218] width 205 height 455
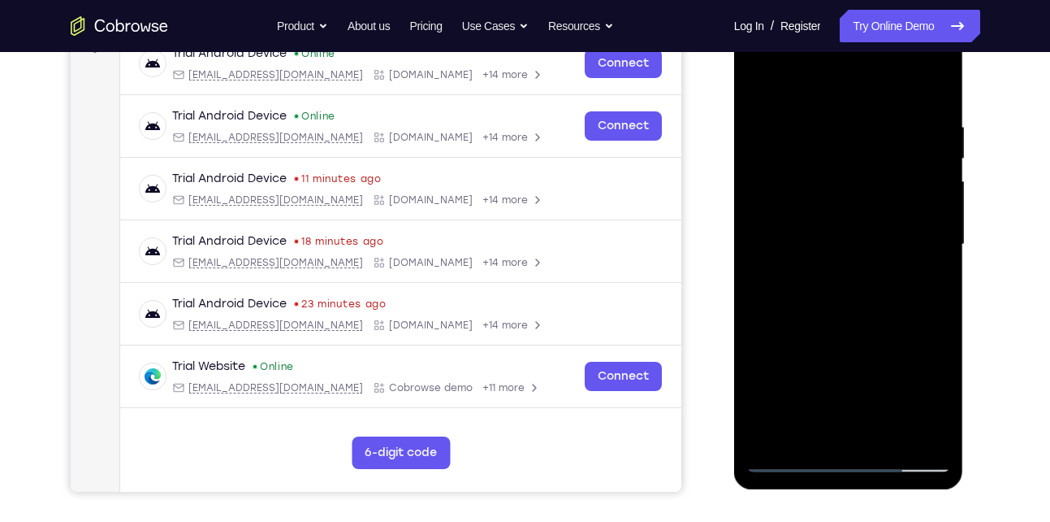
scroll to position [262, 0]
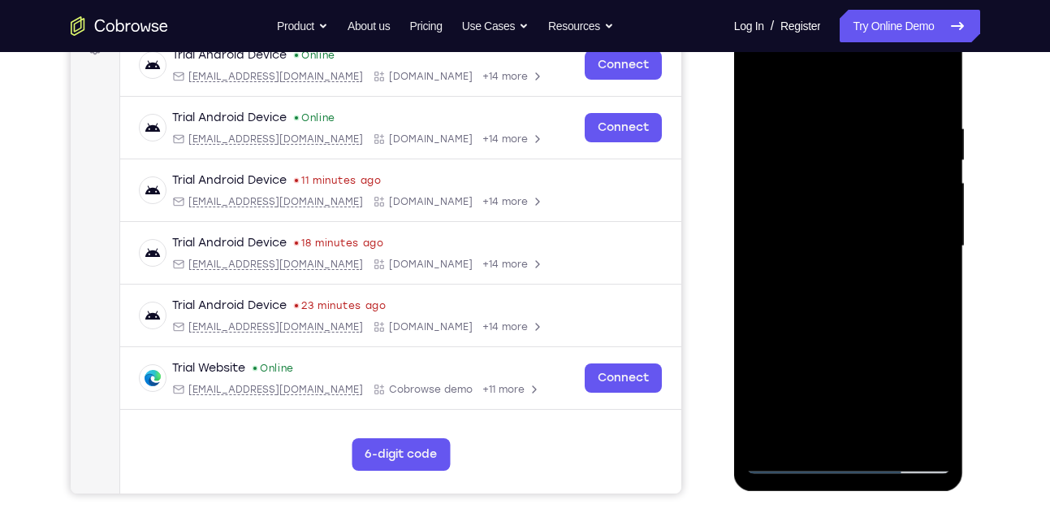
click at [915, 79] on div at bounding box center [849, 246] width 205 height 455
click at [942, 80] on div at bounding box center [849, 246] width 205 height 455
click at [755, 76] on div at bounding box center [849, 246] width 205 height 455
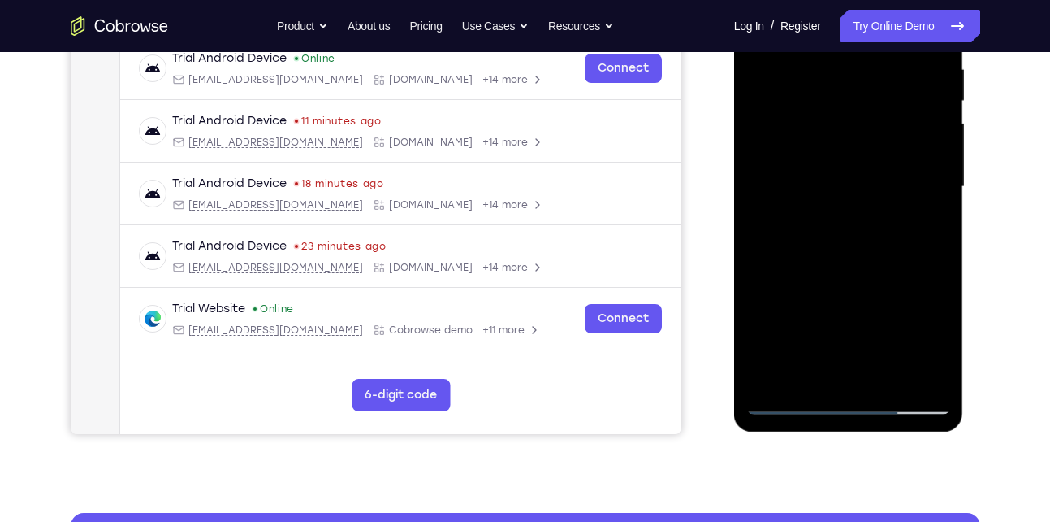
scroll to position [322, 0]
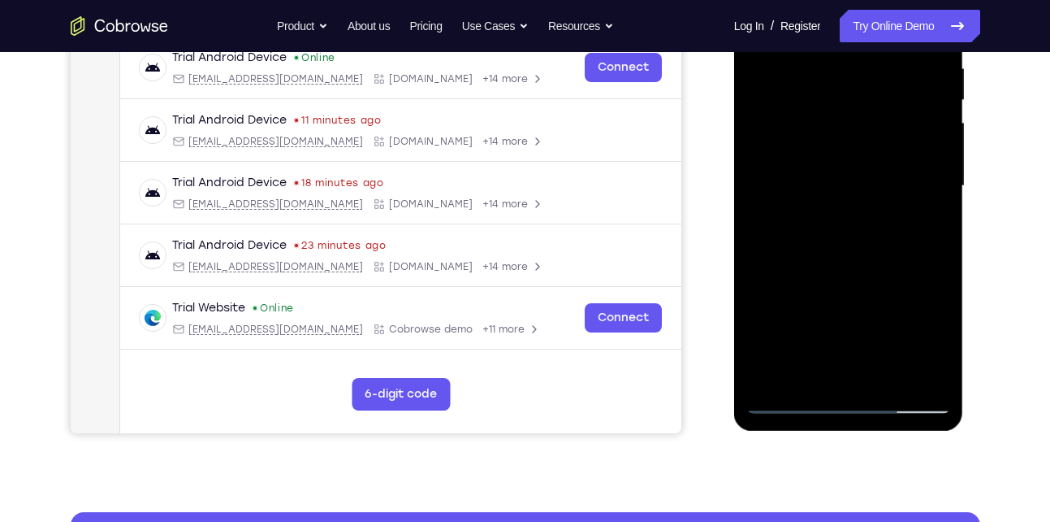
click at [808, 378] on div at bounding box center [849, 186] width 205 height 455
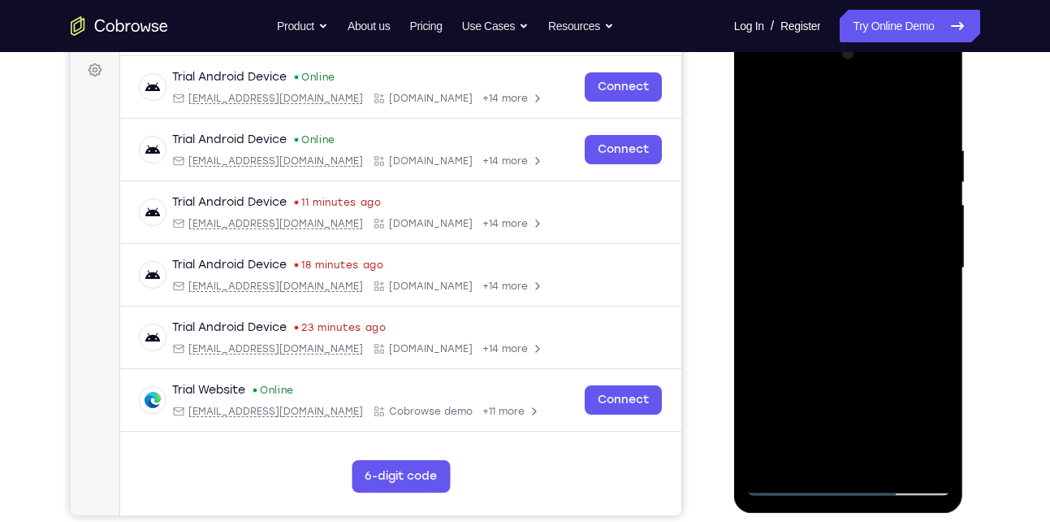
scroll to position [237, 0]
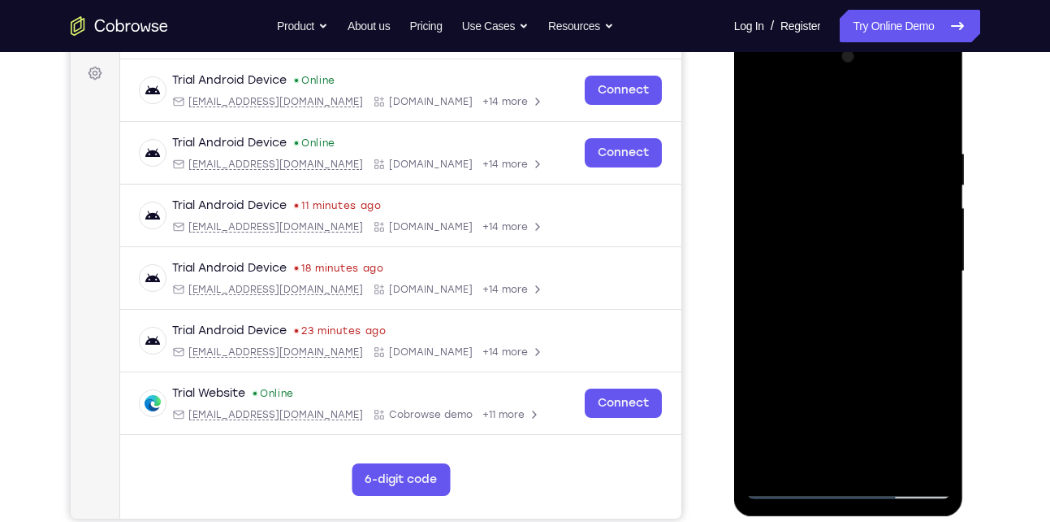
click at [812, 108] on div at bounding box center [849, 271] width 205 height 455
click at [802, 149] on div at bounding box center [849, 271] width 205 height 455
click at [771, 132] on div at bounding box center [849, 271] width 205 height 455
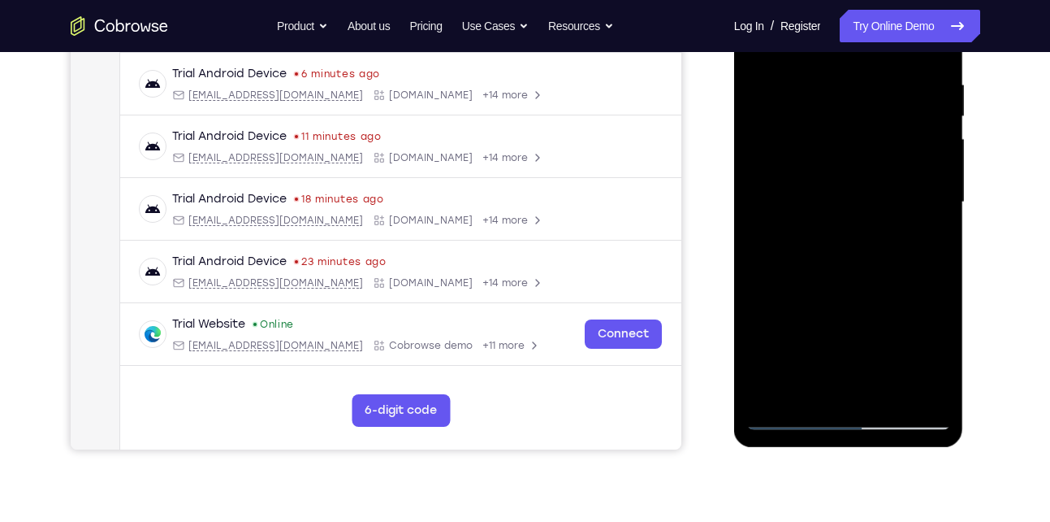
scroll to position [307, 0]
click at [920, 389] on div at bounding box center [849, 201] width 205 height 455
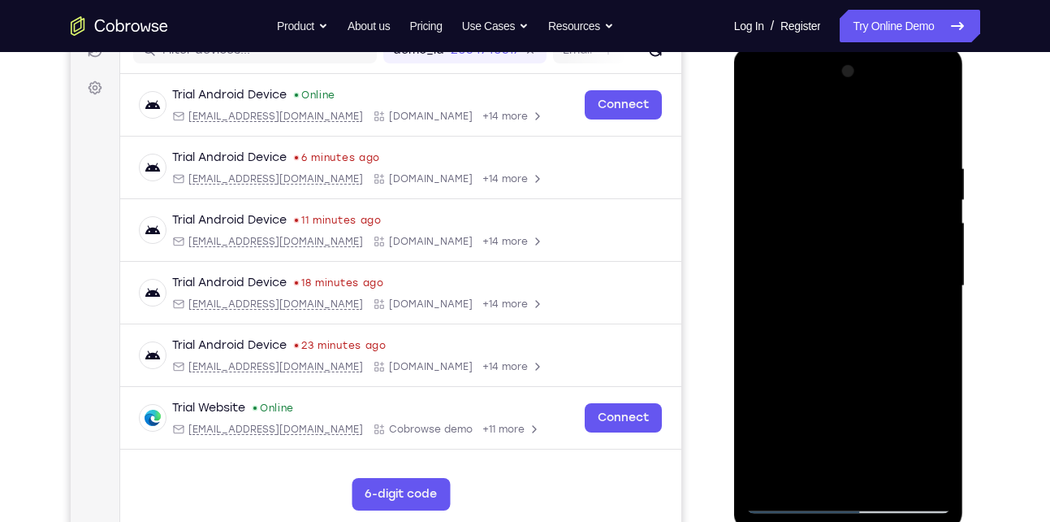
scroll to position [222, 0]
click at [914, 299] on div at bounding box center [849, 286] width 205 height 455
click at [921, 169] on div at bounding box center [849, 286] width 205 height 455
click at [862, 306] on div at bounding box center [849, 286] width 205 height 455
click at [914, 201] on div at bounding box center [849, 286] width 205 height 455
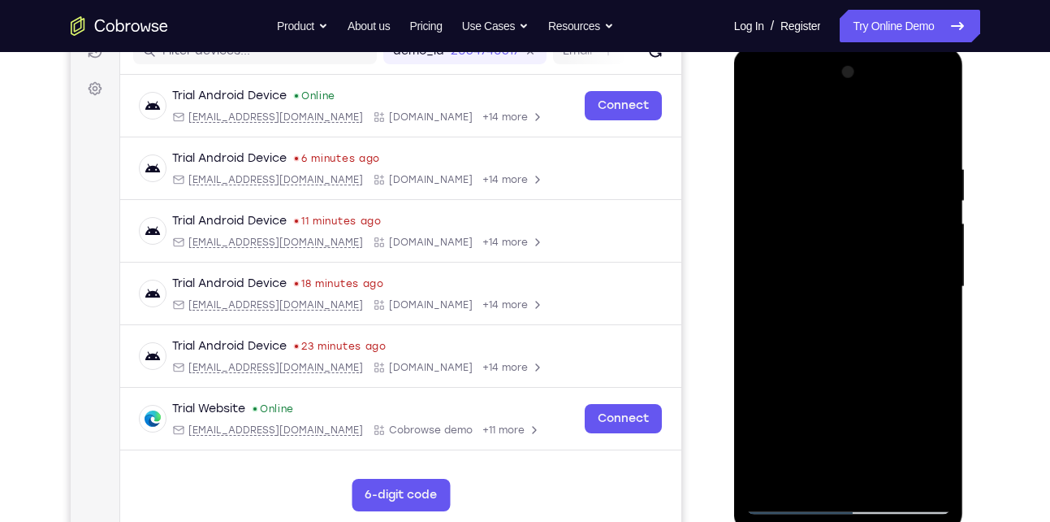
click at [869, 305] on div at bounding box center [849, 286] width 205 height 455
click at [914, 232] on div at bounding box center [849, 286] width 205 height 455
click at [872, 309] on div at bounding box center [849, 286] width 205 height 455
click at [916, 350] on div at bounding box center [849, 286] width 205 height 455
click at [881, 313] on div at bounding box center [849, 286] width 205 height 455
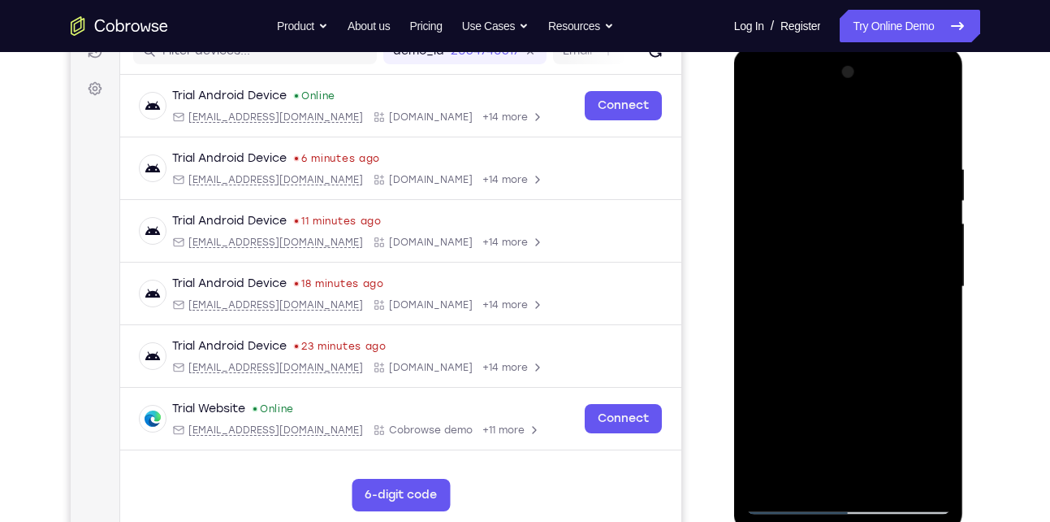
click at [910, 380] on div at bounding box center [849, 286] width 205 height 455
click at [875, 308] on div at bounding box center [849, 286] width 205 height 455
click at [916, 331] on div at bounding box center [849, 286] width 205 height 455
click at [882, 304] on div at bounding box center [849, 286] width 205 height 455
click at [912, 290] on div at bounding box center [849, 286] width 205 height 455
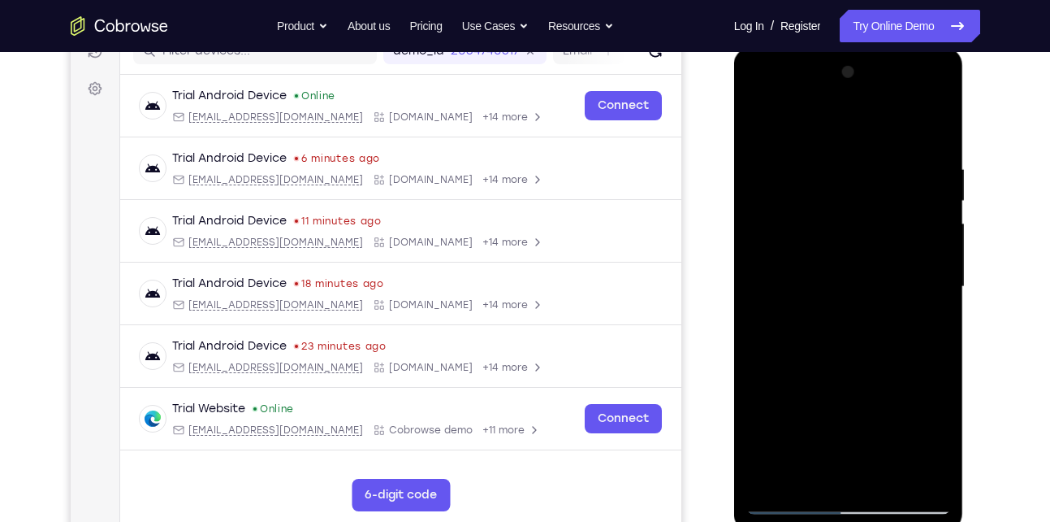
click at [869, 299] on div at bounding box center [849, 286] width 205 height 455
click at [918, 216] on div at bounding box center [849, 286] width 205 height 455
click at [847, 301] on div at bounding box center [849, 286] width 205 height 455
click at [917, 247] on div at bounding box center [849, 286] width 205 height 455
click at [853, 301] on div at bounding box center [849, 286] width 205 height 455
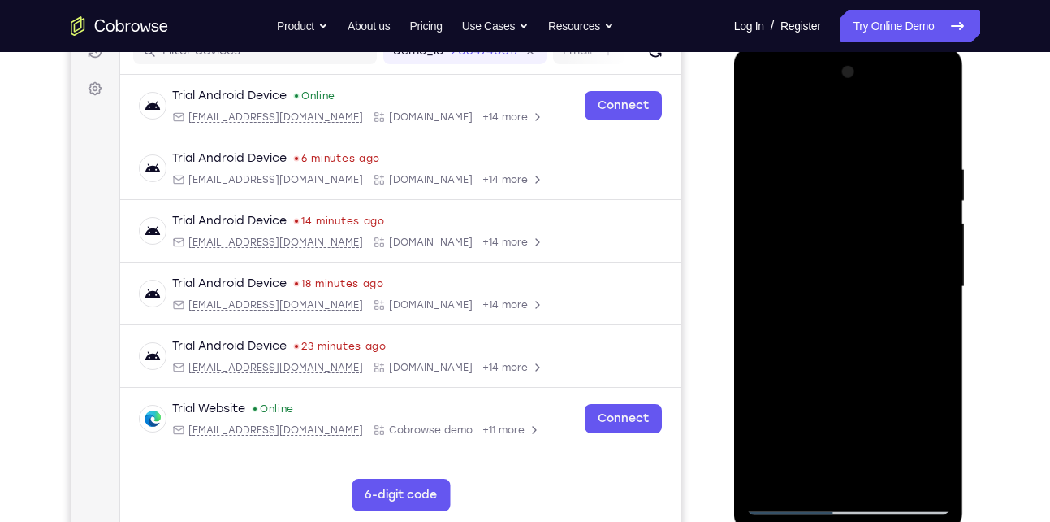
click at [920, 281] on div at bounding box center [849, 286] width 205 height 455
click at [872, 301] on div at bounding box center [849, 286] width 205 height 455
click at [915, 307] on div at bounding box center [849, 286] width 205 height 455
click at [884, 299] on div at bounding box center [849, 286] width 205 height 455
click at [911, 333] on div at bounding box center [849, 286] width 205 height 455
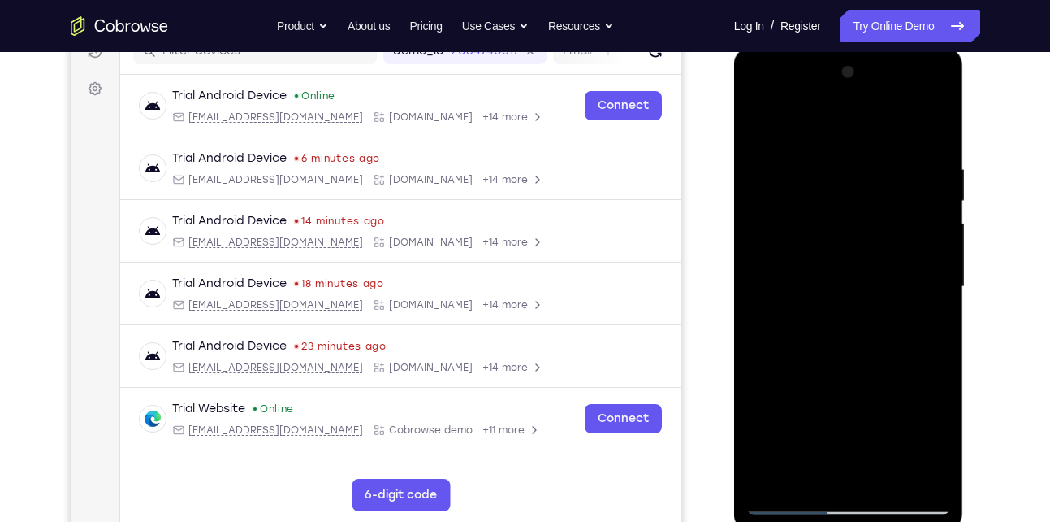
click at [892, 304] on div at bounding box center [849, 286] width 205 height 455
click at [920, 267] on div at bounding box center [849, 286] width 205 height 455
click at [872, 306] on div at bounding box center [849, 286] width 205 height 455
click at [916, 300] on div at bounding box center [849, 286] width 205 height 455
click at [871, 305] on div at bounding box center [849, 286] width 205 height 455
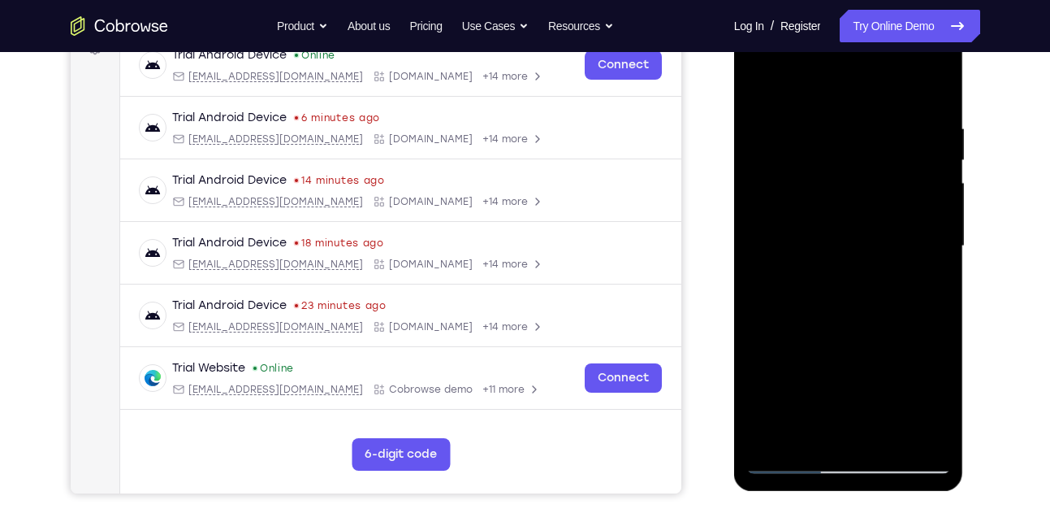
scroll to position [295, 0]
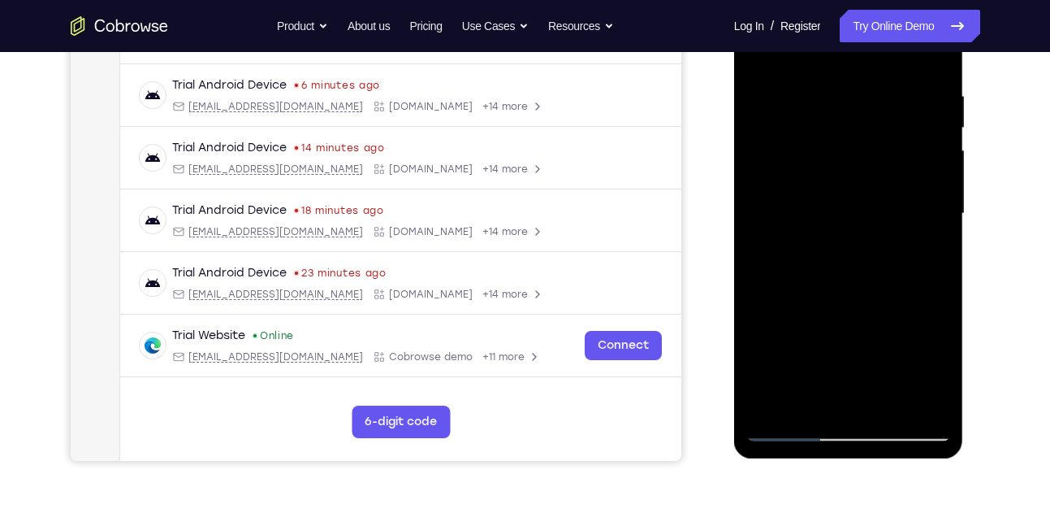
click at [912, 257] on div at bounding box center [849, 213] width 205 height 455
click at [874, 234] on div at bounding box center [849, 213] width 205 height 455
click at [915, 288] on div at bounding box center [849, 213] width 205 height 455
click at [846, 223] on div at bounding box center [849, 213] width 205 height 455
click at [915, 315] on div at bounding box center [849, 213] width 205 height 455
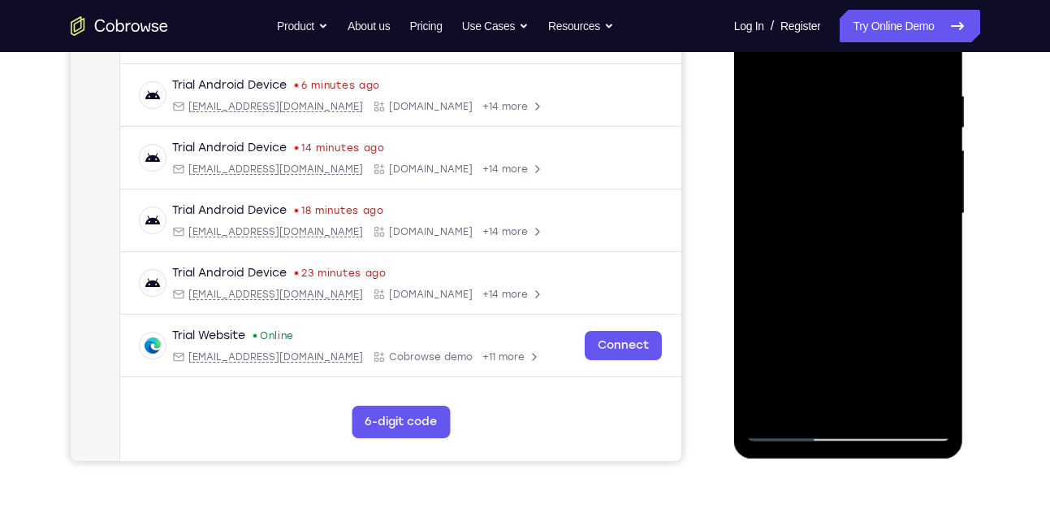
click at [850, 225] on div at bounding box center [849, 213] width 205 height 455
click at [917, 345] on div at bounding box center [849, 213] width 205 height 455
click at [855, 232] on div at bounding box center [849, 213] width 205 height 455
click at [910, 375] on div at bounding box center [849, 213] width 205 height 455
click at [855, 234] on div at bounding box center [849, 213] width 205 height 455
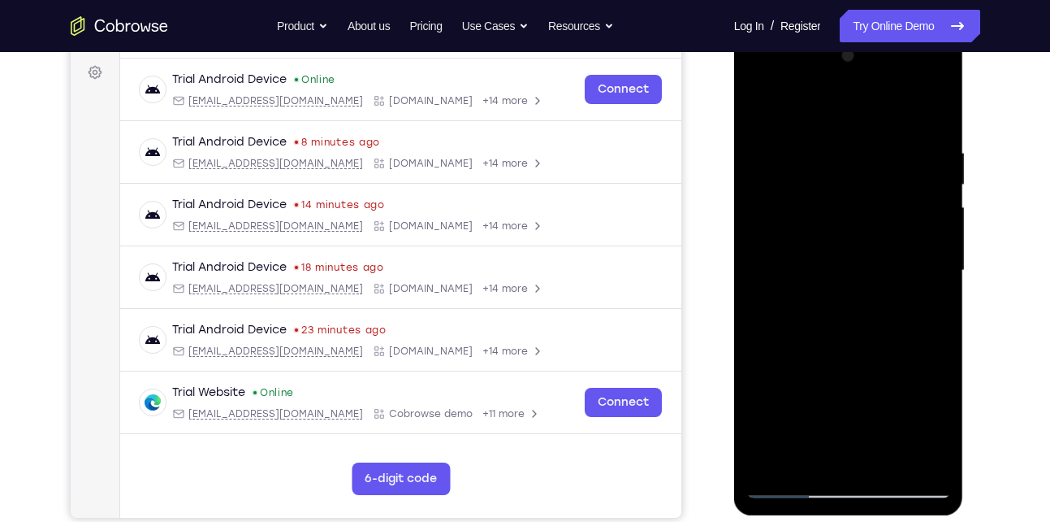
scroll to position [227, 0]
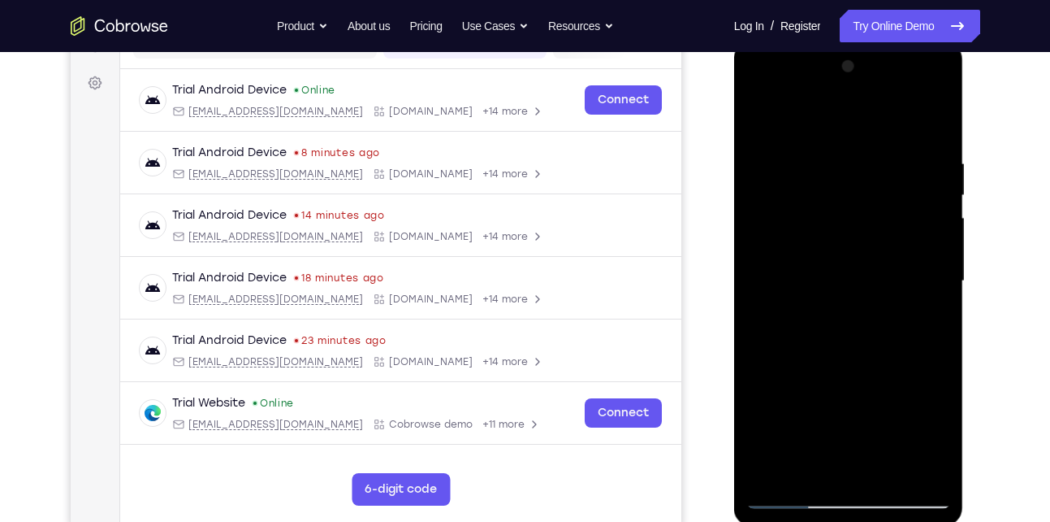
click at [760, 112] on div at bounding box center [849, 281] width 205 height 455
click at [772, 193] on div at bounding box center [849, 281] width 205 height 455
click at [901, 82] on div at bounding box center [849, 281] width 205 height 455
click at [856, 80] on div at bounding box center [849, 281] width 205 height 455
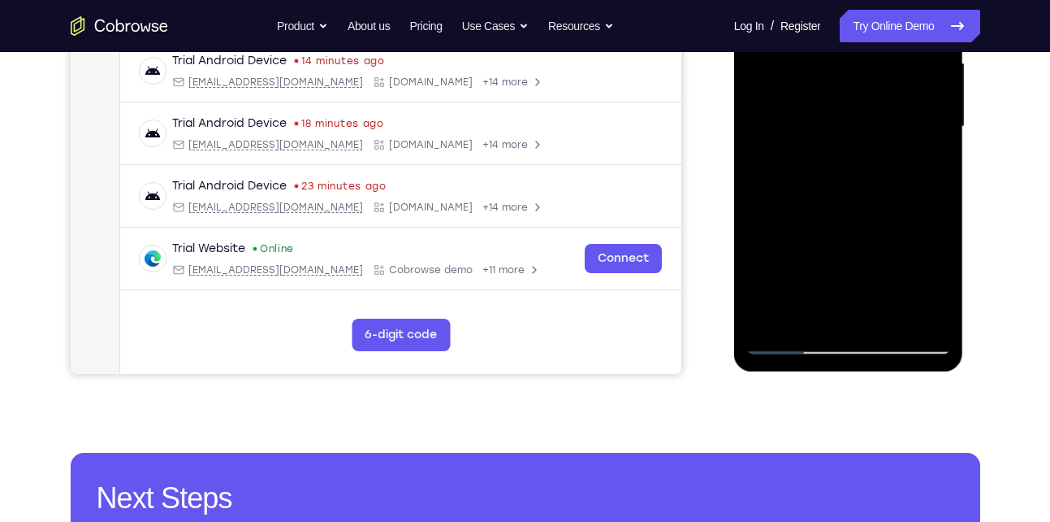
scroll to position [384, 0]
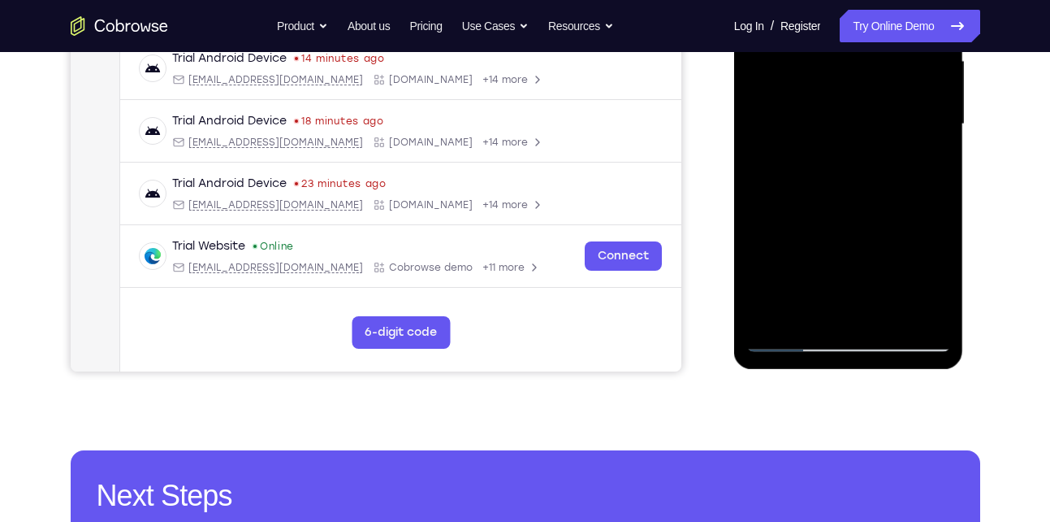
click at [860, 258] on div at bounding box center [849, 124] width 205 height 455
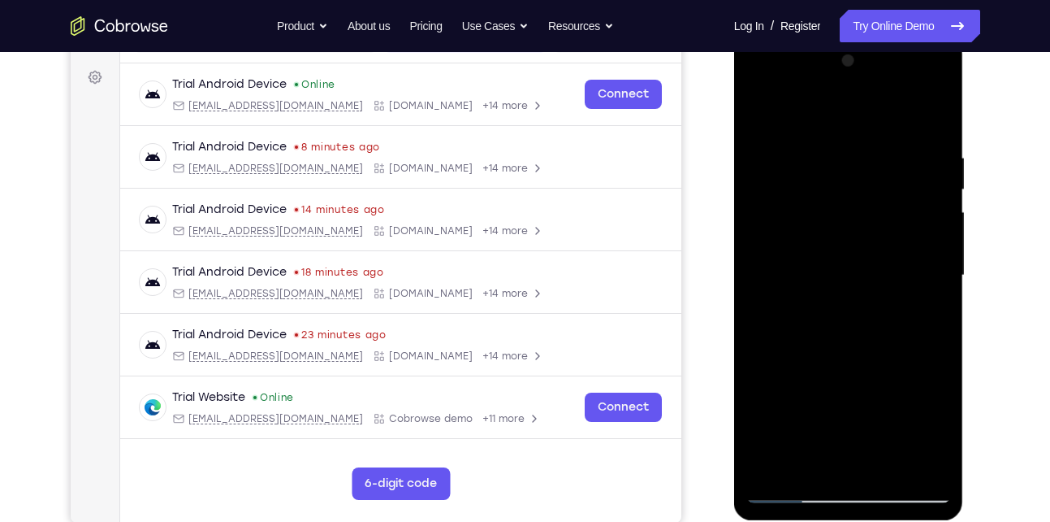
scroll to position [232, 0]
click at [858, 313] on div at bounding box center [849, 276] width 205 height 455
drag, startPoint x: 766, startPoint y: 232, endPoint x: 816, endPoint y: 225, distance: 50.0
click at [816, 225] on div at bounding box center [849, 276] width 205 height 455
click at [761, 112] on div at bounding box center [849, 276] width 205 height 455
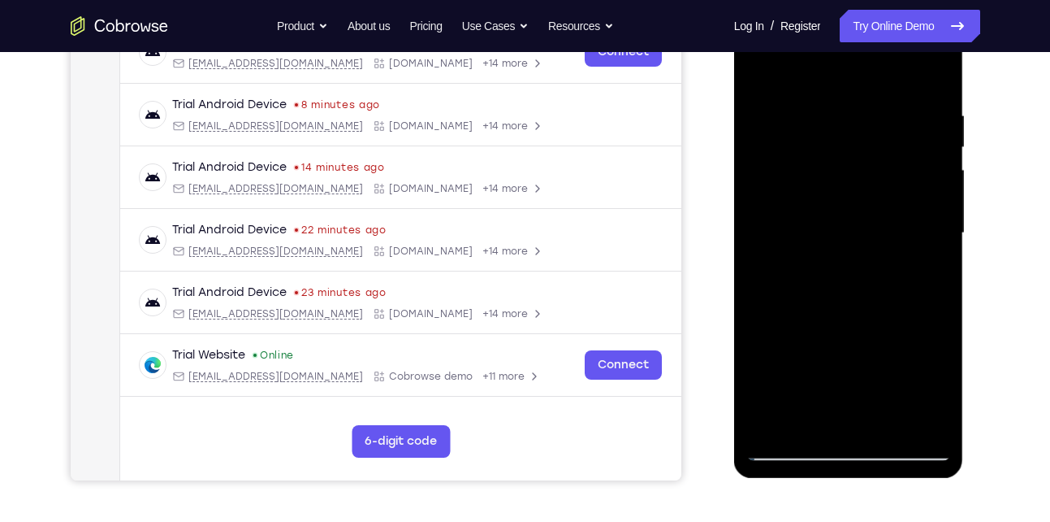
scroll to position [279, 0]
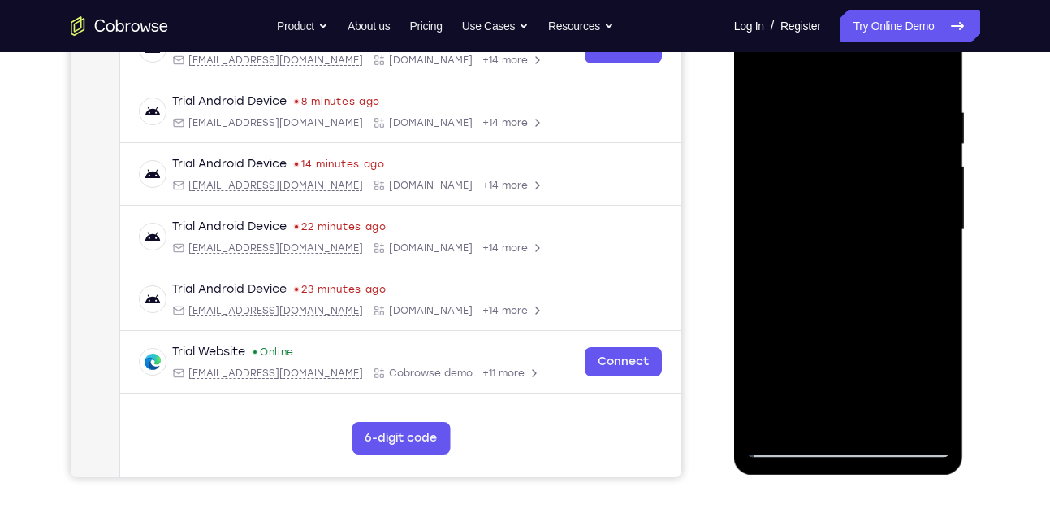
click at [793, 235] on div at bounding box center [849, 229] width 205 height 455
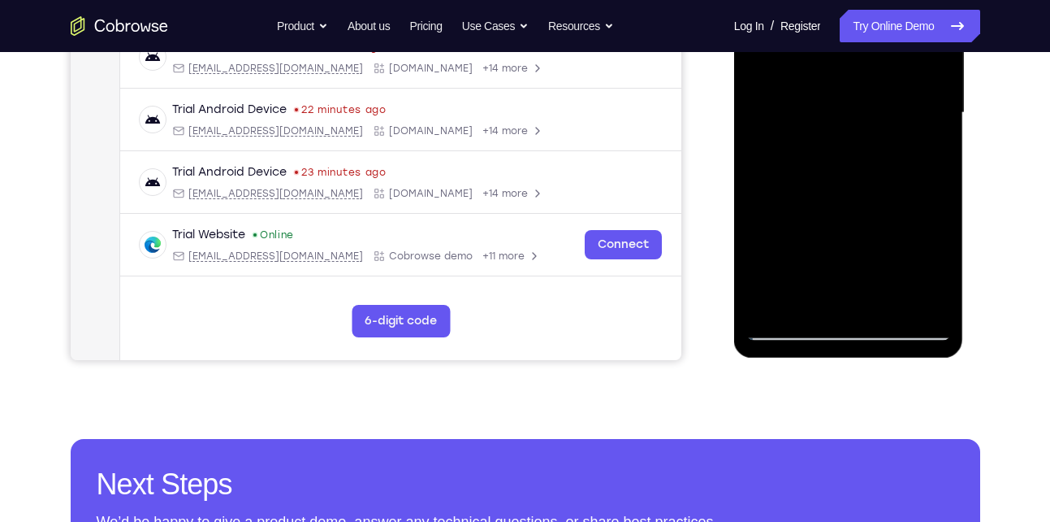
scroll to position [396, 0]
click at [917, 177] on div at bounding box center [849, 112] width 205 height 455
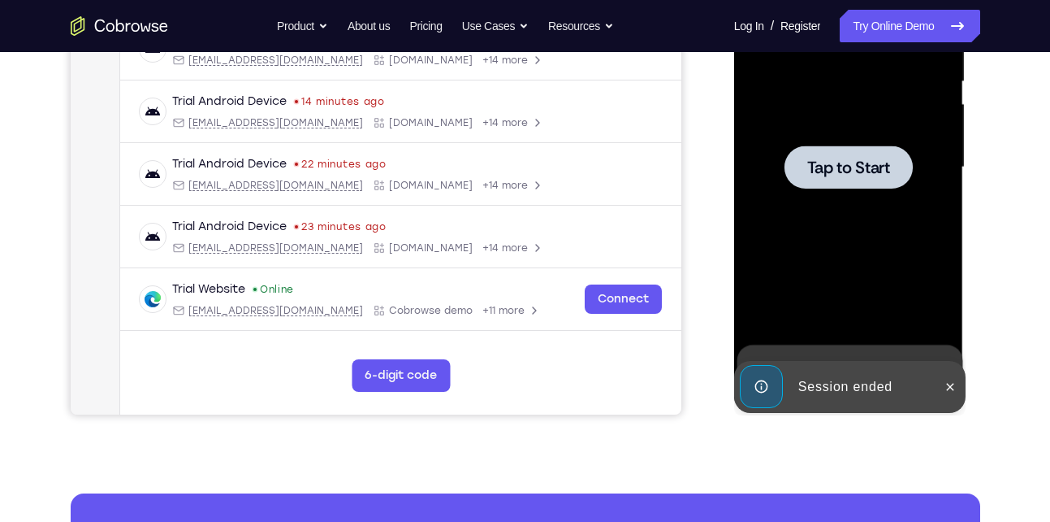
scroll to position [288, 0]
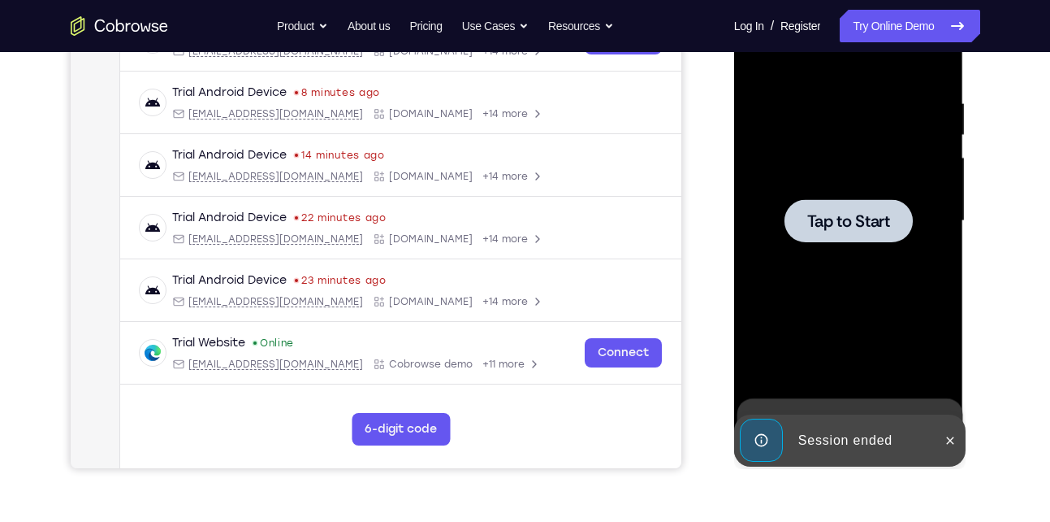
click at [832, 199] on div at bounding box center [849, 220] width 128 height 43
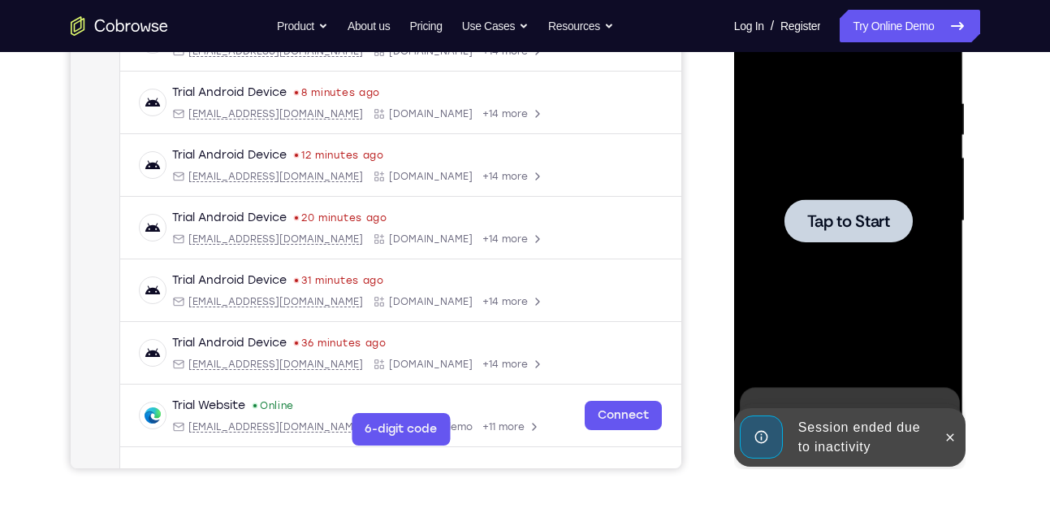
click at [863, 225] on span "Tap to Start" at bounding box center [848, 221] width 83 height 16
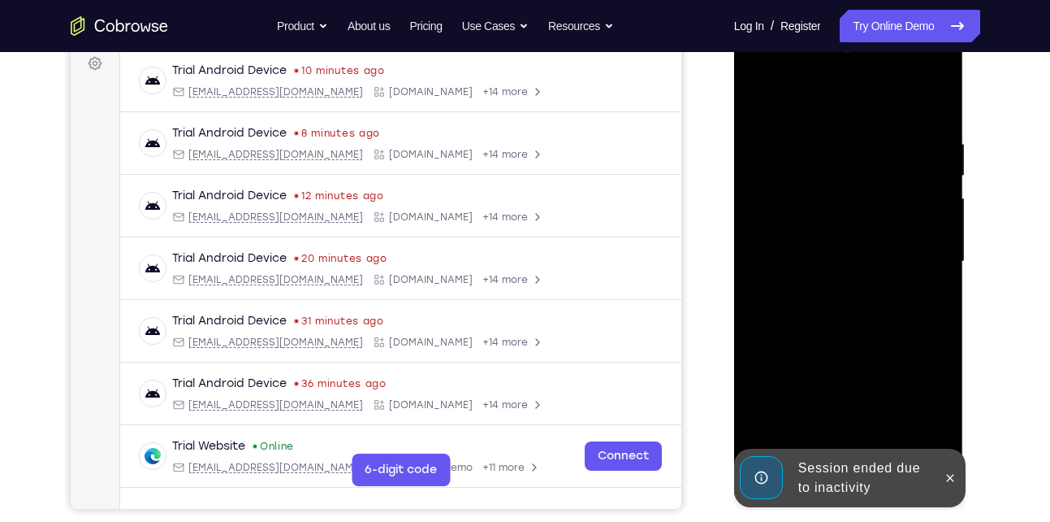
scroll to position [244, 0]
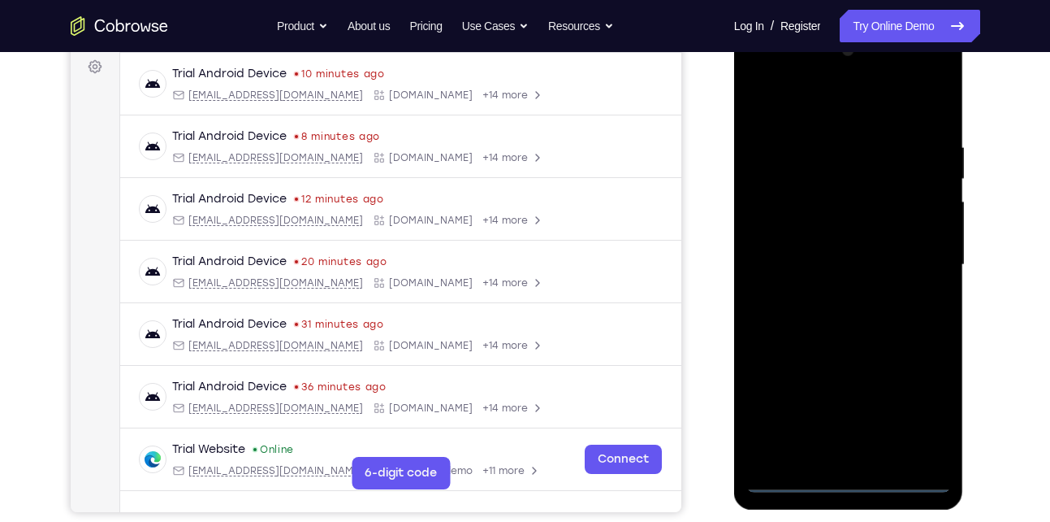
click at [843, 477] on div at bounding box center [849, 264] width 205 height 455
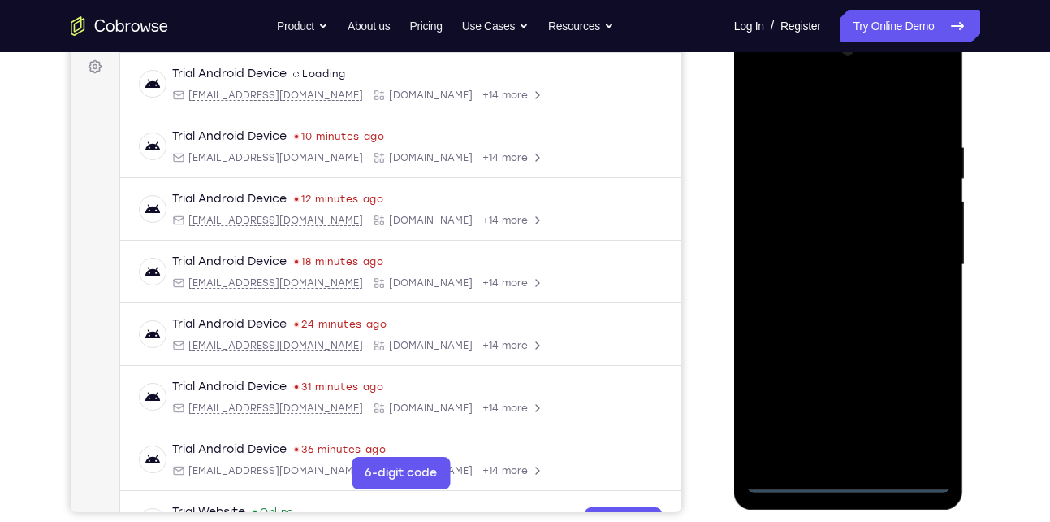
click at [843, 477] on div at bounding box center [849, 264] width 205 height 455
click at [920, 410] on div at bounding box center [849, 264] width 205 height 455
click at [809, 90] on div at bounding box center [849, 264] width 205 height 455
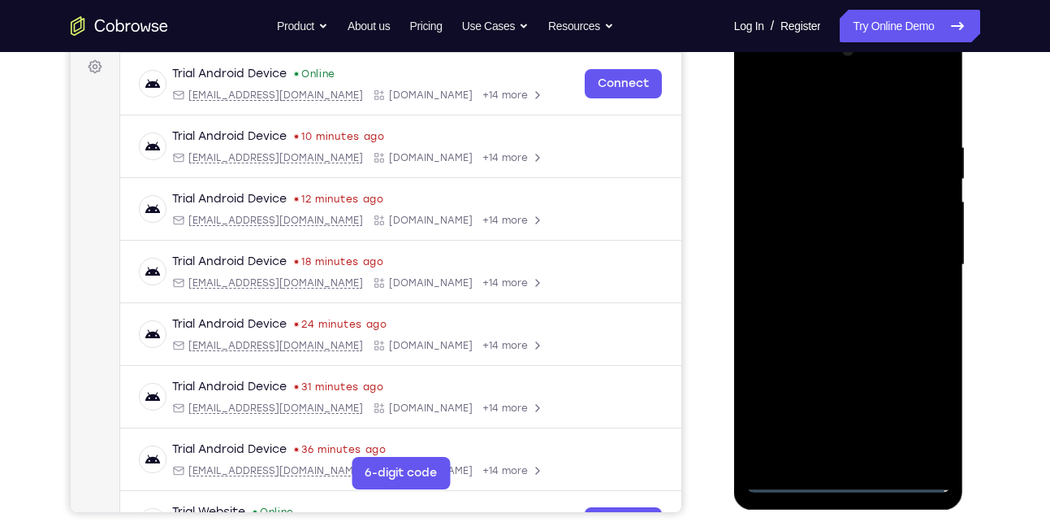
click at [809, 103] on div at bounding box center [849, 264] width 205 height 455
click at [912, 258] on div at bounding box center [849, 264] width 205 height 455
click at [833, 294] on div at bounding box center [849, 264] width 205 height 455
click at [823, 246] on div at bounding box center [849, 264] width 205 height 455
click at [825, 268] on div at bounding box center [849, 264] width 205 height 455
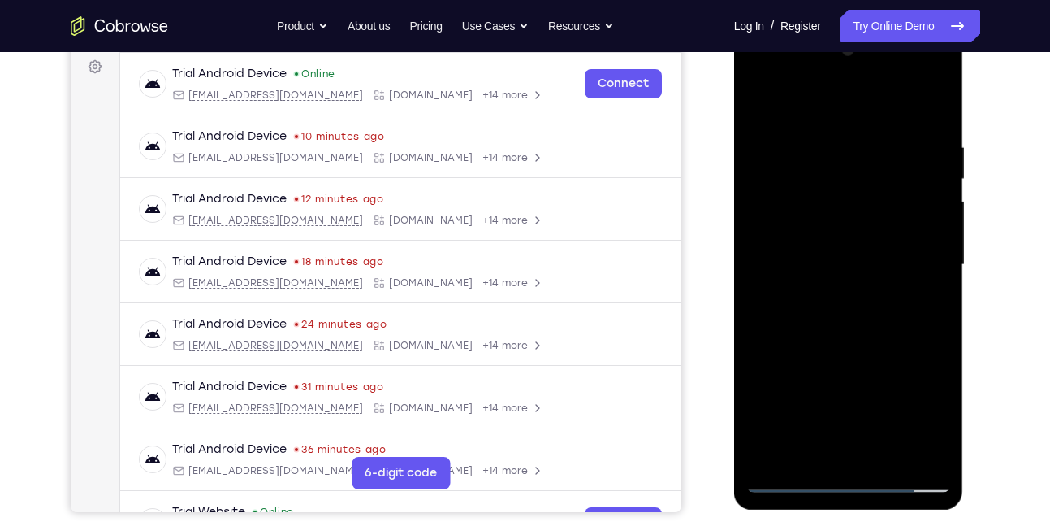
click at [771, 448] on div at bounding box center [849, 264] width 205 height 455
click at [844, 322] on div at bounding box center [849, 264] width 205 height 455
click at [931, 452] on div at bounding box center [849, 264] width 205 height 455
click at [912, 279] on div at bounding box center [849, 264] width 205 height 455
click at [916, 143] on div at bounding box center [849, 264] width 205 height 455
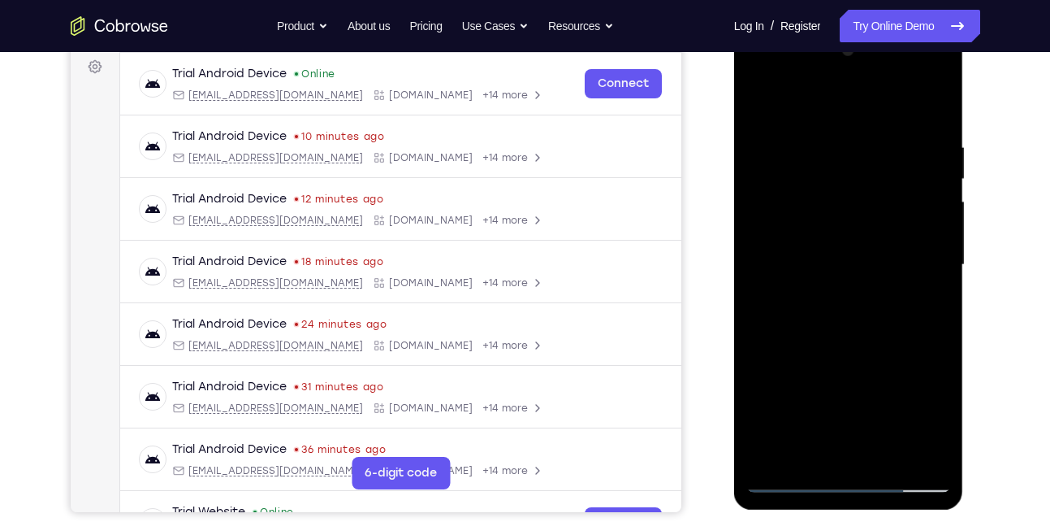
click at [915, 149] on div at bounding box center [849, 264] width 205 height 455
click at [859, 288] on div at bounding box center [849, 264] width 205 height 455
click at [919, 171] on div at bounding box center [849, 264] width 205 height 455
click at [872, 285] on div at bounding box center [849, 264] width 205 height 455
click at [914, 203] on div at bounding box center [849, 264] width 205 height 455
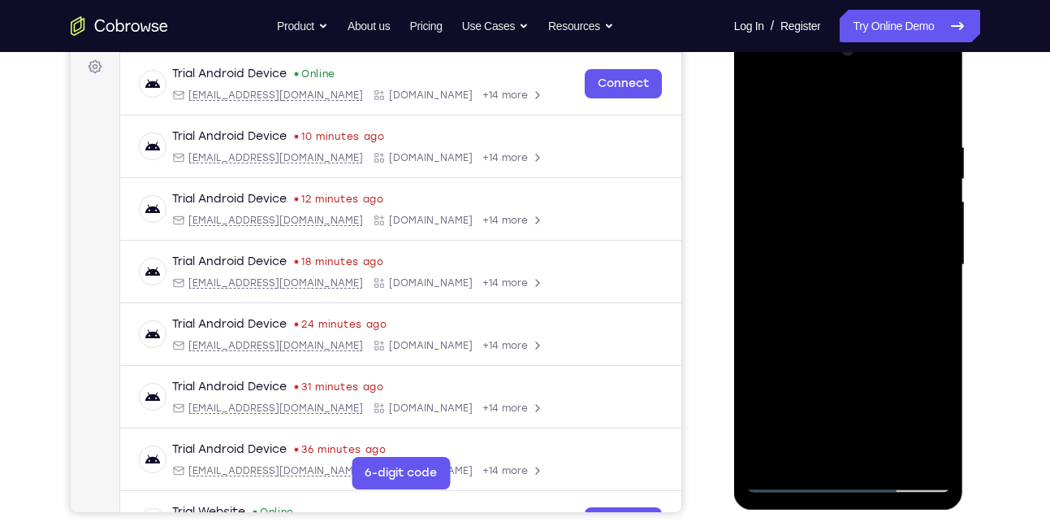
click at [858, 280] on div at bounding box center [849, 264] width 205 height 455
click at [919, 339] on div at bounding box center [849, 264] width 205 height 455
click at [882, 289] on div at bounding box center [849, 264] width 205 height 455
click at [920, 370] on div at bounding box center [849, 264] width 205 height 455
click at [872, 280] on div at bounding box center [849, 264] width 205 height 455
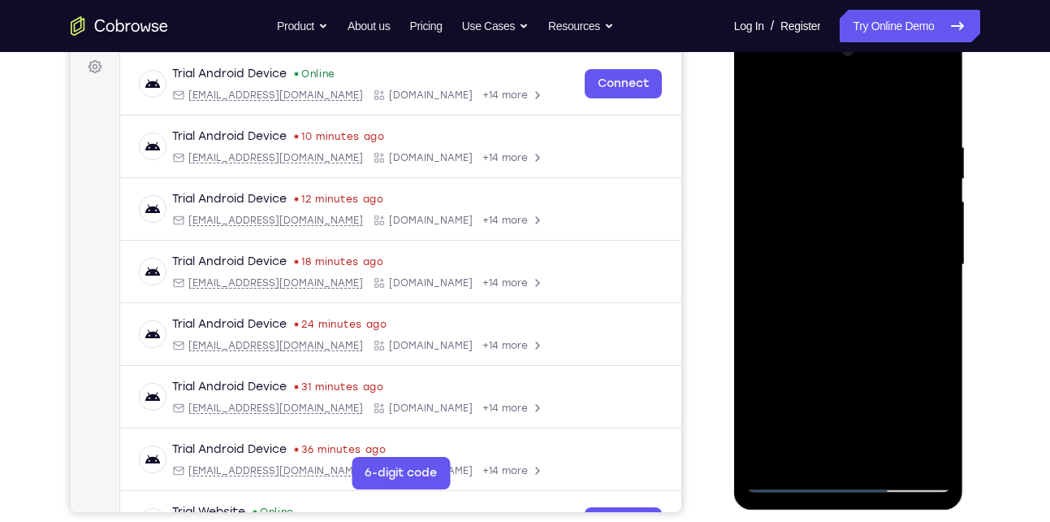
click at [916, 429] on div at bounding box center [849, 264] width 205 height 455
click at [866, 282] on div at bounding box center [849, 264] width 205 height 455
click at [754, 87] on div at bounding box center [849, 264] width 205 height 455
click at [785, 219] on div at bounding box center [849, 264] width 205 height 455
click at [821, 135] on div at bounding box center [849, 264] width 205 height 455
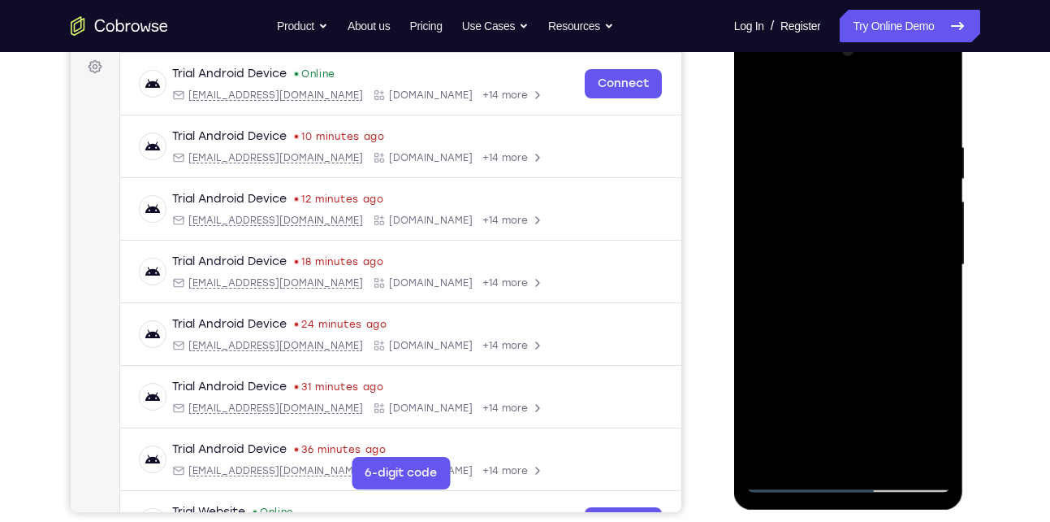
drag, startPoint x: 807, startPoint y: 188, endPoint x: 823, endPoint y: 379, distance: 190.8
click at [823, 379] on div at bounding box center [849, 264] width 205 height 455
click at [771, 454] on div at bounding box center [849, 264] width 205 height 455
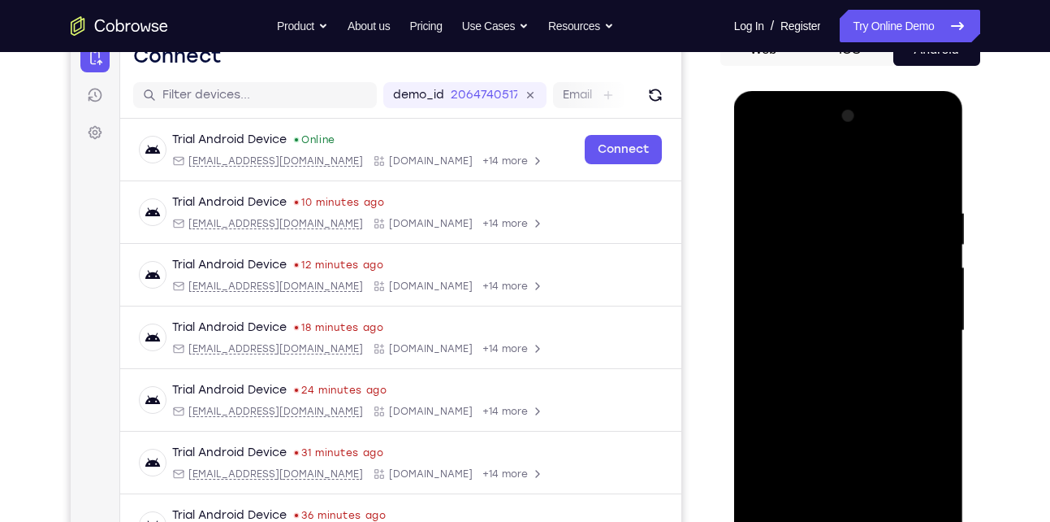
scroll to position [177, 0]
drag, startPoint x: 861, startPoint y: 276, endPoint x: 818, endPoint y: 509, distance: 237.1
click at [818, 509] on div at bounding box center [849, 331] width 205 height 455
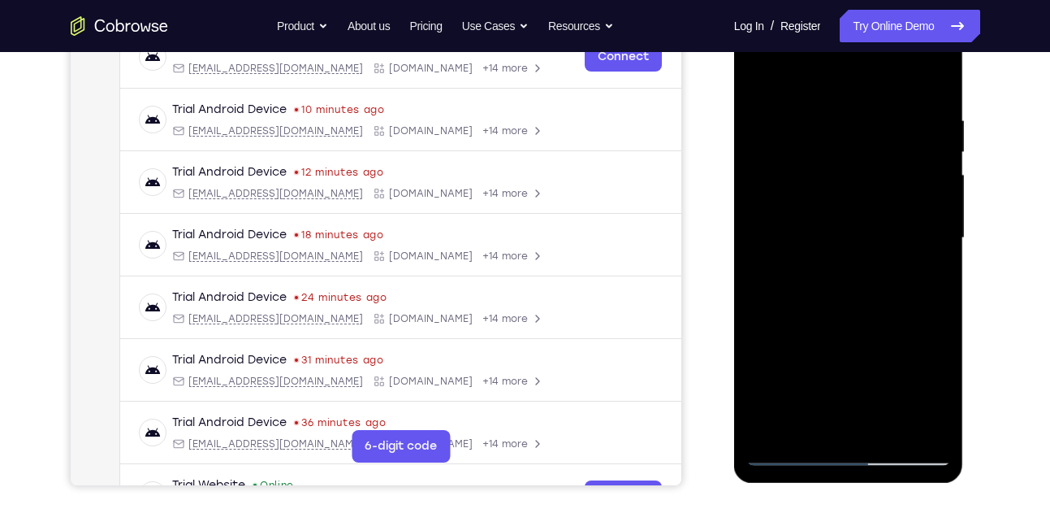
scroll to position [277, 0]
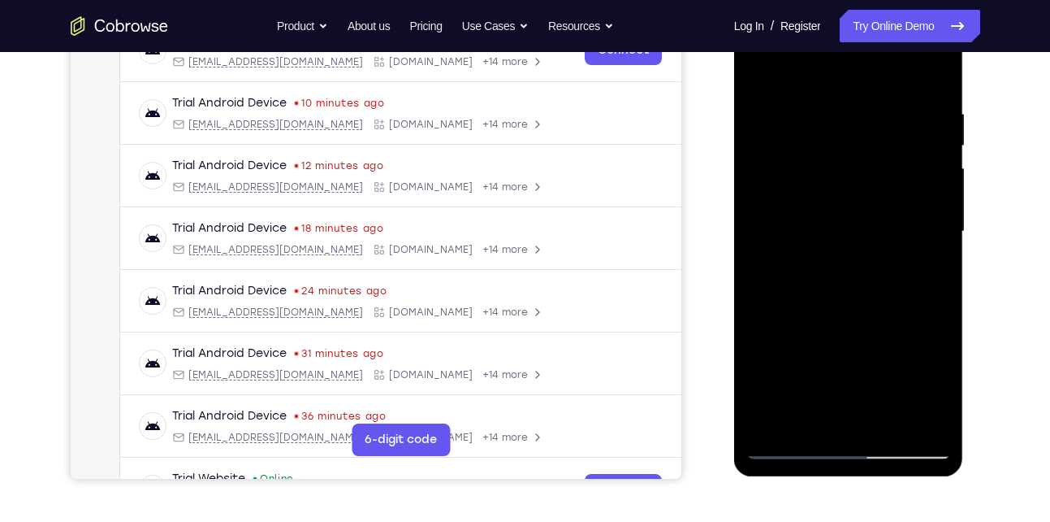
click at [804, 426] on div at bounding box center [849, 231] width 205 height 455
click at [812, 421] on div at bounding box center [849, 231] width 205 height 455
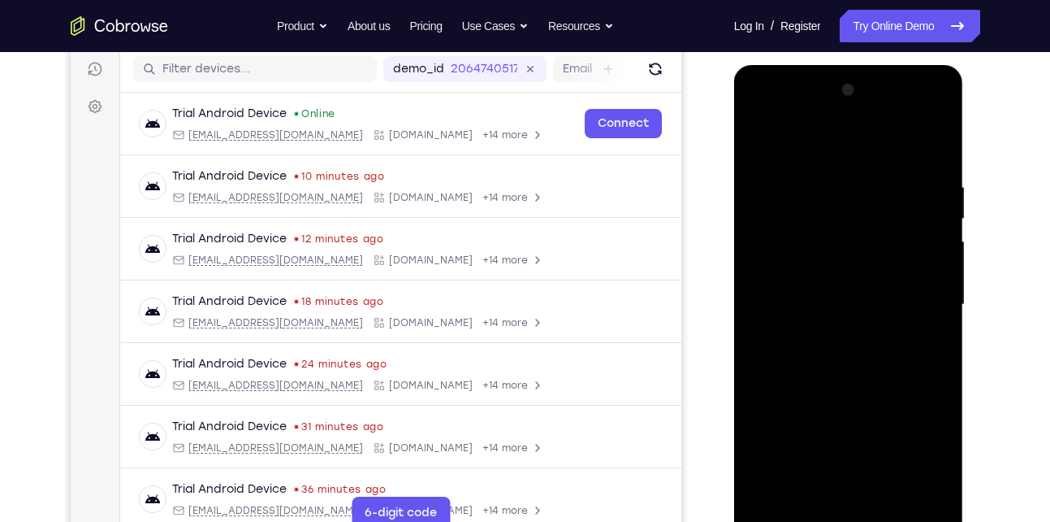
click at [846, 366] on div at bounding box center [849, 304] width 205 height 455
click at [929, 145] on div at bounding box center [849, 304] width 205 height 455
click at [812, 491] on div at bounding box center [849, 304] width 205 height 455
click at [820, 136] on div at bounding box center [849, 304] width 205 height 455
click at [789, 182] on div at bounding box center [849, 304] width 205 height 455
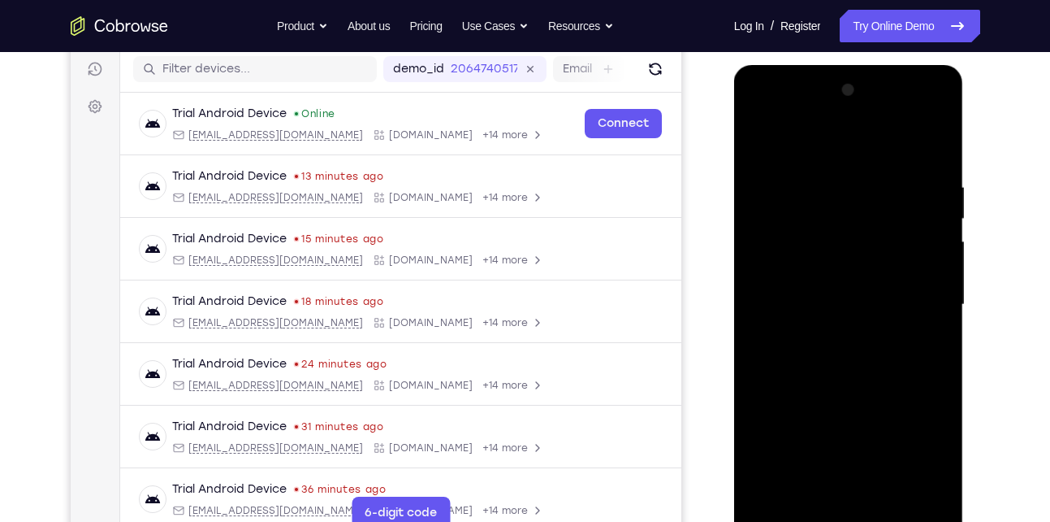
click at [761, 136] on div at bounding box center [849, 304] width 205 height 455
click at [933, 136] on div at bounding box center [849, 304] width 205 height 455
click at [764, 487] on div at bounding box center [849, 304] width 205 height 455
click at [806, 482] on div at bounding box center [849, 304] width 205 height 455
click at [799, 491] on div at bounding box center [849, 304] width 205 height 455
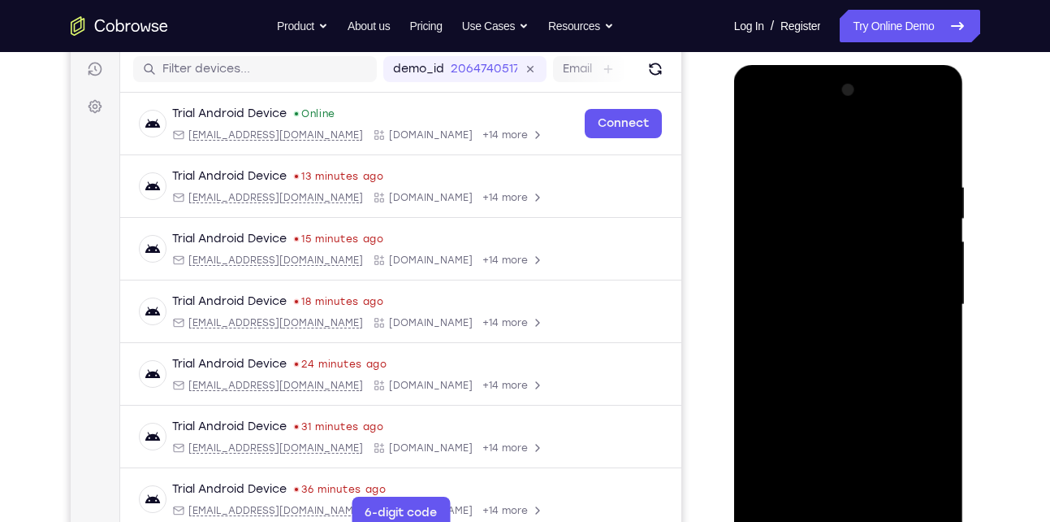
click at [814, 492] on div at bounding box center [849, 304] width 205 height 455
click at [810, 148] on div at bounding box center [849, 304] width 205 height 455
click at [808, 136] on div at bounding box center [849, 304] width 205 height 455
click at [926, 138] on div at bounding box center [849, 304] width 205 height 455
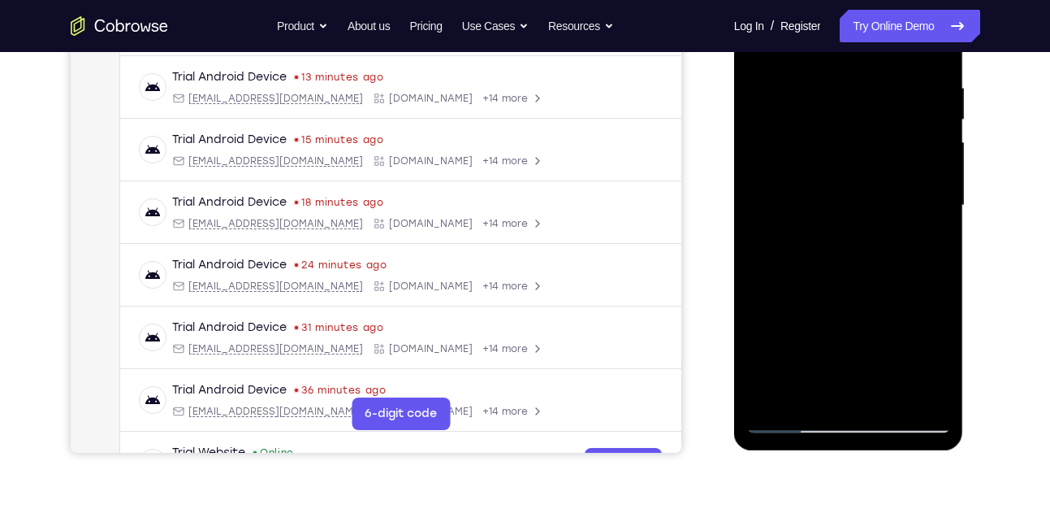
click at [782, 397] on div at bounding box center [849, 205] width 205 height 455
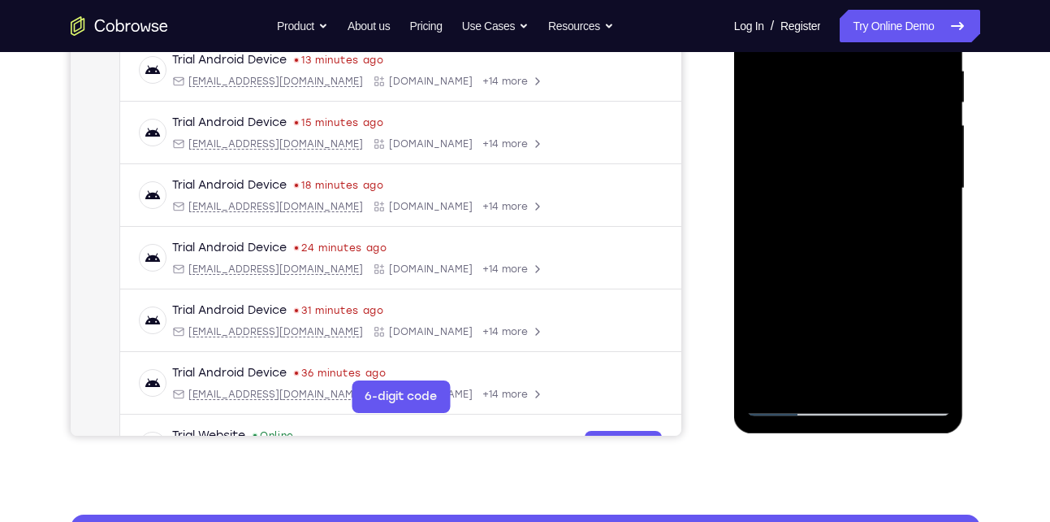
scroll to position [322, 0]
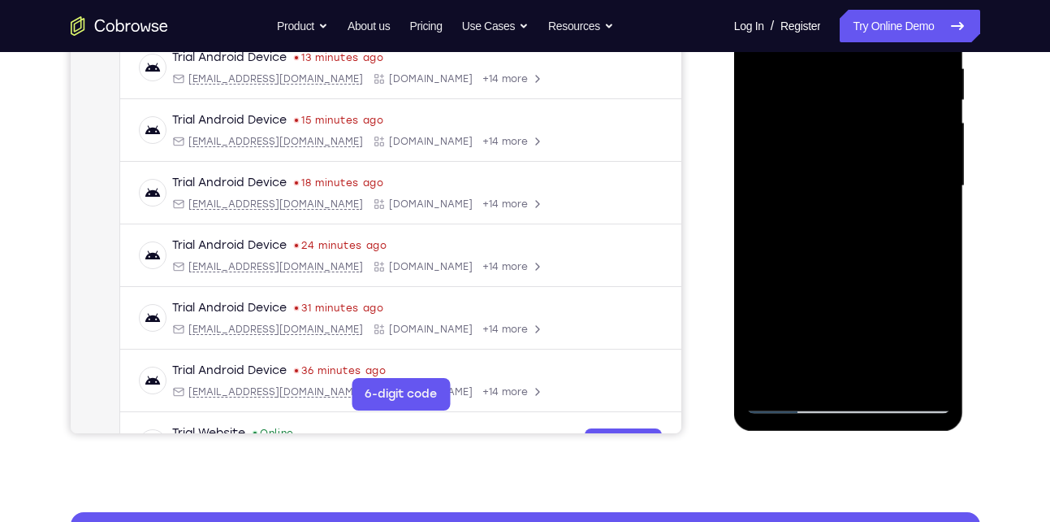
click at [799, 371] on div at bounding box center [849, 186] width 205 height 455
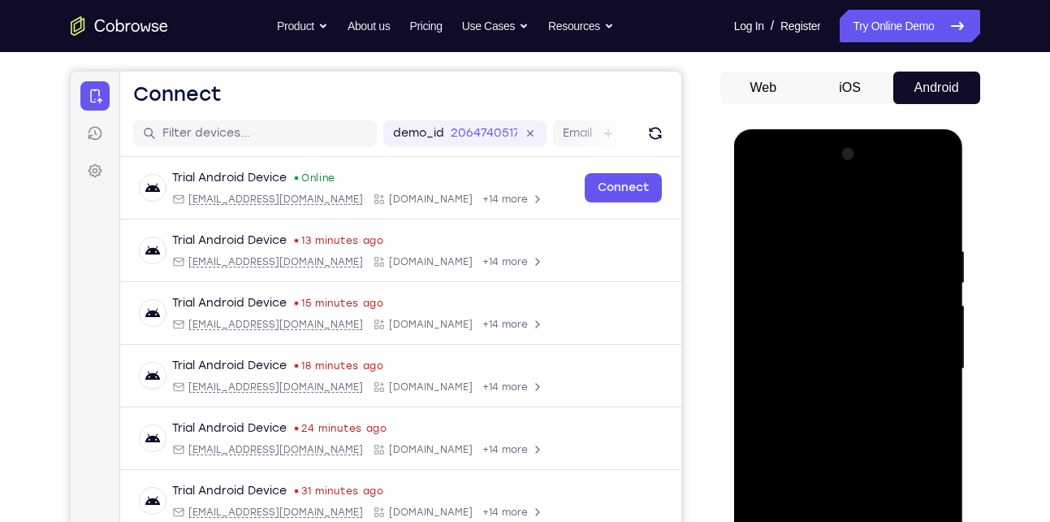
scroll to position [137, 0]
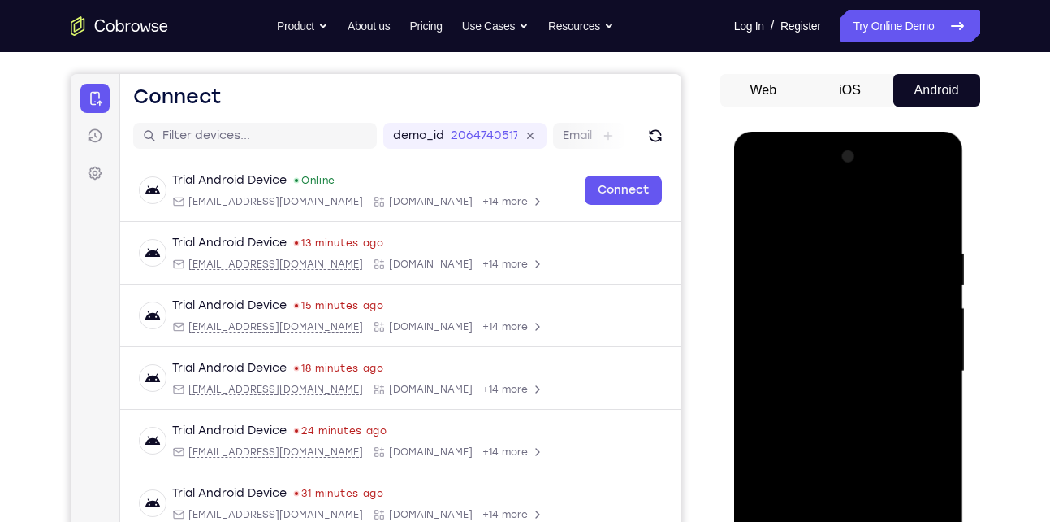
click at [823, 202] on div at bounding box center [849, 371] width 205 height 455
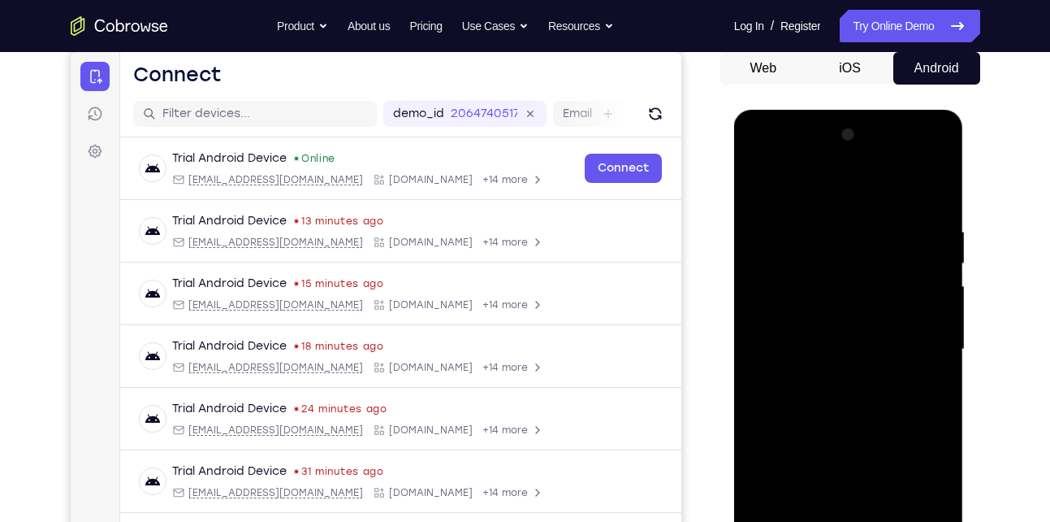
scroll to position [158, 0]
click at [947, 179] on div at bounding box center [849, 350] width 205 height 455
click at [937, 181] on div at bounding box center [849, 350] width 205 height 455
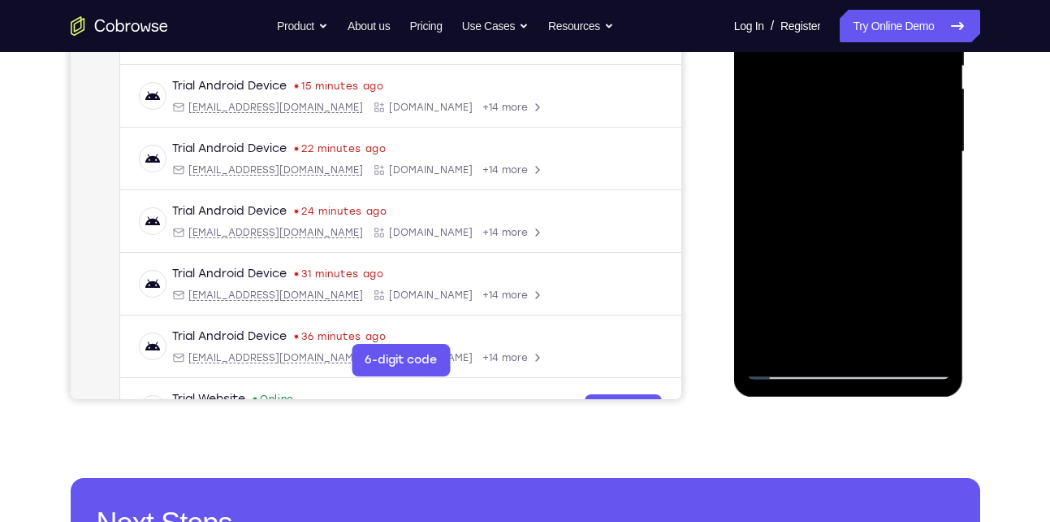
scroll to position [359, 0]
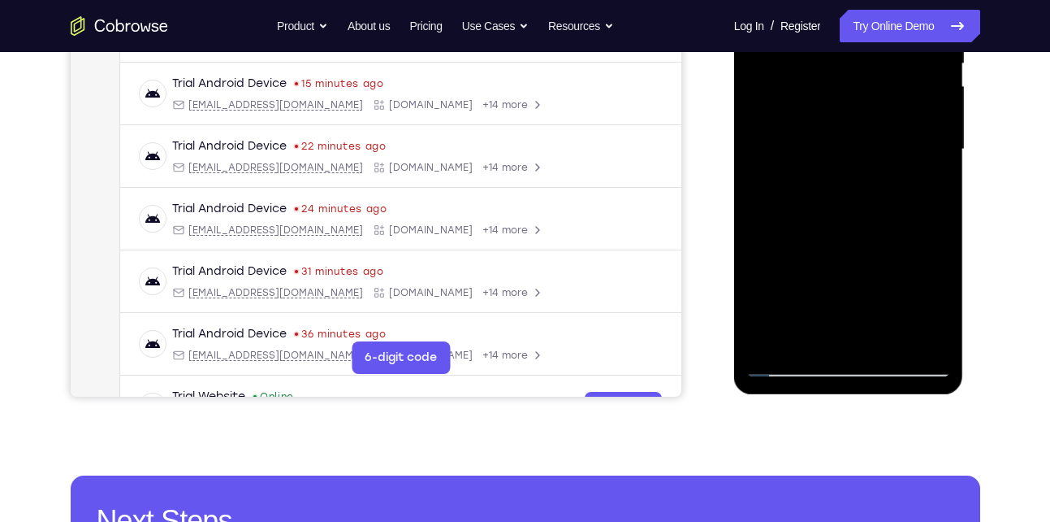
click at [980, 161] on div at bounding box center [851, 148] width 260 height 500
click at [981, 186] on div "Your Support Agent Your Customer Web iOS Android Next Steps We’d be happy to gi…" at bounding box center [526, 228] width 1040 height 1071
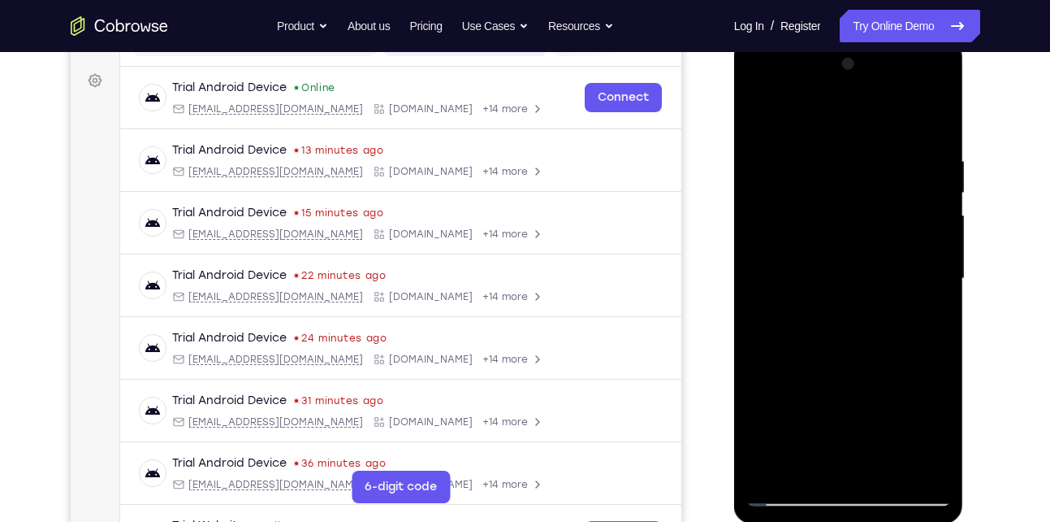
scroll to position [212, 0]
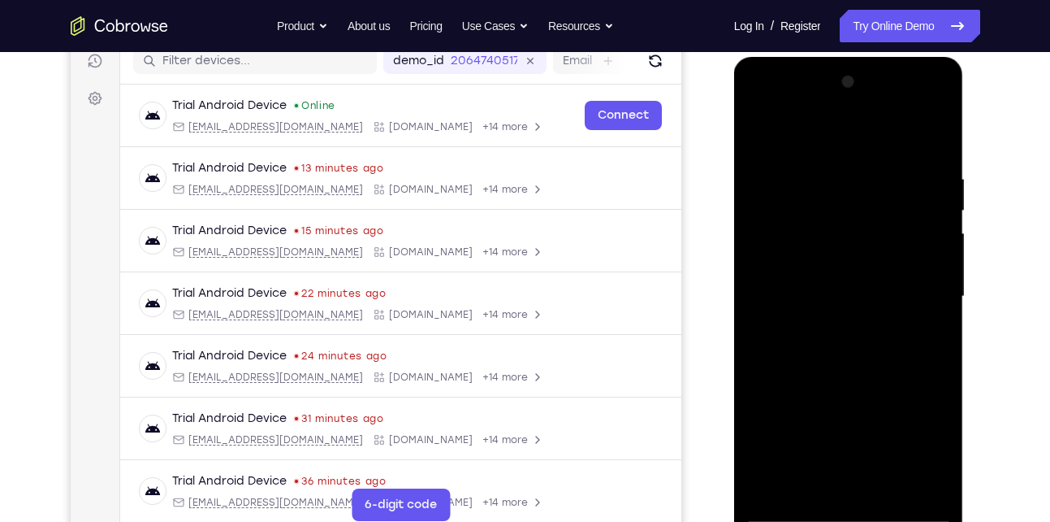
click at [940, 132] on div at bounding box center [849, 296] width 205 height 455
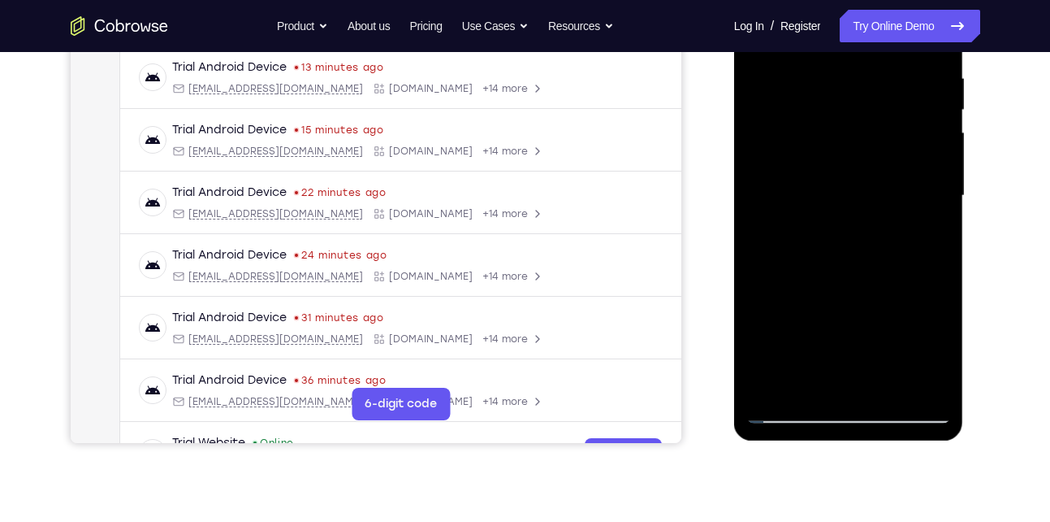
scroll to position [319, 0]
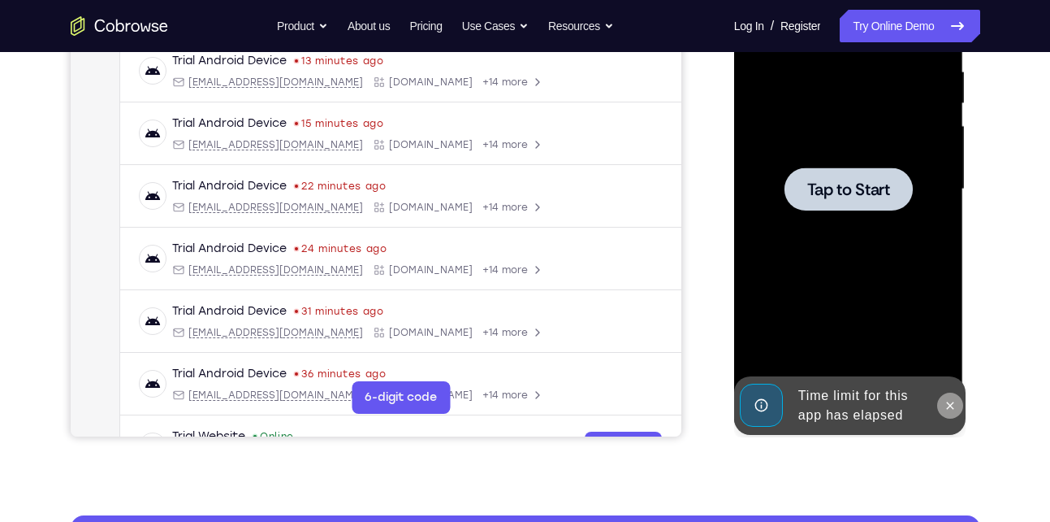
click at [942, 404] on button at bounding box center [950, 405] width 26 height 26
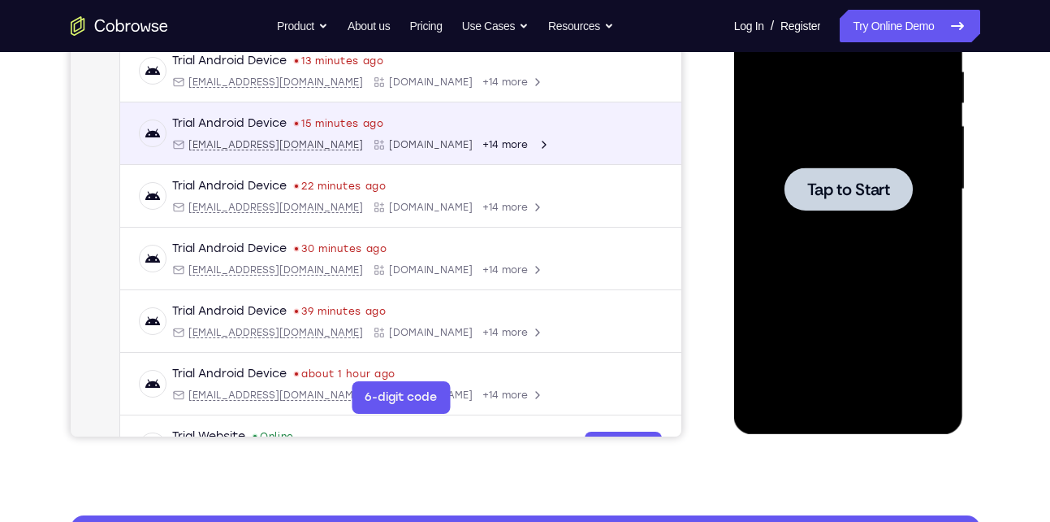
scroll to position [0, 0]
